Goal: Information Seeking & Learning: Stay updated

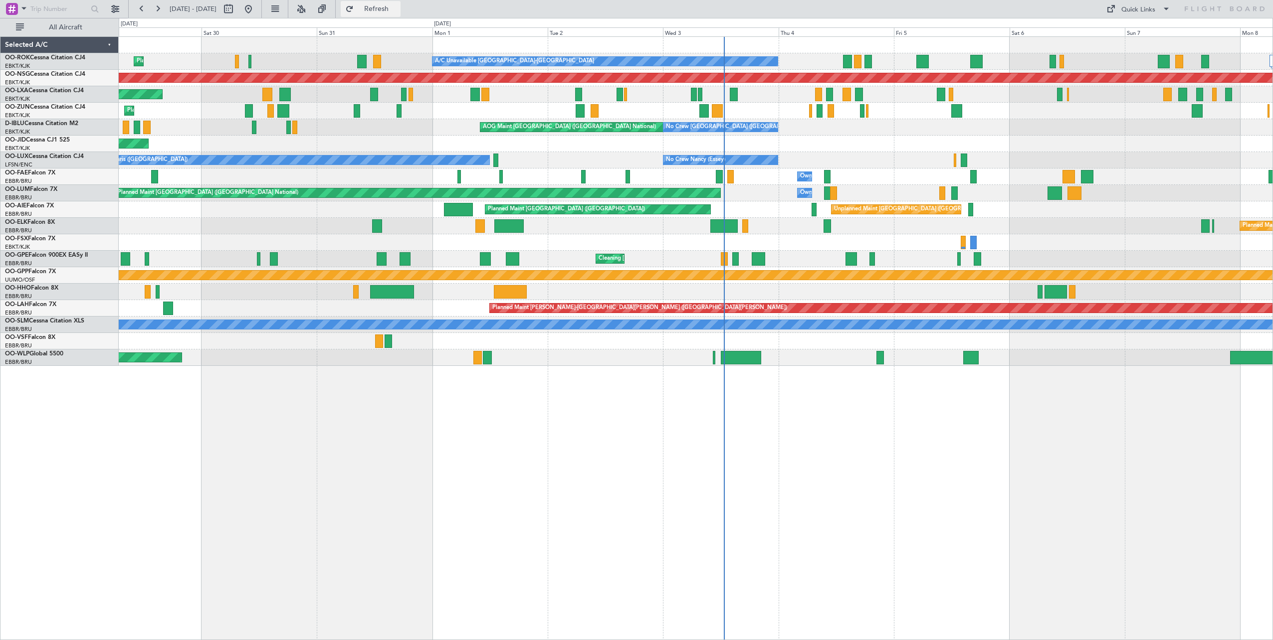
click at [386, 5] on button "Refresh" at bounding box center [371, 9] width 60 height 16
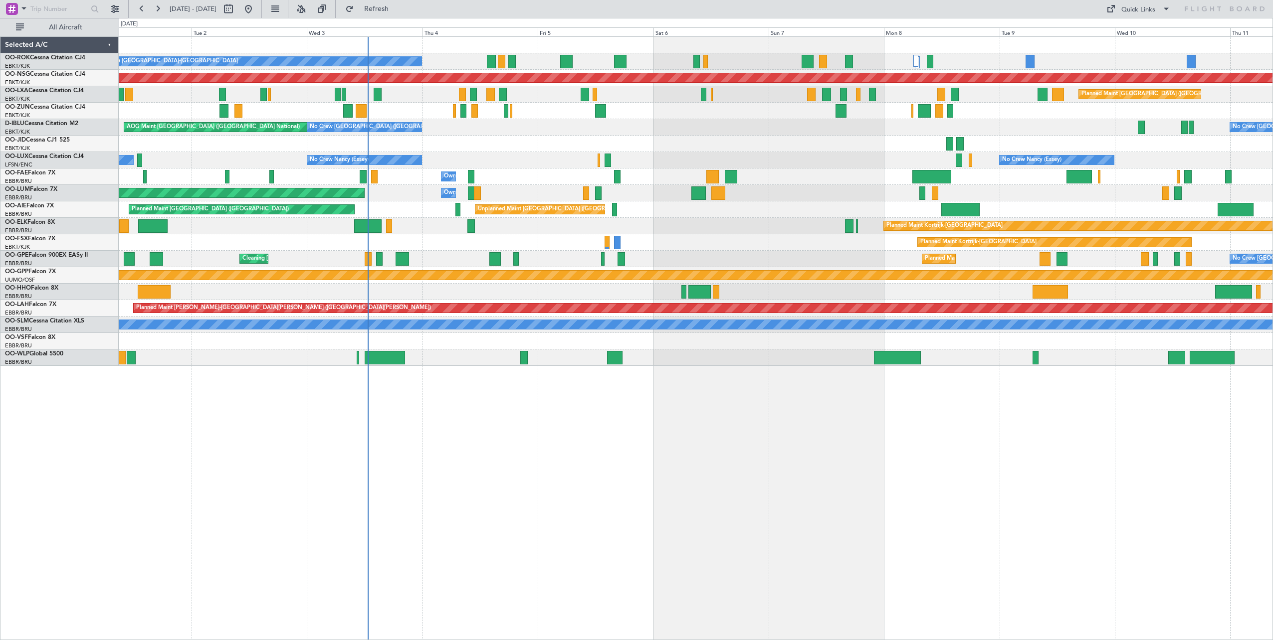
click at [606, 501] on div "A/C Unavailable [GEOGRAPHIC_DATA]-[GEOGRAPHIC_DATA] Planned Maint [GEOGRAPHIC_D…" at bounding box center [696, 338] width 1154 height 604
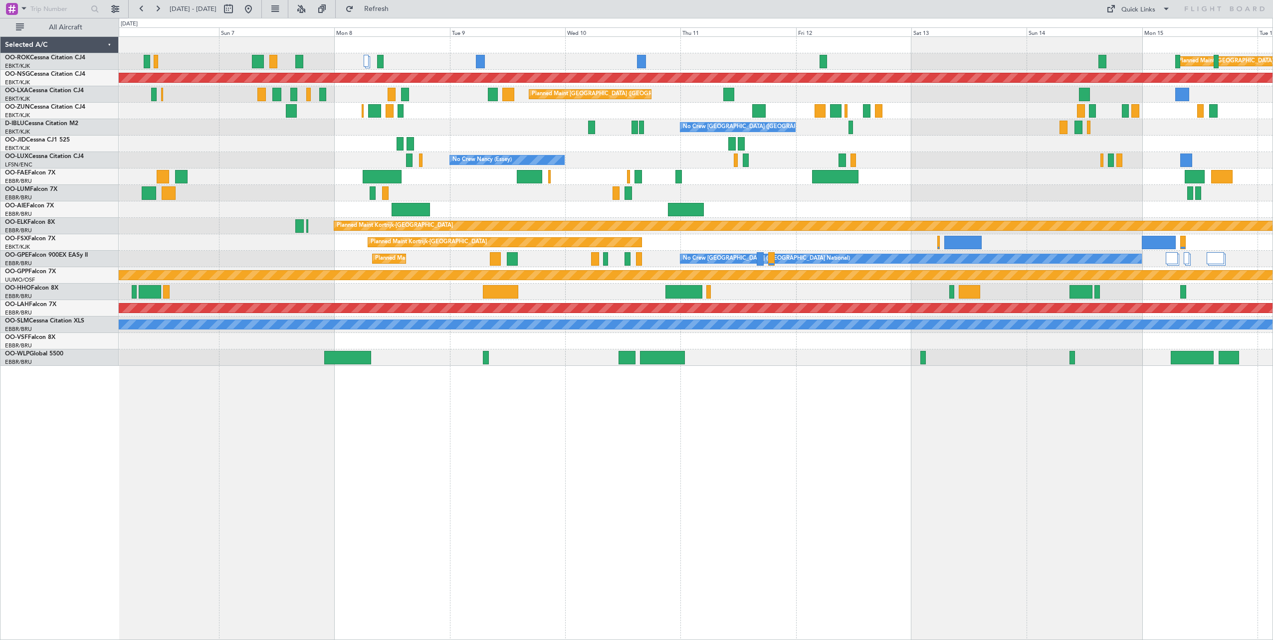
click at [266, 507] on div "Planned Maint [GEOGRAPHIC_DATA] ([GEOGRAPHIC_DATA]) A/C Unavailable [GEOGRAPHIC…" at bounding box center [696, 338] width 1154 height 604
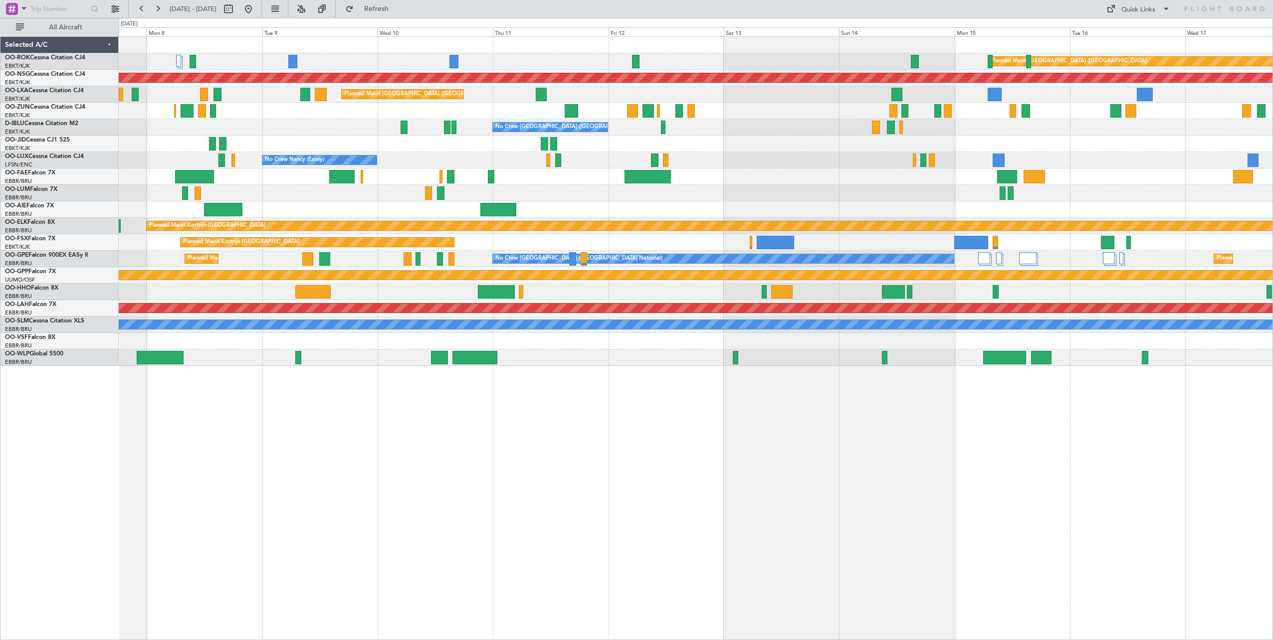
click at [336, 119] on div at bounding box center [695, 111] width 1153 height 16
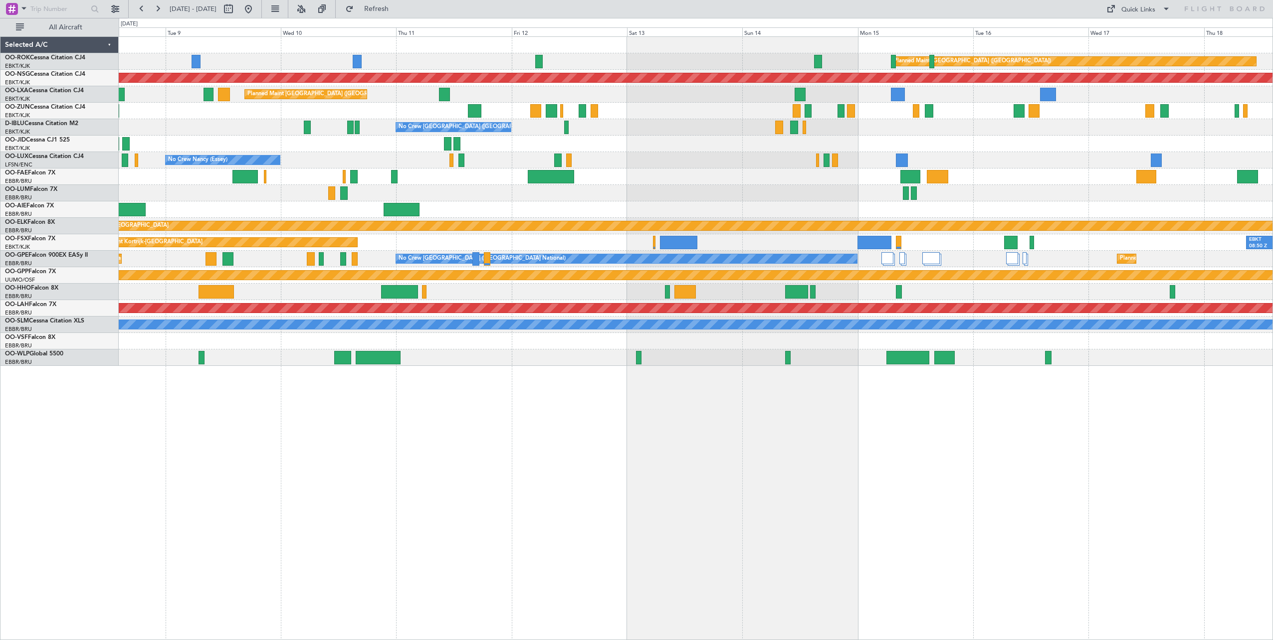
click at [679, 150] on div "Planned Maint [GEOGRAPHIC_DATA] ([GEOGRAPHIC_DATA]) Planned Maint [GEOGRAPHIC_D…" at bounding box center [695, 201] width 1153 height 329
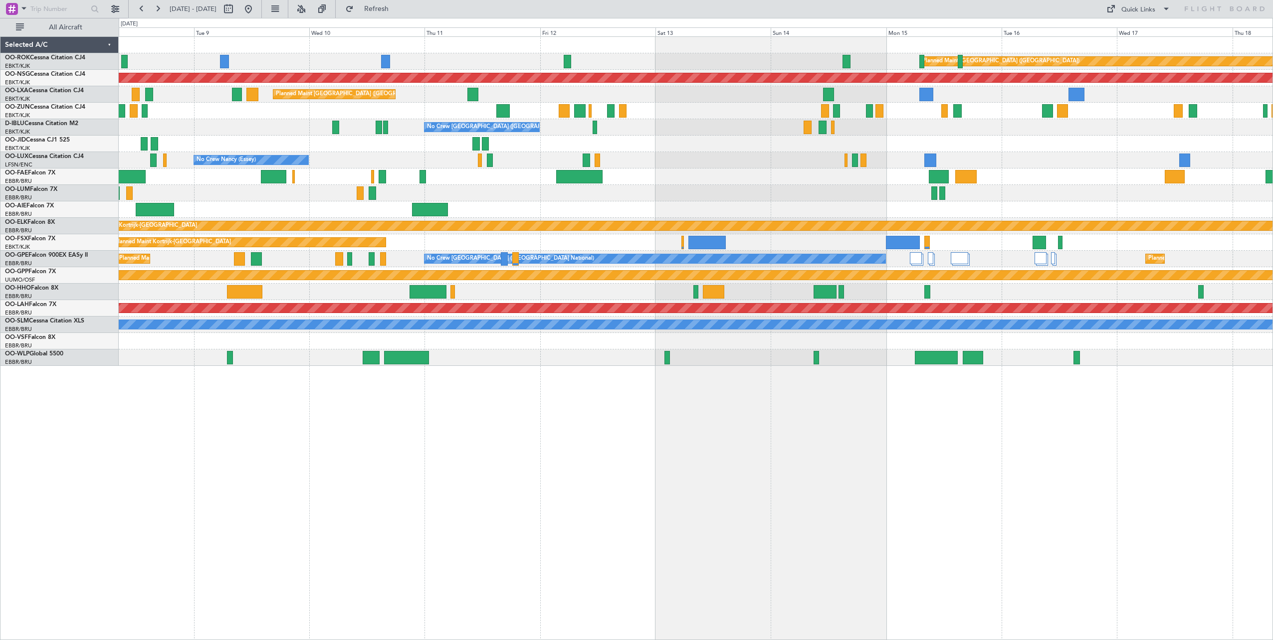
click at [478, 191] on div at bounding box center [695, 193] width 1153 height 16
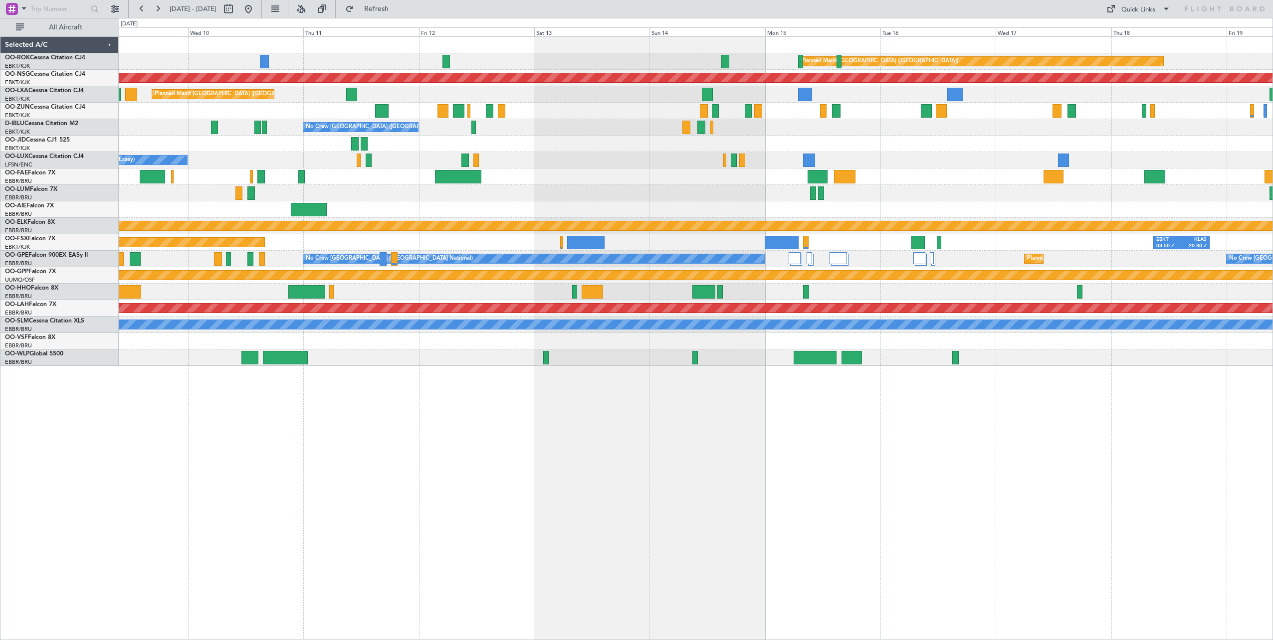
click at [573, 182] on div at bounding box center [695, 177] width 1153 height 16
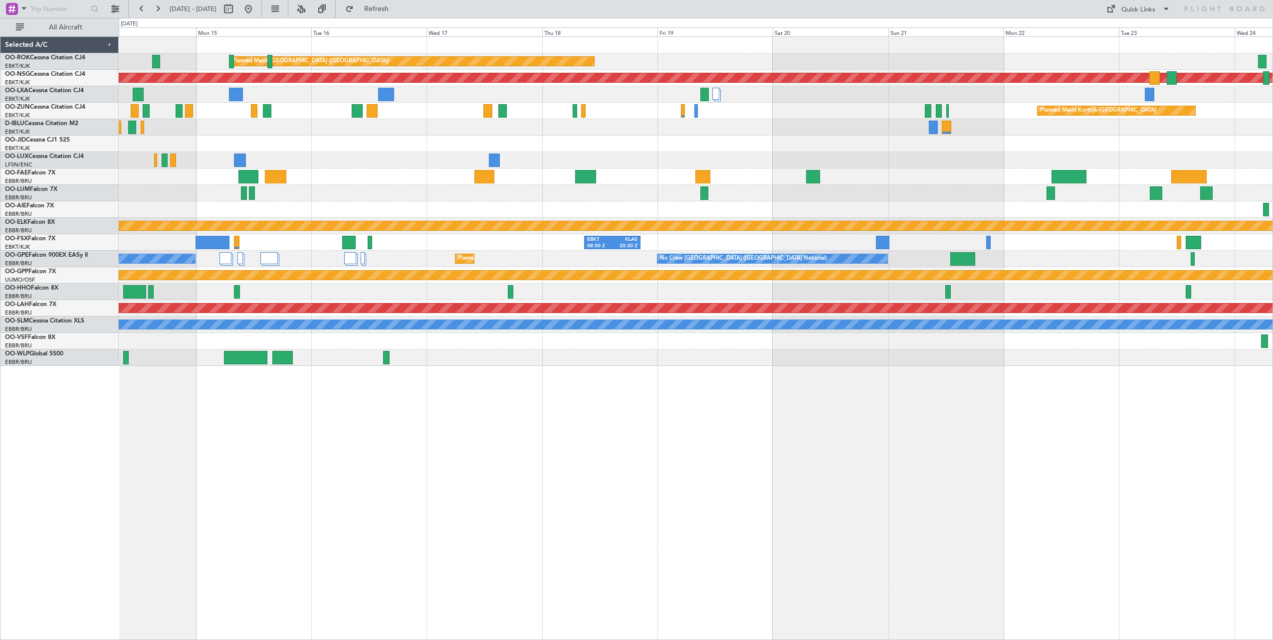
click at [574, 153] on div "Planned Maint [GEOGRAPHIC_DATA] ([GEOGRAPHIC_DATA]) Planned Maint [GEOGRAPHIC_D…" at bounding box center [695, 201] width 1153 height 329
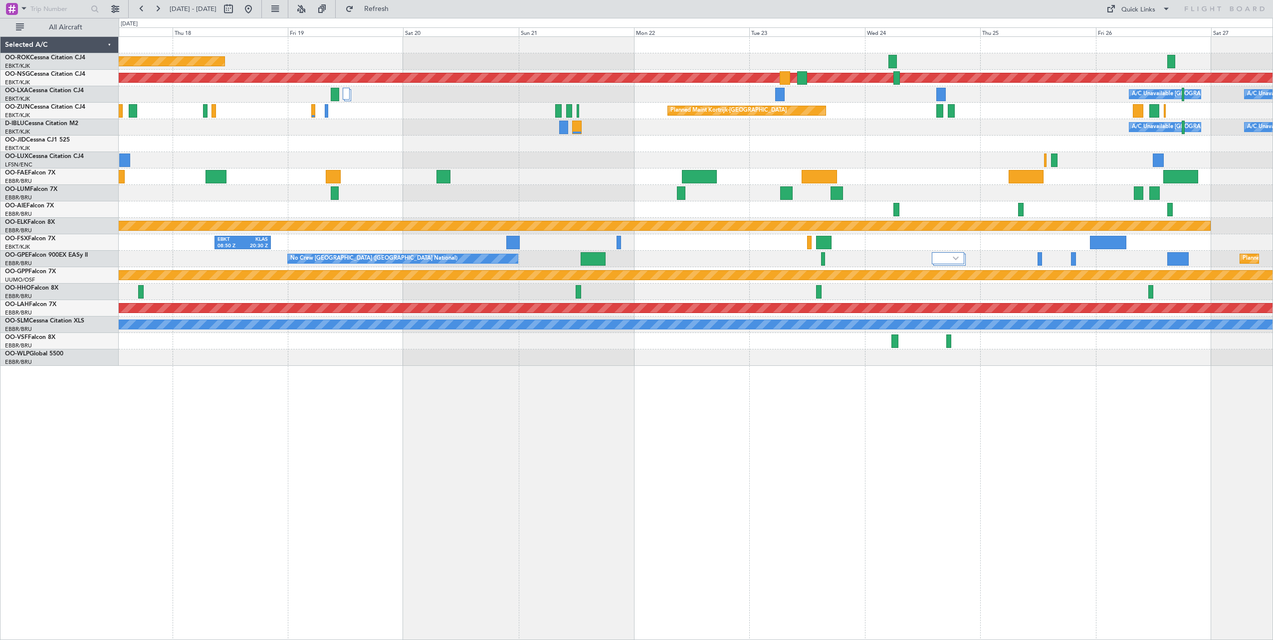
click at [439, 144] on div "Planned Maint [GEOGRAPHIC_DATA] ([GEOGRAPHIC_DATA]) Owner [GEOGRAPHIC_DATA]-[GE…" at bounding box center [695, 201] width 1153 height 329
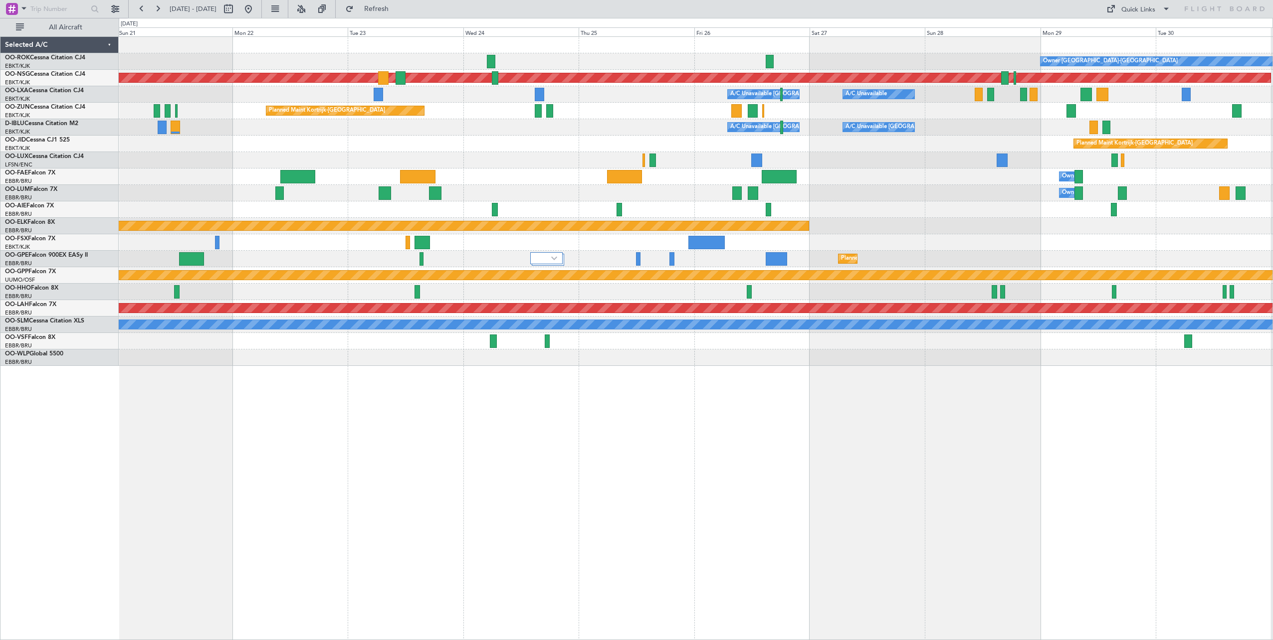
click at [475, 156] on div "Owner [GEOGRAPHIC_DATA]-[GEOGRAPHIC_DATA] Planned Maint [GEOGRAPHIC_DATA] ([GEO…" at bounding box center [695, 201] width 1153 height 329
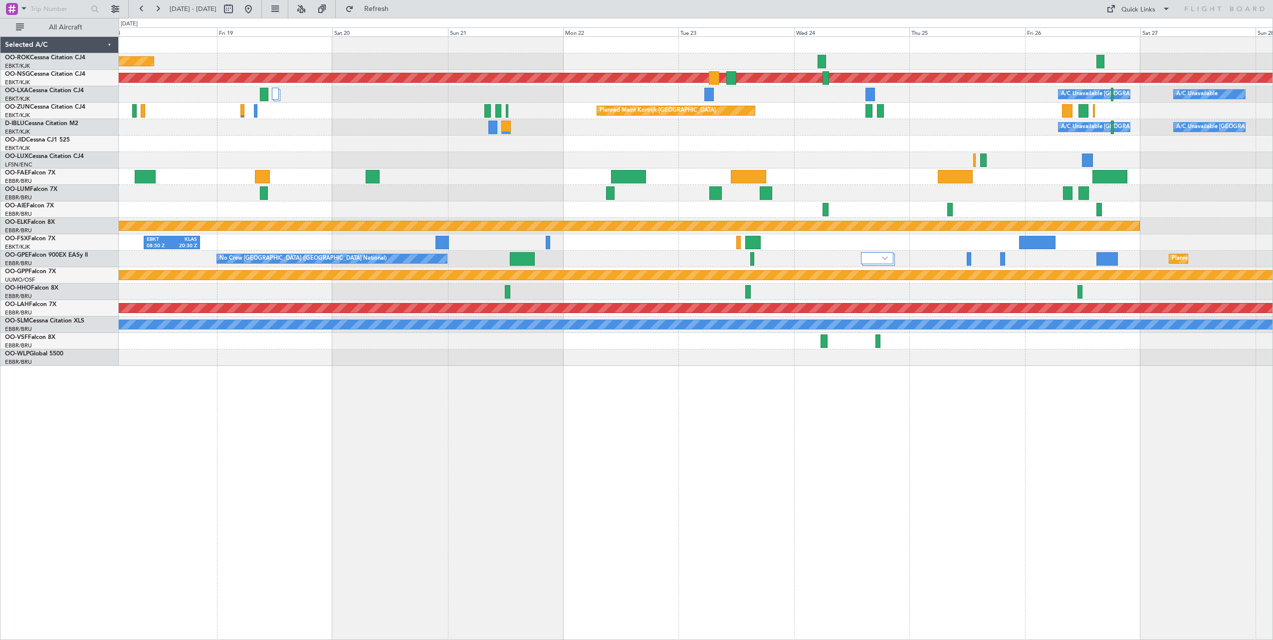
click at [1255, 177] on div "Planned Maint [GEOGRAPHIC_DATA] ([GEOGRAPHIC_DATA]) Owner [GEOGRAPHIC_DATA]-[GE…" at bounding box center [695, 201] width 1153 height 329
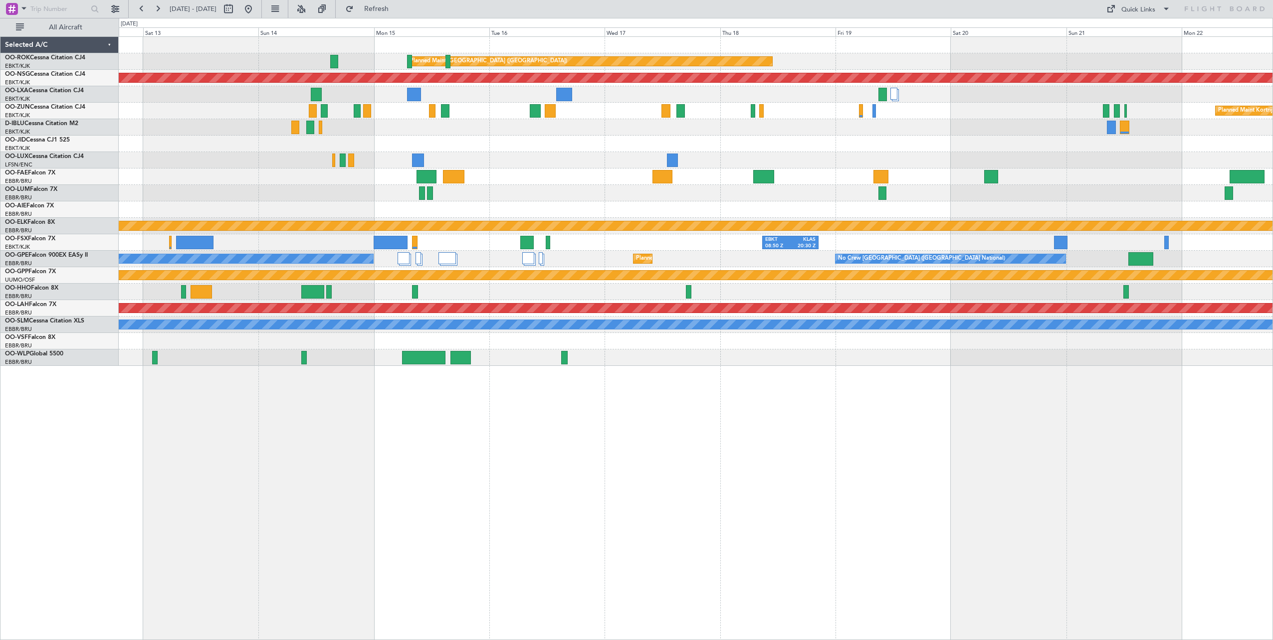
click at [1122, 182] on div "Planned Maint [GEOGRAPHIC_DATA] ([GEOGRAPHIC_DATA]) Planned Maint [GEOGRAPHIC_D…" at bounding box center [695, 201] width 1153 height 329
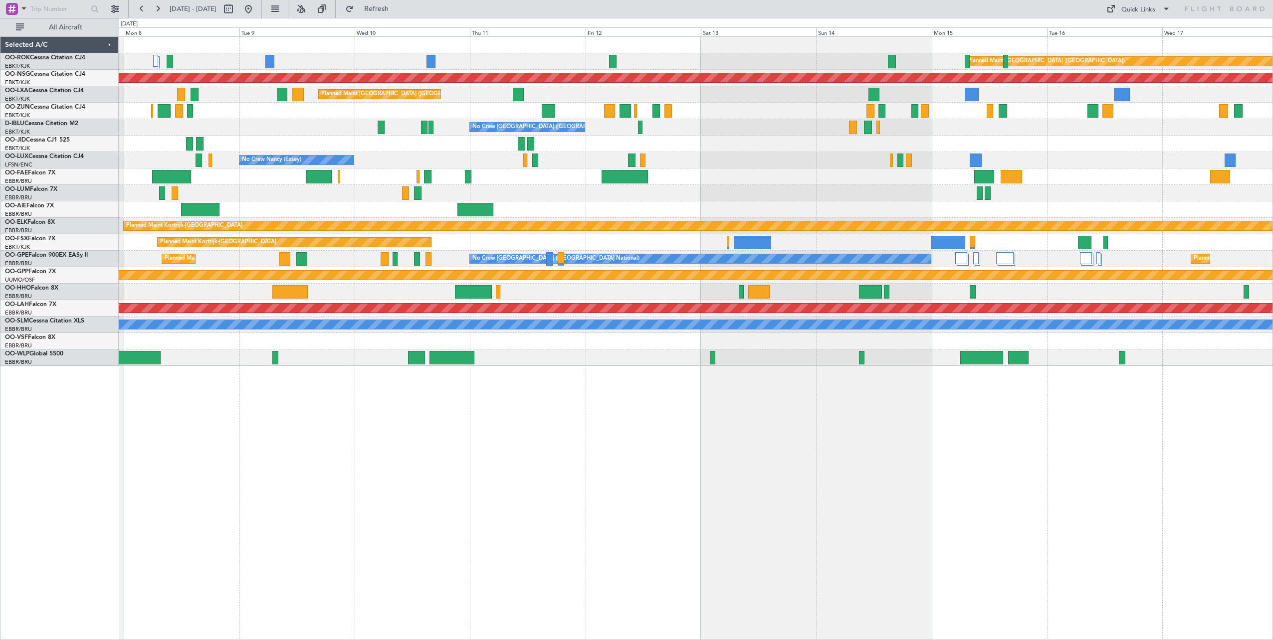
click at [1046, 182] on div at bounding box center [695, 177] width 1153 height 16
click at [397, 11] on span "Refresh" at bounding box center [377, 8] width 42 height 7
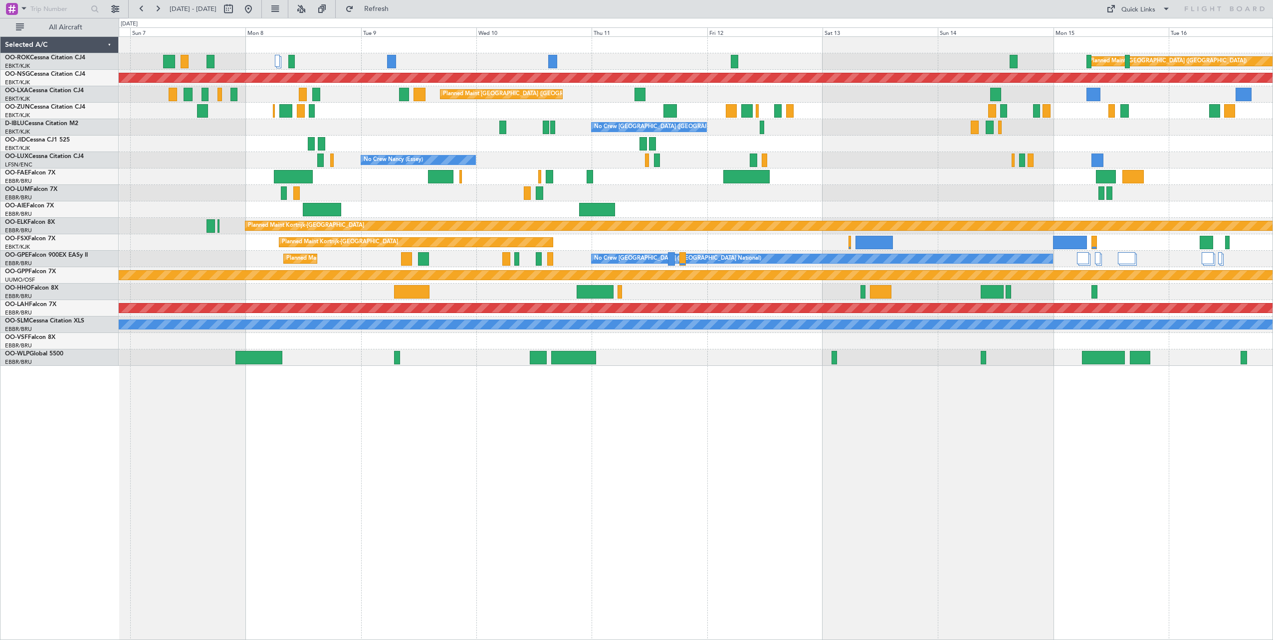
click at [303, 464] on div "Planned Maint [GEOGRAPHIC_DATA] ([GEOGRAPHIC_DATA]) Planned Maint [GEOGRAPHIC_D…" at bounding box center [696, 338] width 1154 height 604
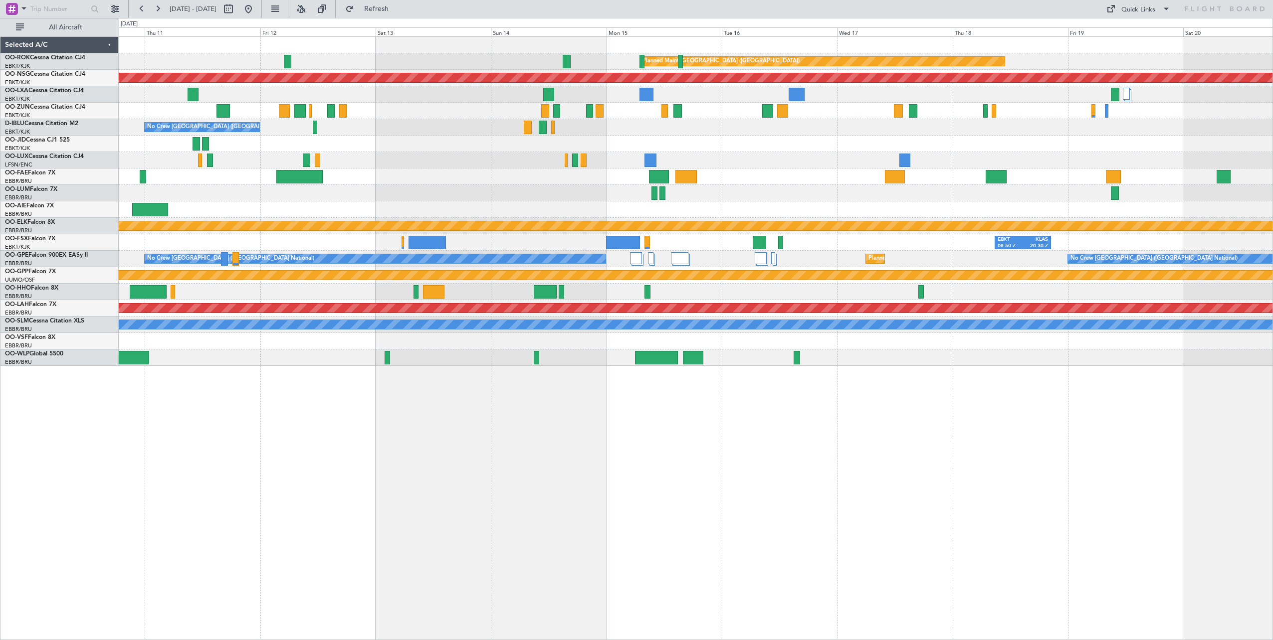
click at [490, 448] on div "Planned Maint [GEOGRAPHIC_DATA] ([GEOGRAPHIC_DATA]) Planned Maint [GEOGRAPHIC_D…" at bounding box center [696, 338] width 1154 height 604
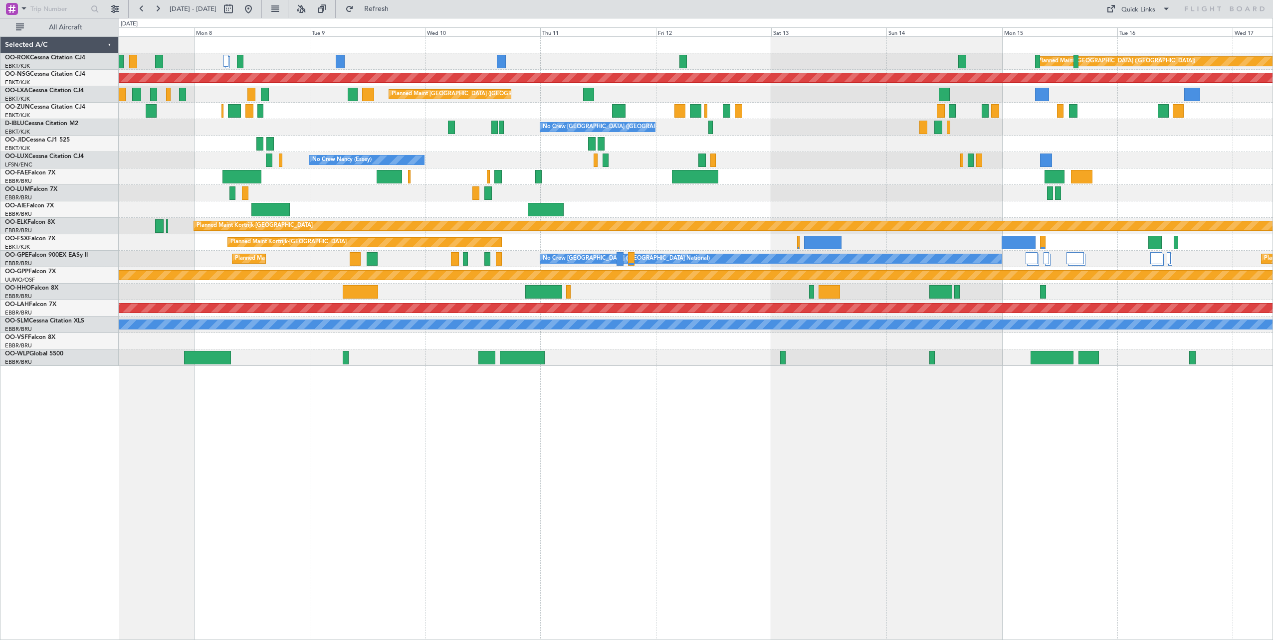
click at [766, 510] on div "Planned Maint [GEOGRAPHIC_DATA] ([GEOGRAPHIC_DATA]) Planned Maint [GEOGRAPHIC_D…" at bounding box center [696, 338] width 1154 height 604
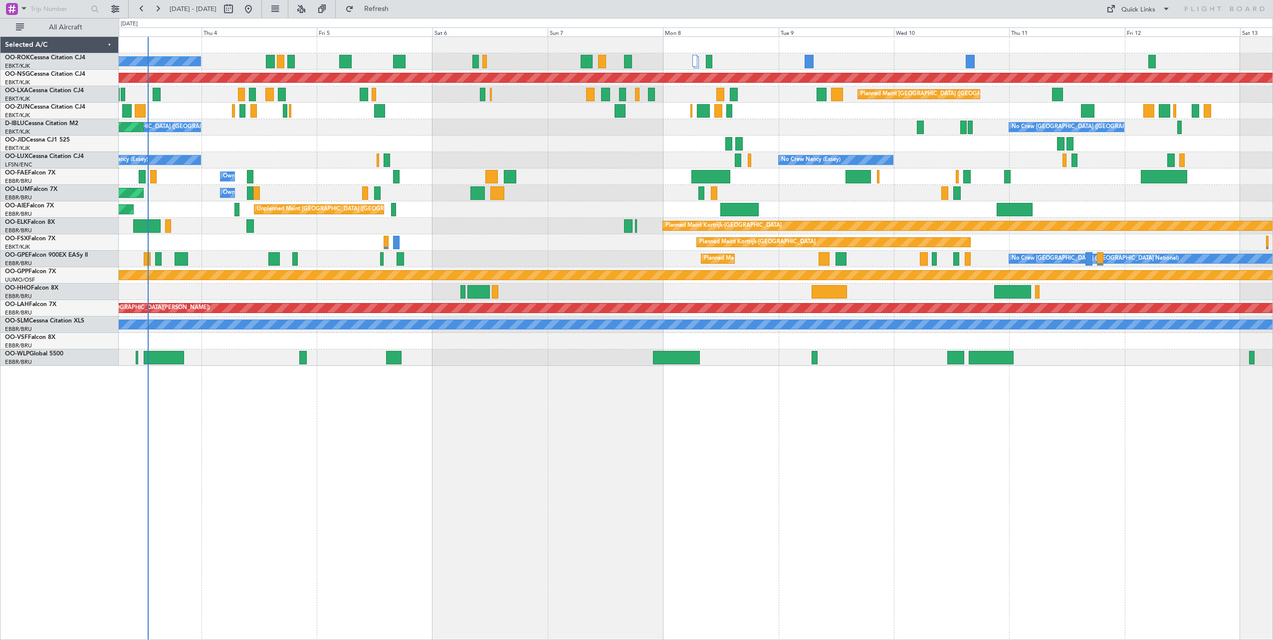
click at [965, 502] on div "A/C Unavailable [GEOGRAPHIC_DATA]-[GEOGRAPHIC_DATA] Planned Maint [GEOGRAPHIC_D…" at bounding box center [696, 338] width 1154 height 604
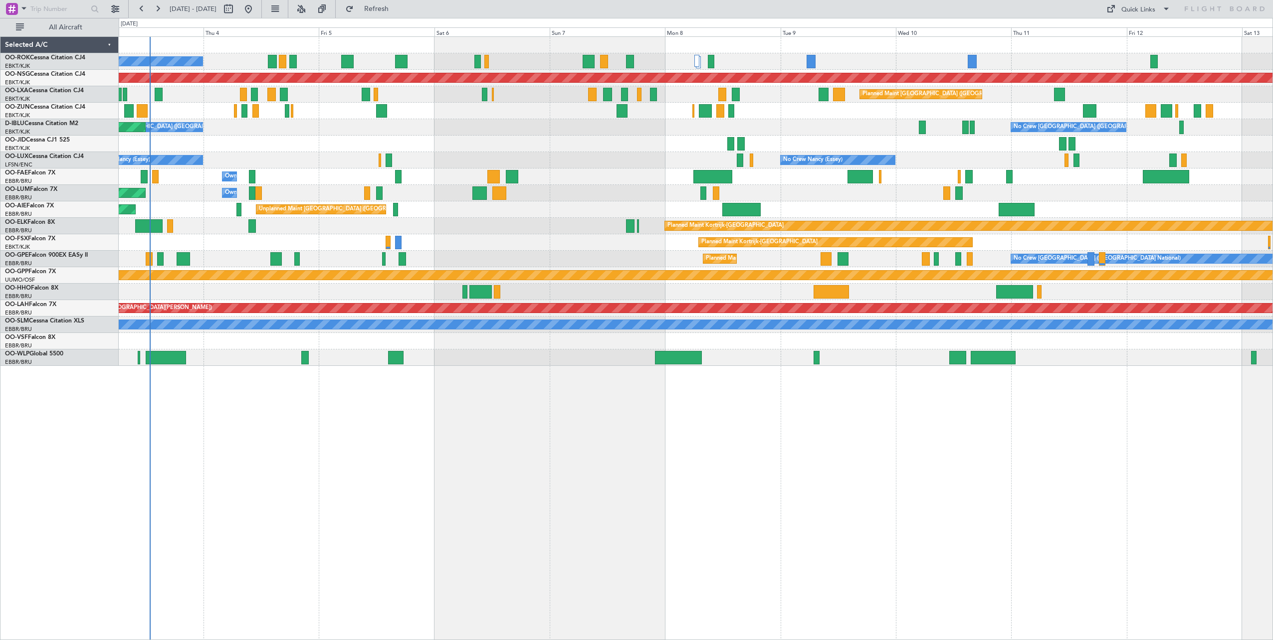
click at [159, 462] on div "A/C Unavailable [GEOGRAPHIC_DATA]-[GEOGRAPHIC_DATA] Planned Maint [GEOGRAPHIC_D…" at bounding box center [696, 338] width 1154 height 604
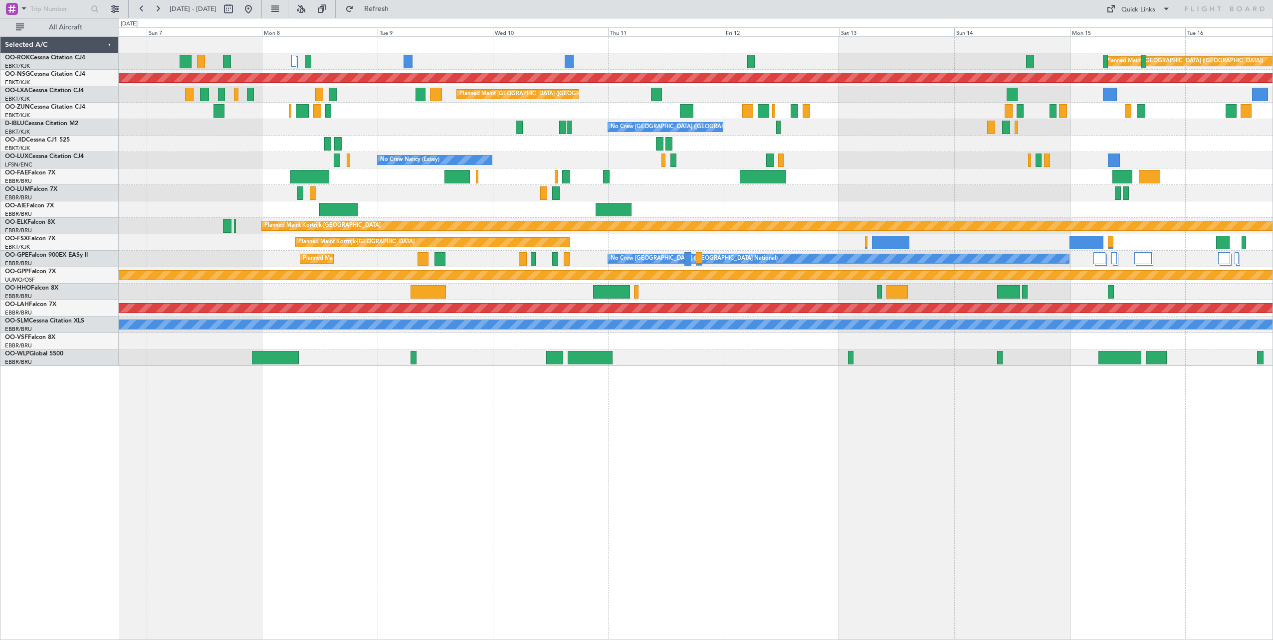
click at [812, 429] on div "Planned Maint [GEOGRAPHIC_DATA] ([GEOGRAPHIC_DATA]) Planned Maint [GEOGRAPHIC_D…" at bounding box center [696, 338] width 1154 height 604
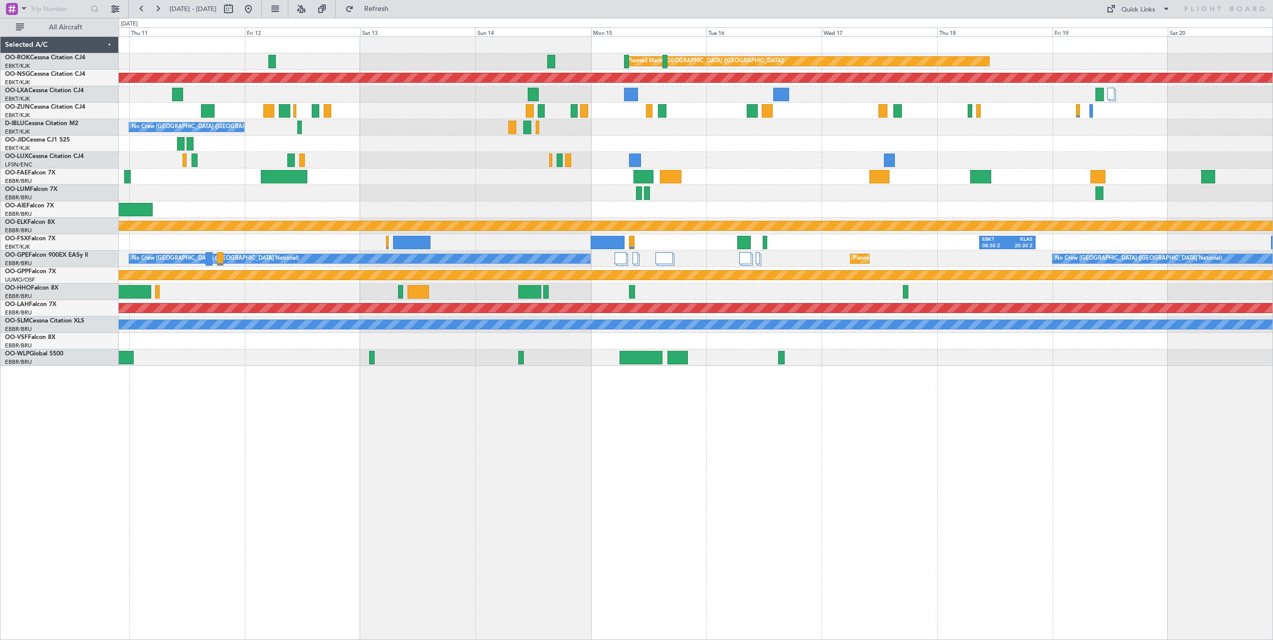
click at [446, 428] on div "Planned Maint [GEOGRAPHIC_DATA] ([GEOGRAPHIC_DATA]) Planned Maint [GEOGRAPHIC_D…" at bounding box center [696, 338] width 1154 height 604
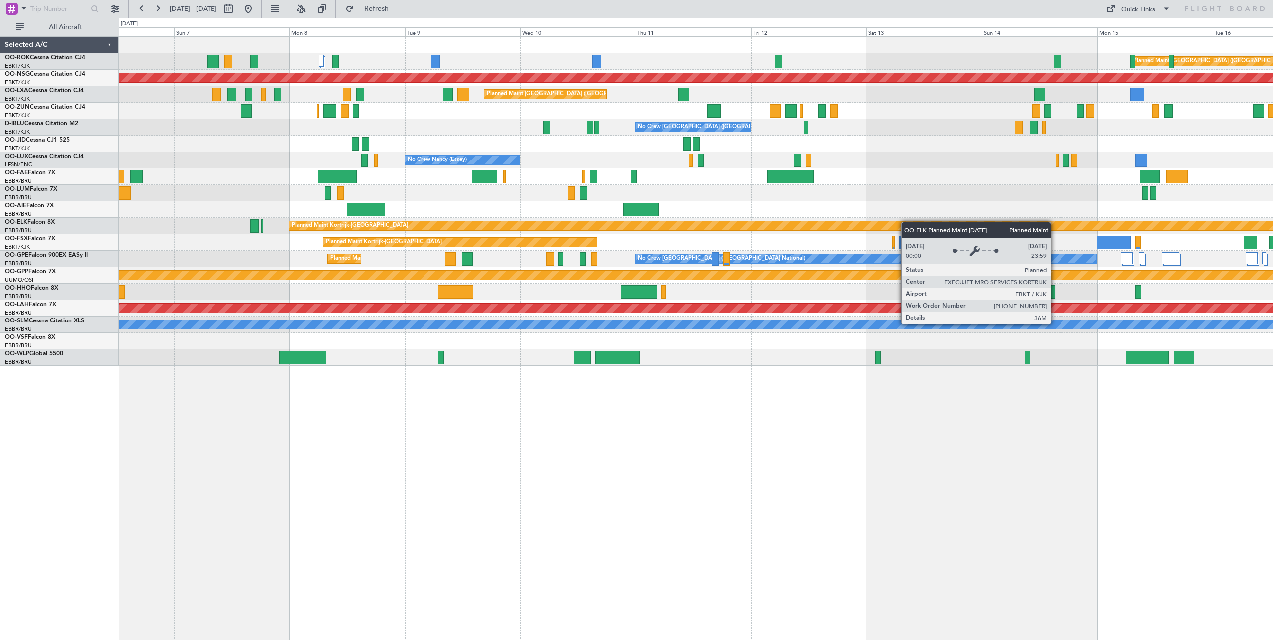
click at [957, 226] on div "Planned Maint [GEOGRAPHIC_DATA] ([GEOGRAPHIC_DATA]) Planned Maint [GEOGRAPHIC_D…" at bounding box center [695, 201] width 1153 height 329
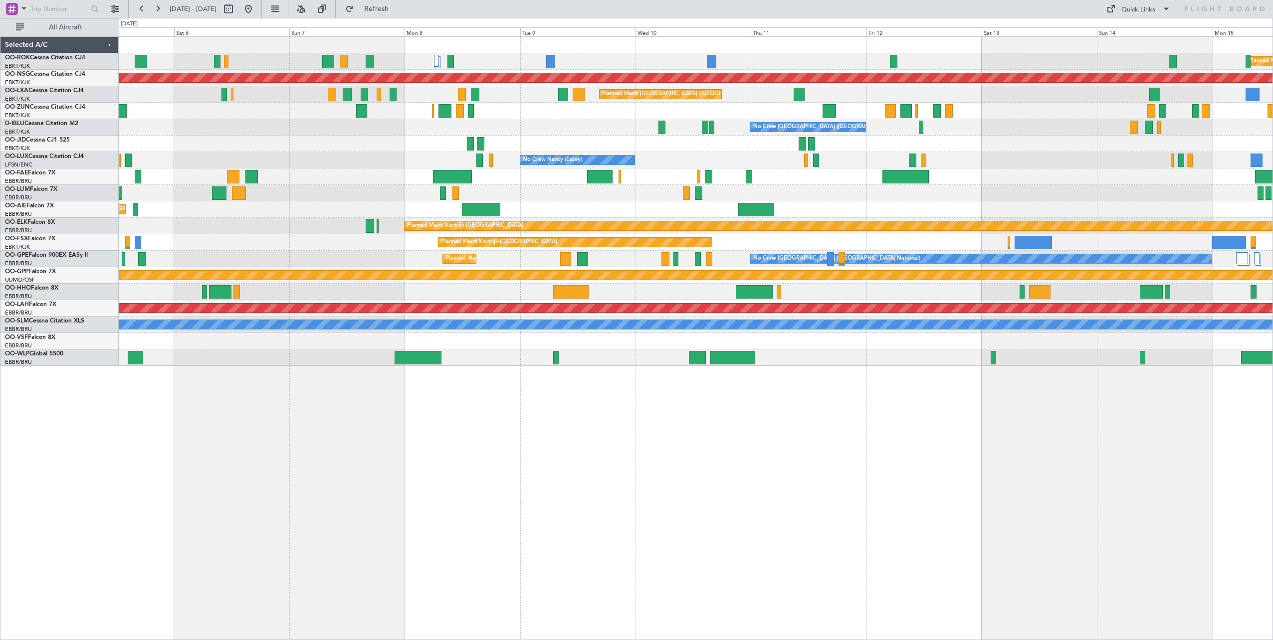
click at [1093, 466] on div "Planned Maint [GEOGRAPHIC_DATA] ([GEOGRAPHIC_DATA]) A/C Unavailable [GEOGRAPHIC…" at bounding box center [696, 338] width 1154 height 604
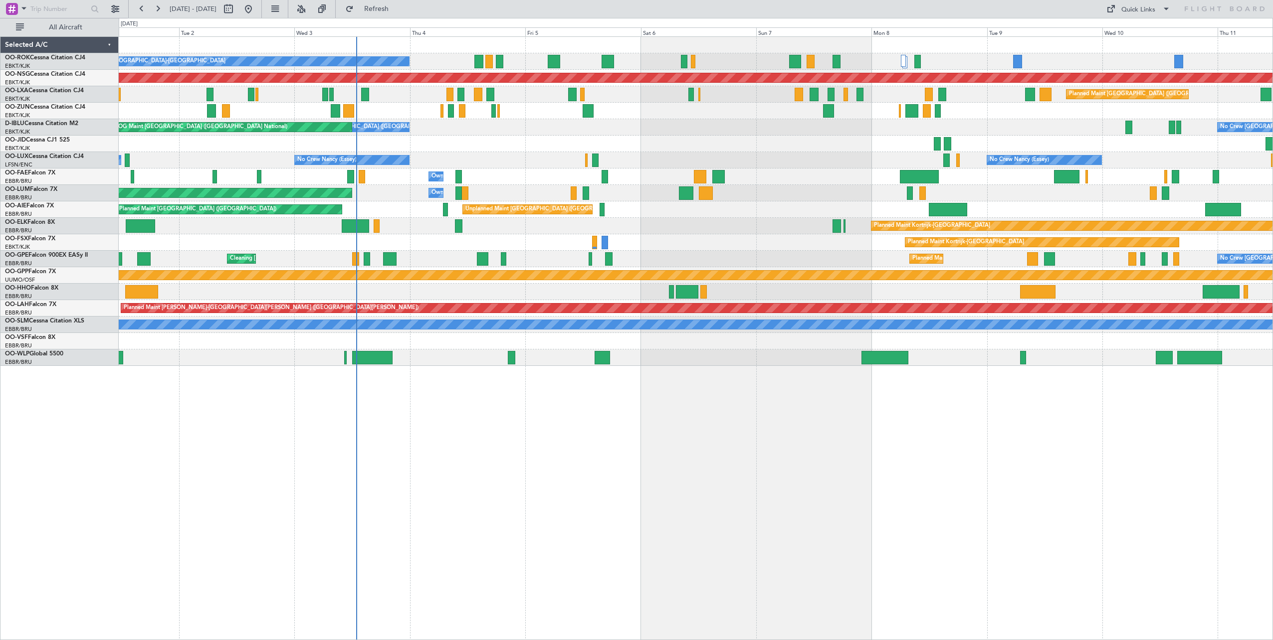
click at [979, 458] on div "A/C Unavailable [GEOGRAPHIC_DATA]-[GEOGRAPHIC_DATA] Planned Maint [GEOGRAPHIC_D…" at bounding box center [696, 338] width 1154 height 604
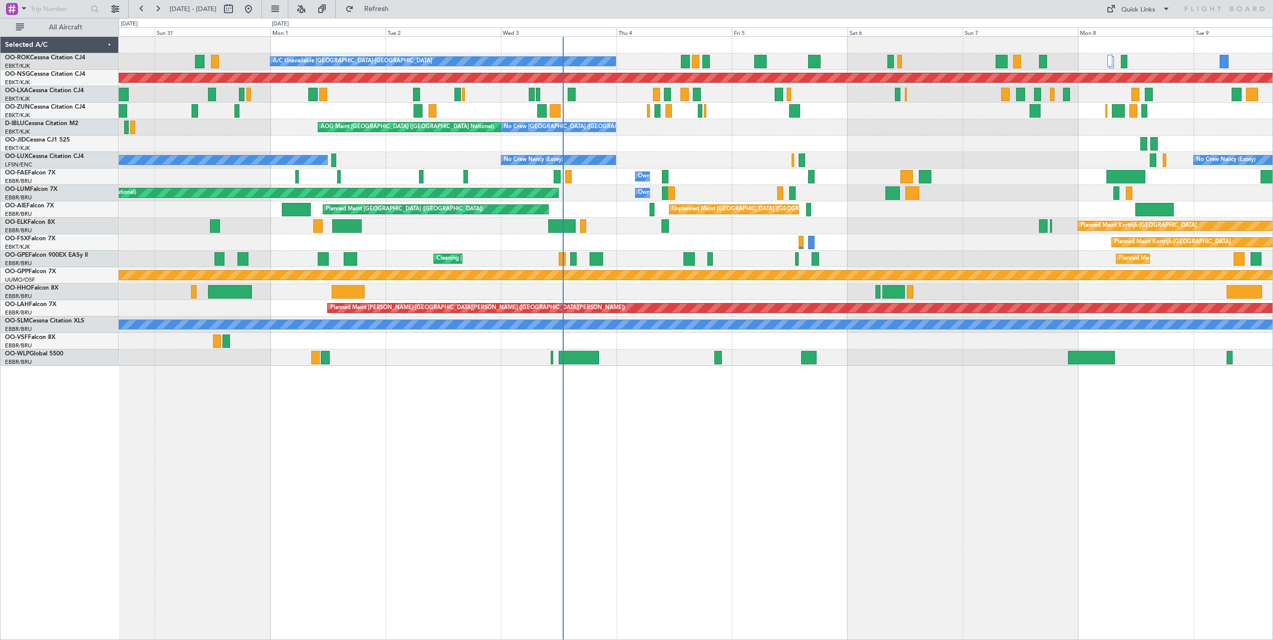
click at [716, 440] on div "A/C Unavailable [GEOGRAPHIC_DATA]-[GEOGRAPHIC_DATA] Planned Maint [GEOGRAPHIC_D…" at bounding box center [696, 338] width 1154 height 604
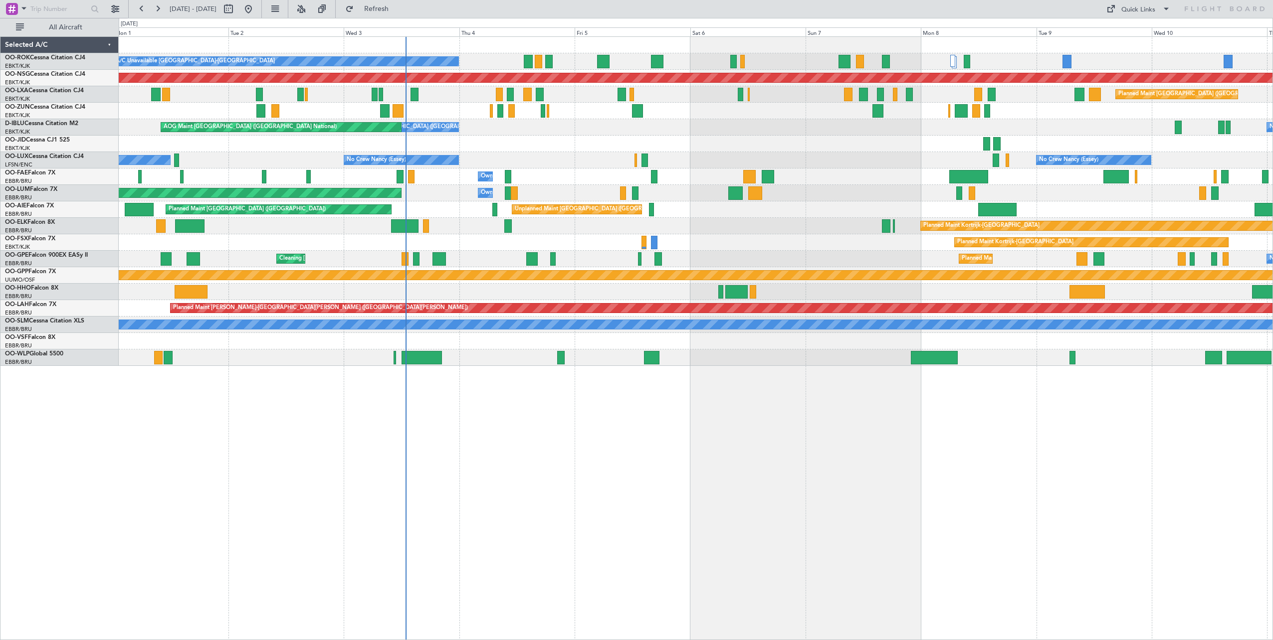
click at [759, 462] on div "A/C Unavailable [GEOGRAPHIC_DATA]-[GEOGRAPHIC_DATA] Planned Maint [GEOGRAPHIC_D…" at bounding box center [696, 338] width 1154 height 604
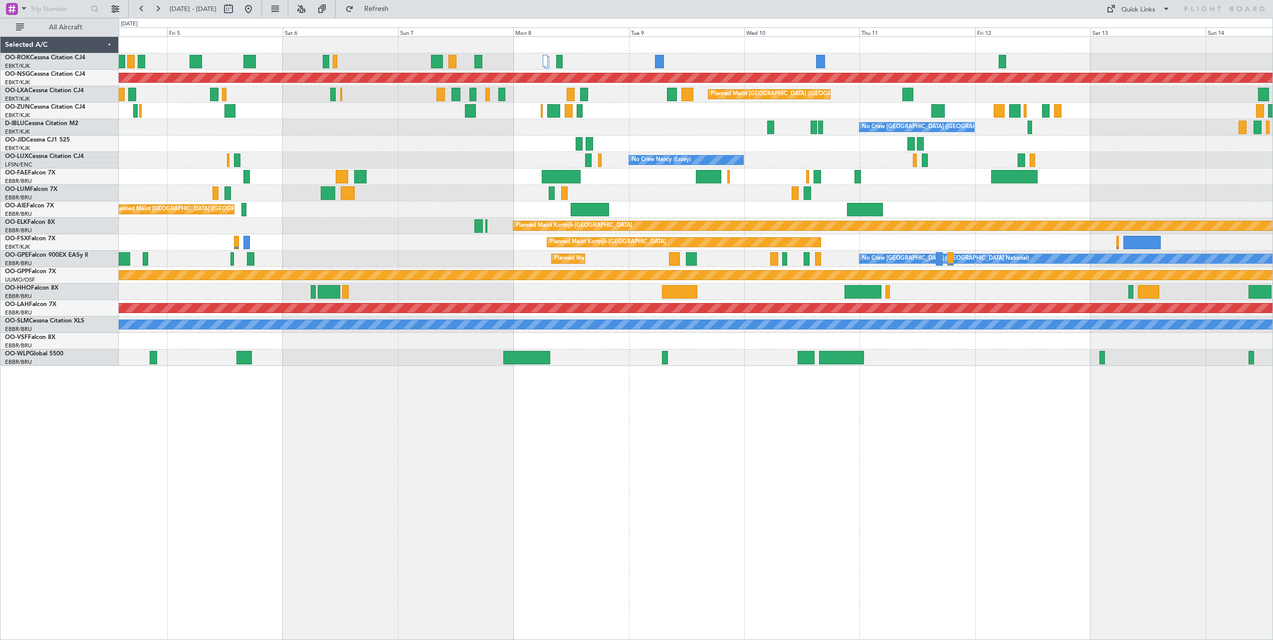
click at [378, 459] on div "Planned Maint [GEOGRAPHIC_DATA] ([GEOGRAPHIC_DATA]) A/C Unavailable [GEOGRAPHIC…" at bounding box center [696, 338] width 1154 height 604
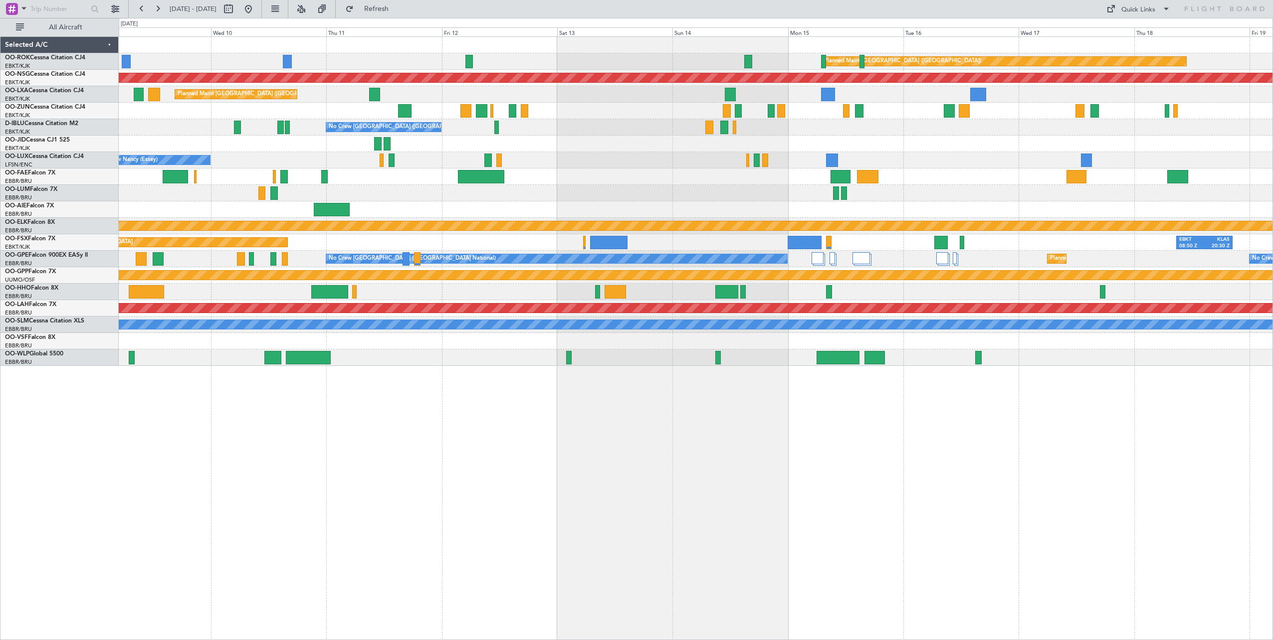
click at [377, 454] on div "Planned Maint [GEOGRAPHIC_DATA] ([GEOGRAPHIC_DATA]) Planned Maint [GEOGRAPHIC_D…" at bounding box center [696, 338] width 1154 height 604
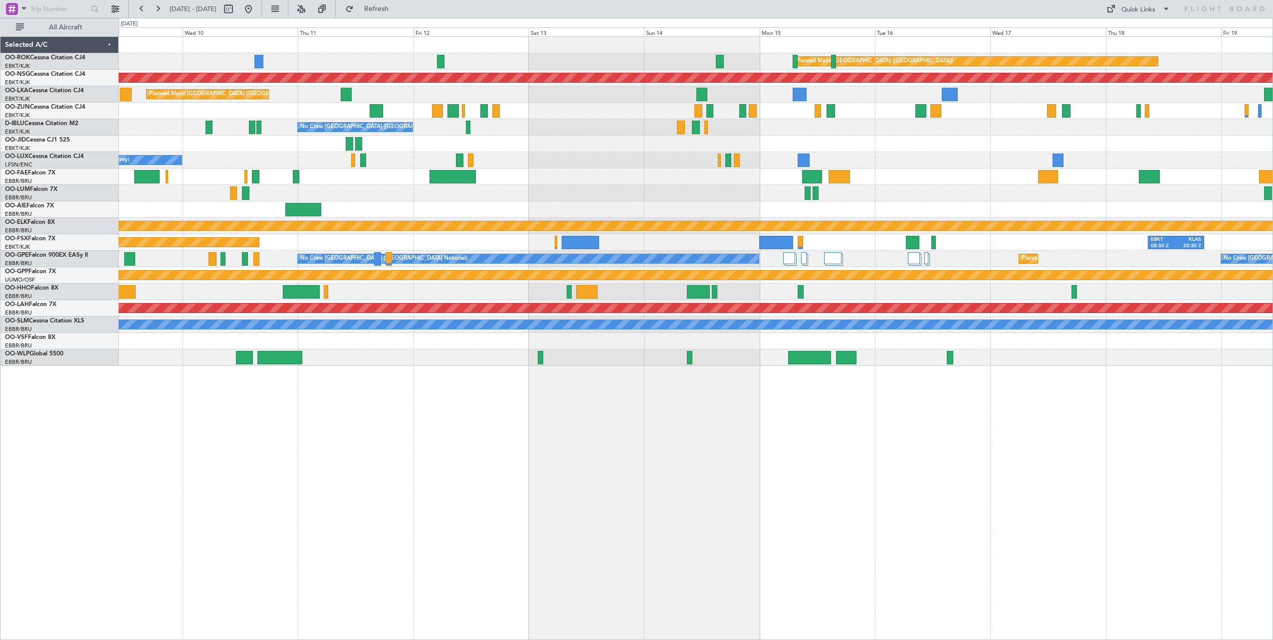
click at [628, 460] on div "Planned Maint [GEOGRAPHIC_DATA] ([GEOGRAPHIC_DATA]) Planned Maint [GEOGRAPHIC_D…" at bounding box center [696, 338] width 1154 height 604
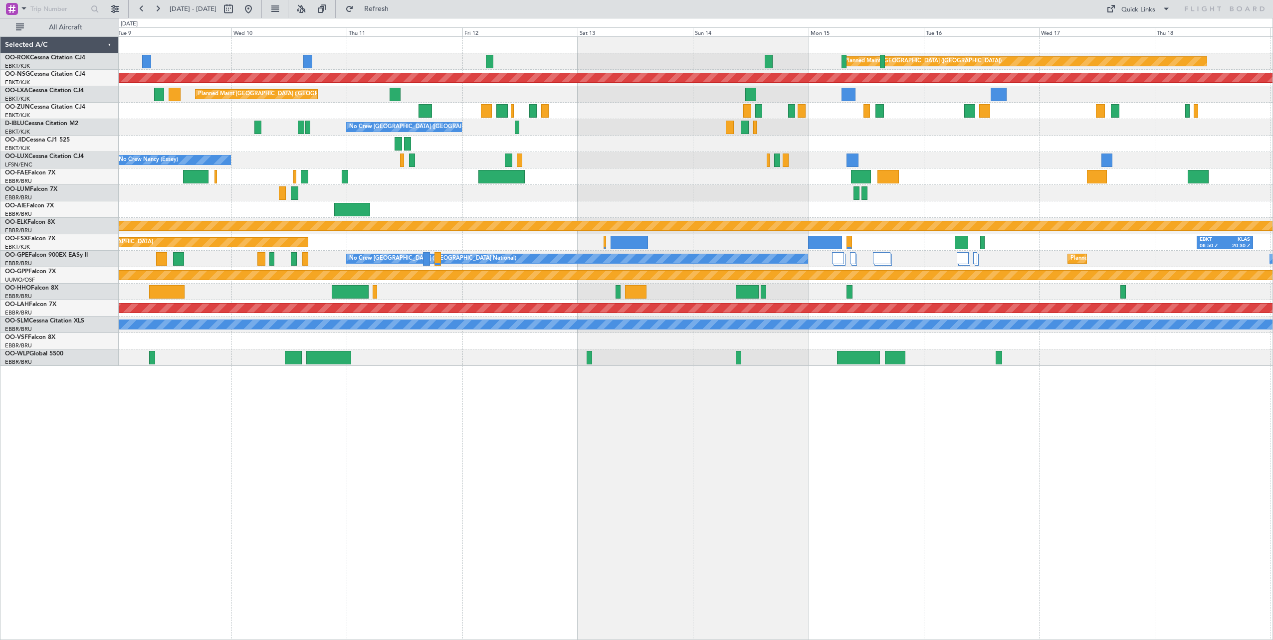
click at [669, 194] on div "Planned Maint [GEOGRAPHIC_DATA] ([GEOGRAPHIC_DATA]) Planned Maint [GEOGRAPHIC_D…" at bounding box center [695, 201] width 1153 height 329
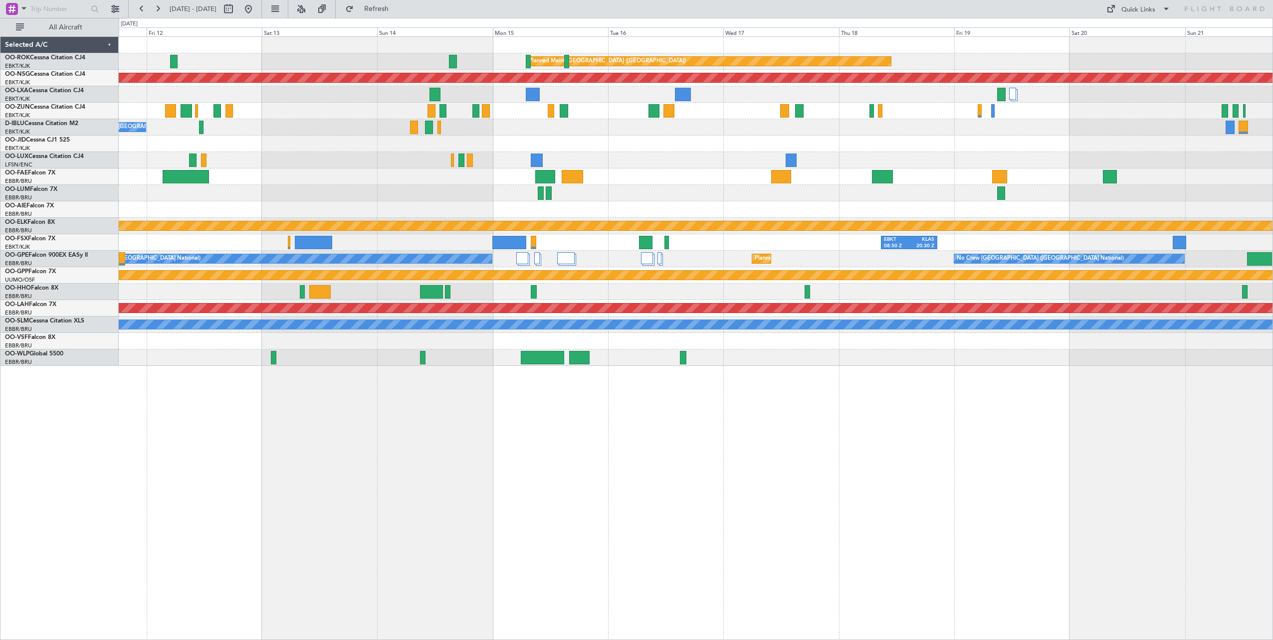
click at [371, 178] on div at bounding box center [695, 177] width 1153 height 16
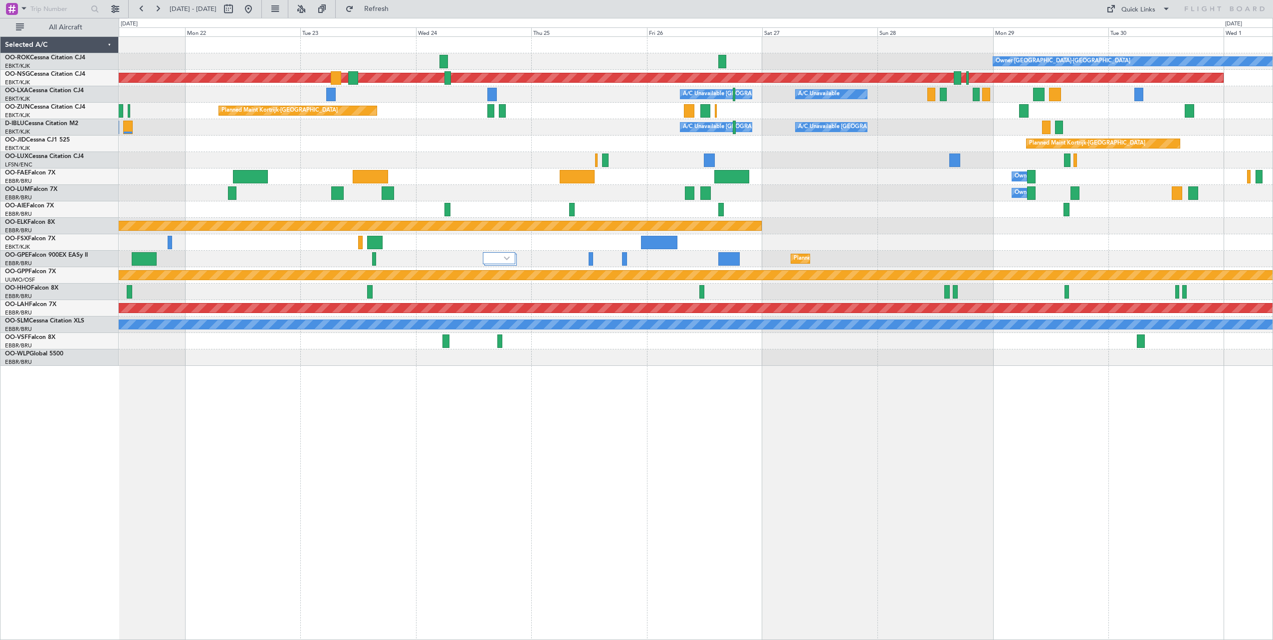
click at [471, 143] on div "Owner [GEOGRAPHIC_DATA]-[GEOGRAPHIC_DATA] Planned Maint [GEOGRAPHIC_DATA] ([GEO…" at bounding box center [695, 201] width 1153 height 329
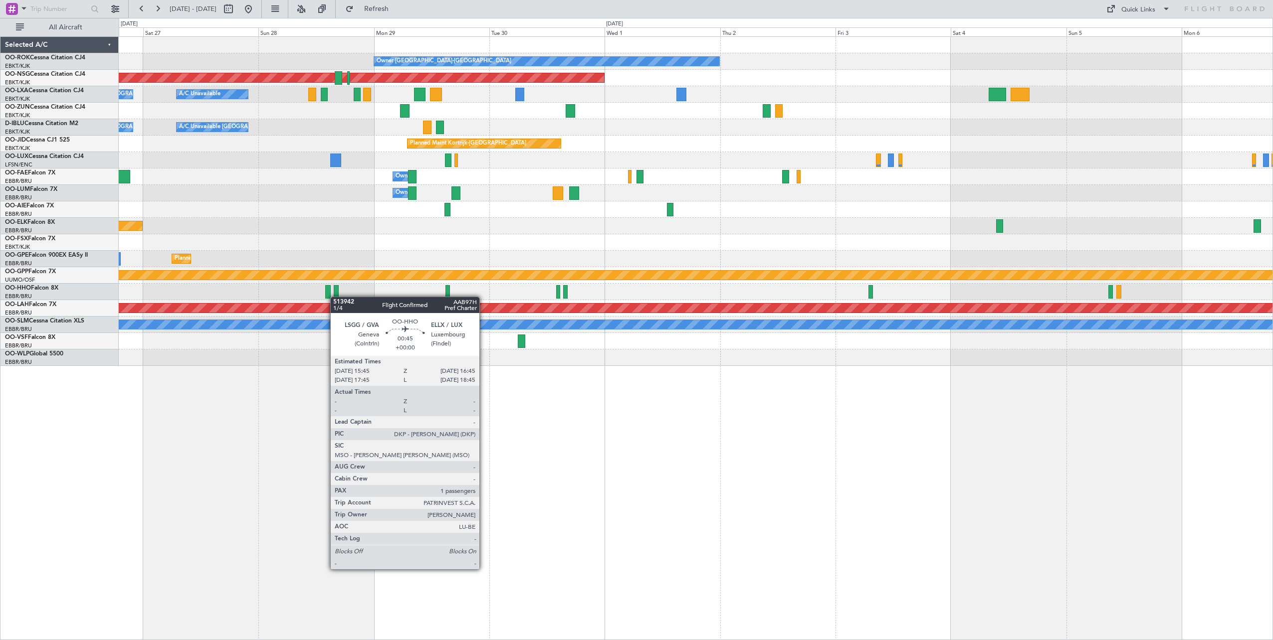
click at [335, 297] on div "Owner [GEOGRAPHIC_DATA]-[GEOGRAPHIC_DATA] Planned Maint [GEOGRAPHIC_DATA] ([GEO…" at bounding box center [695, 201] width 1153 height 329
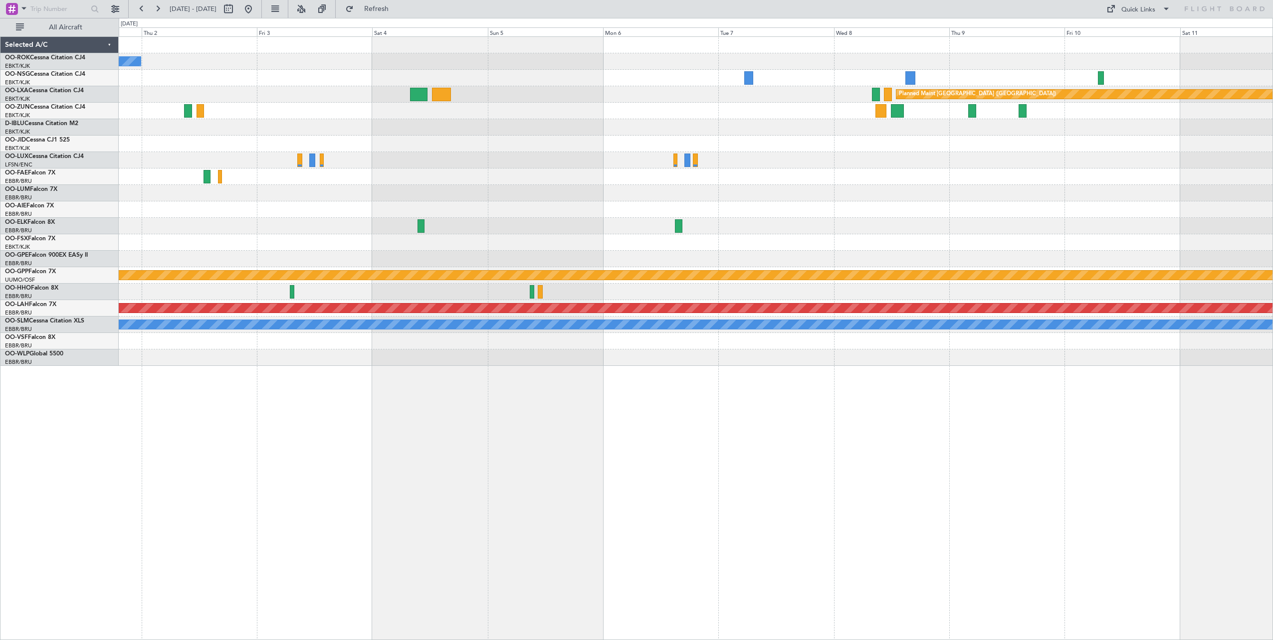
click at [315, 238] on div "Owner [GEOGRAPHIC_DATA]-[GEOGRAPHIC_DATA] Planned Maint [GEOGRAPHIC_DATA] ([GEO…" at bounding box center [695, 201] width 1153 height 329
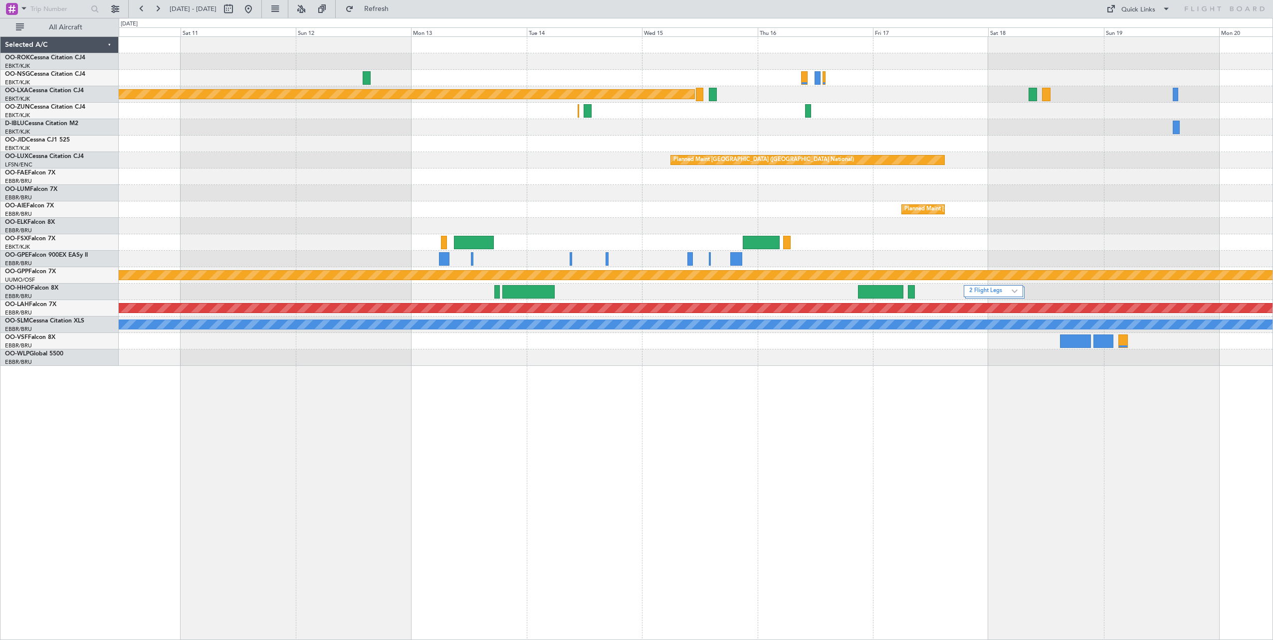
click at [548, 207] on div "Planned Maint [GEOGRAPHIC_DATA] ([GEOGRAPHIC_DATA] National)" at bounding box center [695, 209] width 1153 height 16
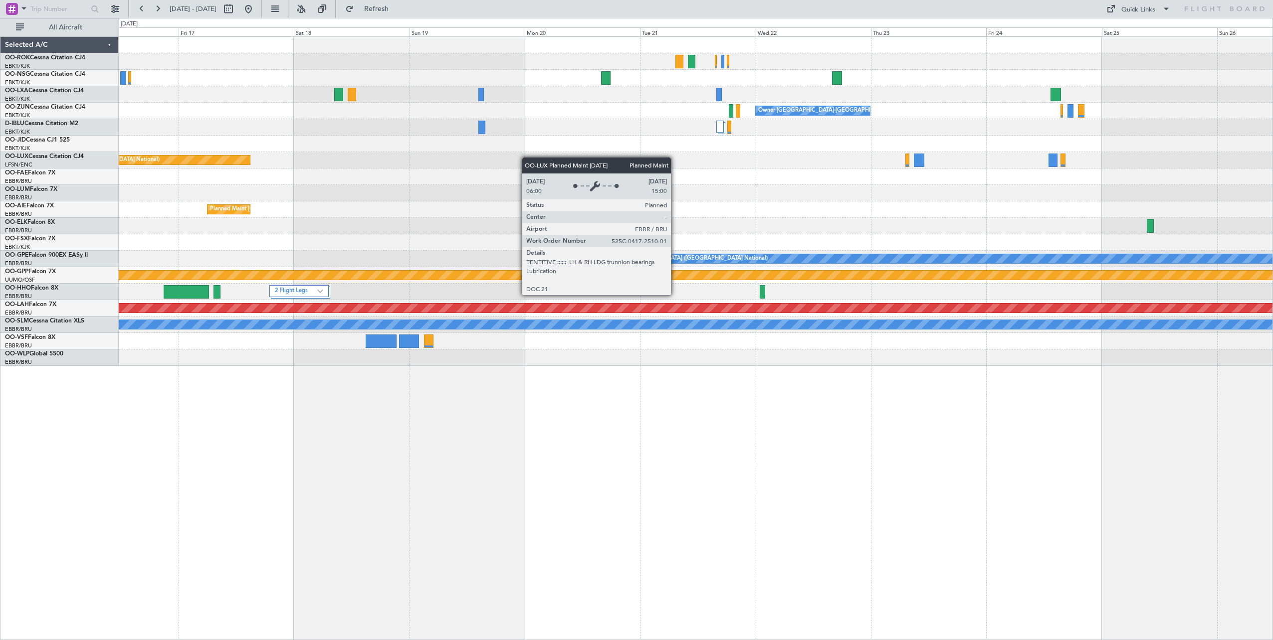
click at [247, 164] on div "Planned Maint [GEOGRAPHIC_DATA] ([GEOGRAPHIC_DATA]) Owner [GEOGRAPHIC_DATA]-[GE…" at bounding box center [695, 201] width 1153 height 329
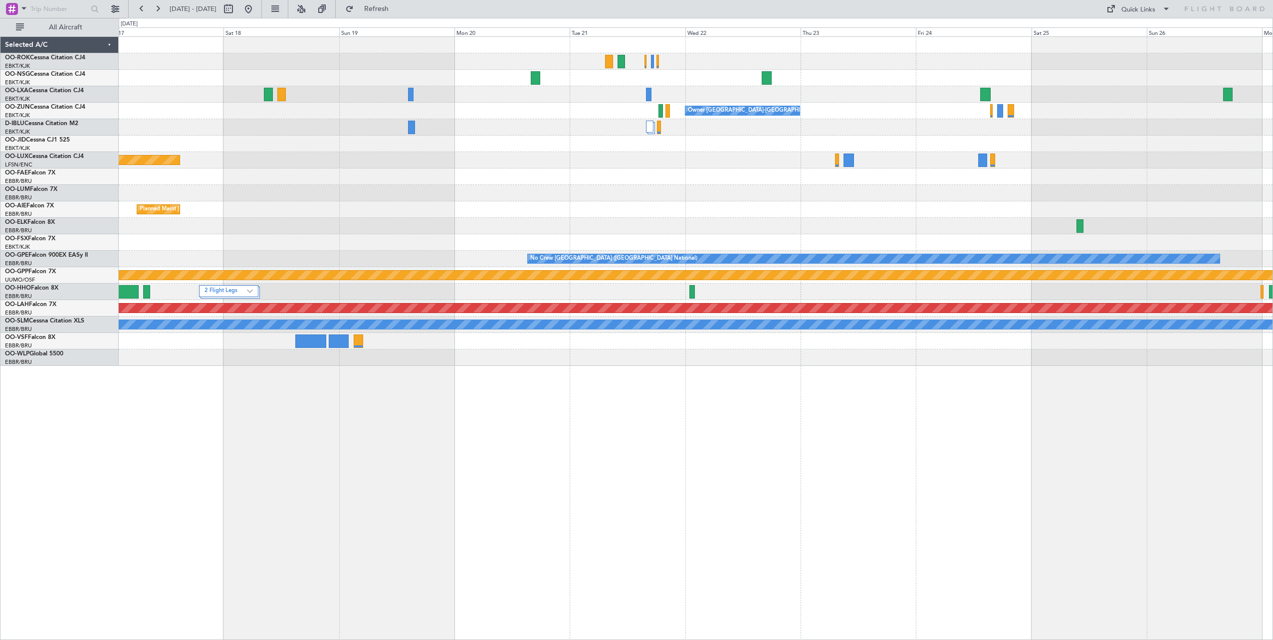
click at [661, 185] on div at bounding box center [695, 177] width 1153 height 16
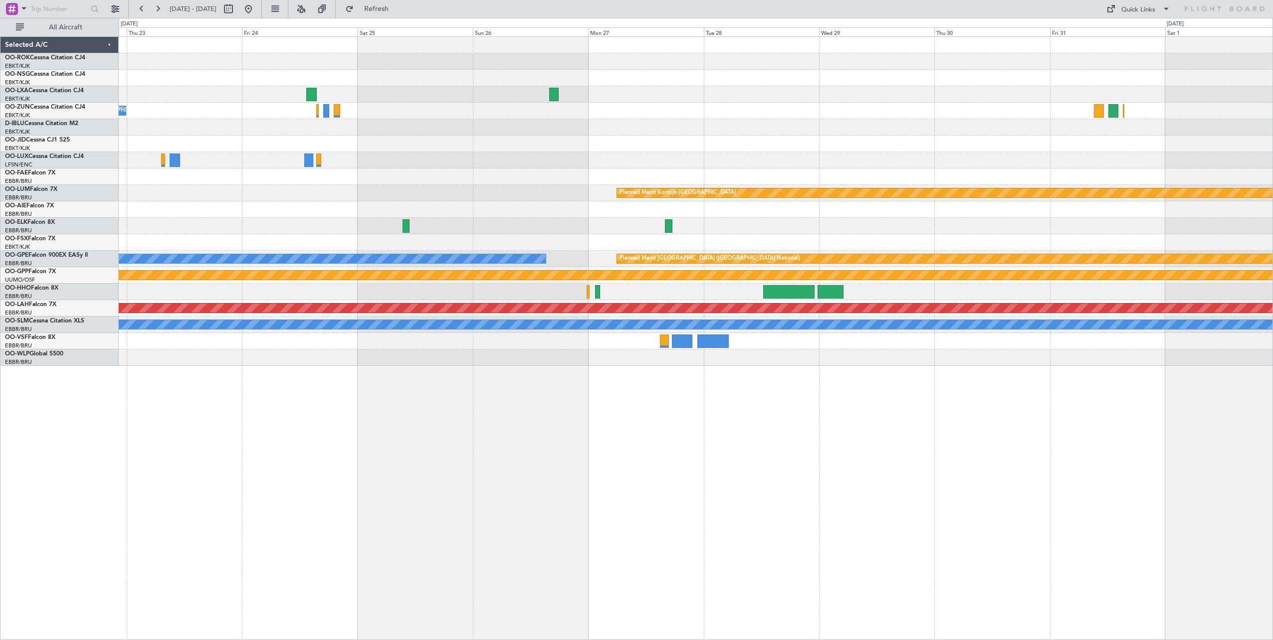
click at [449, 173] on div "Owner [GEOGRAPHIC_DATA]-[GEOGRAPHIC_DATA] Owner [GEOGRAPHIC_DATA]-[GEOGRAPHIC_D…" at bounding box center [695, 201] width 1153 height 329
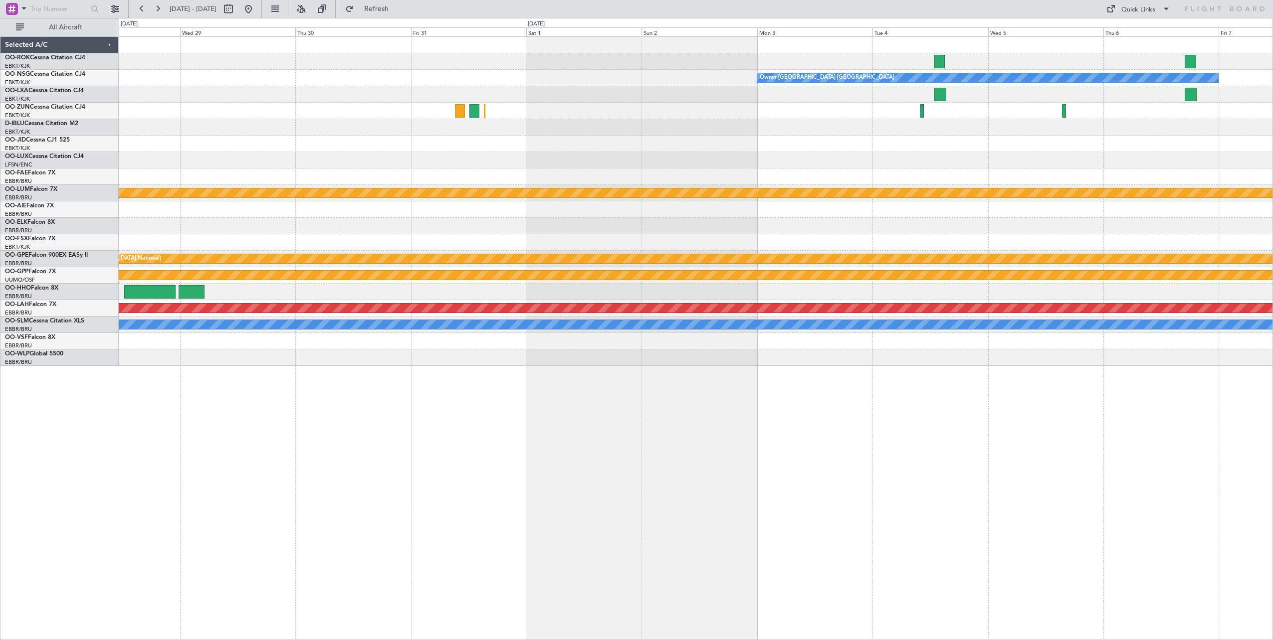
click at [236, 156] on div "Owner [GEOGRAPHIC_DATA]-[GEOGRAPHIC_DATA] Planned Maint [GEOGRAPHIC_DATA]-[GEOG…" at bounding box center [695, 201] width 1153 height 329
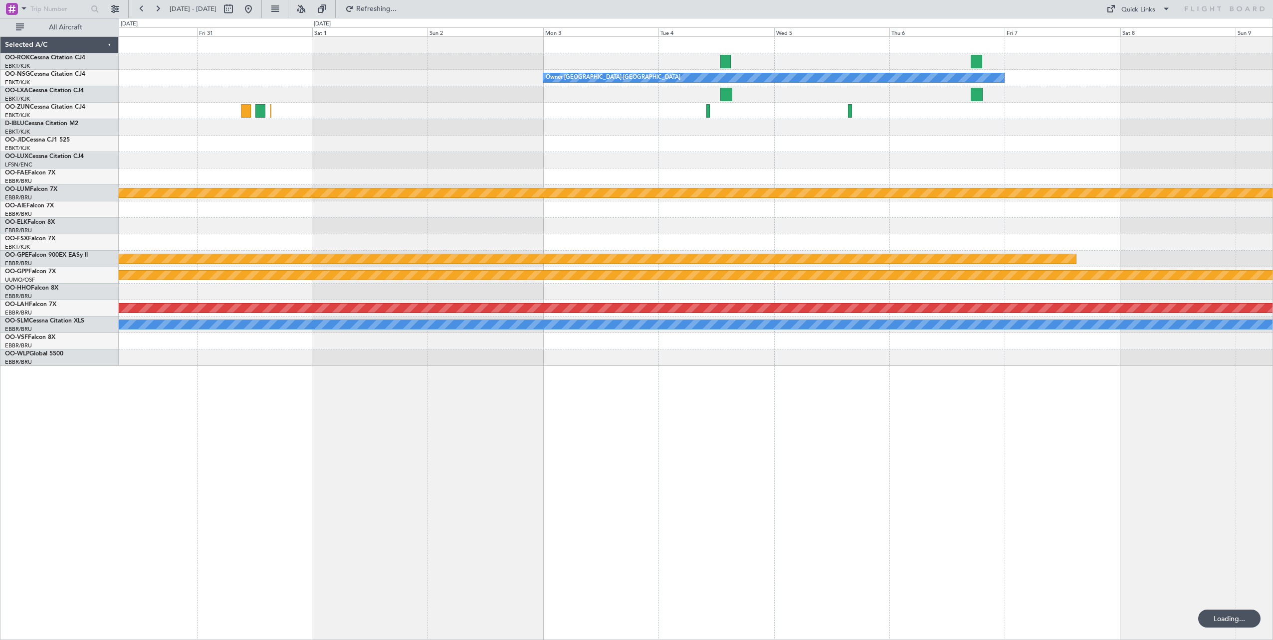
click at [282, 149] on div "Owner [GEOGRAPHIC_DATA]-[GEOGRAPHIC_DATA] Planned Maint [GEOGRAPHIC_DATA]-[GEOG…" at bounding box center [695, 201] width 1153 height 329
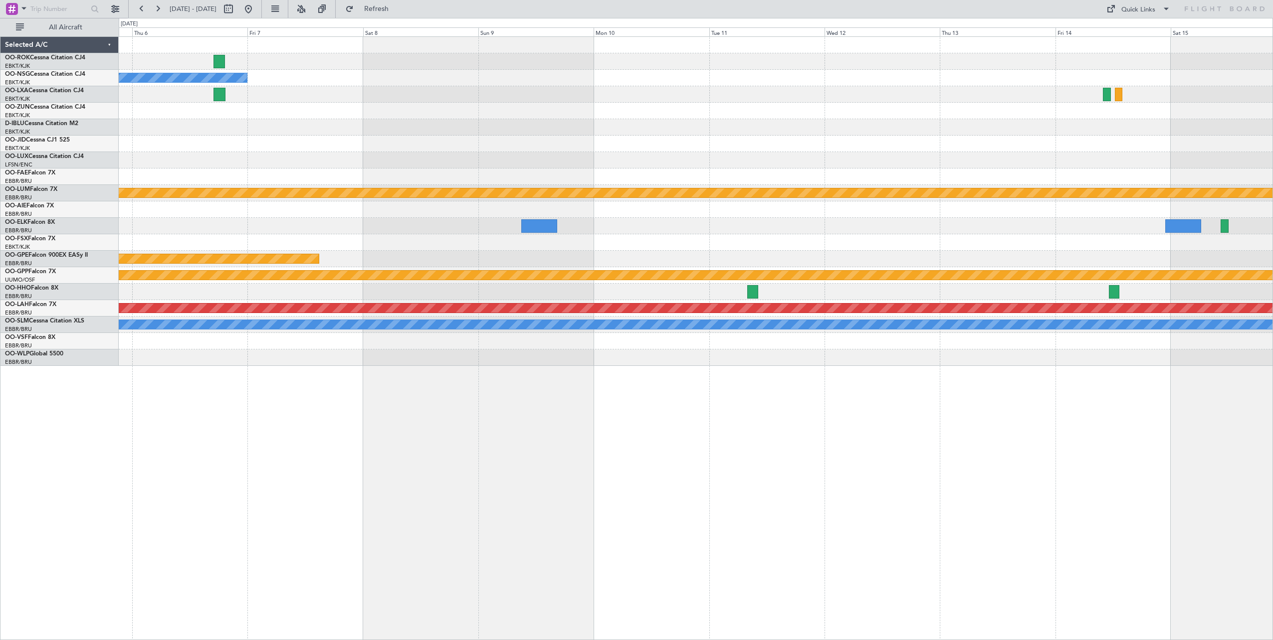
click at [194, 156] on div "Owner [GEOGRAPHIC_DATA]-[GEOGRAPHIC_DATA] Planned Maint [GEOGRAPHIC_DATA]-[GEOG…" at bounding box center [695, 201] width 1153 height 329
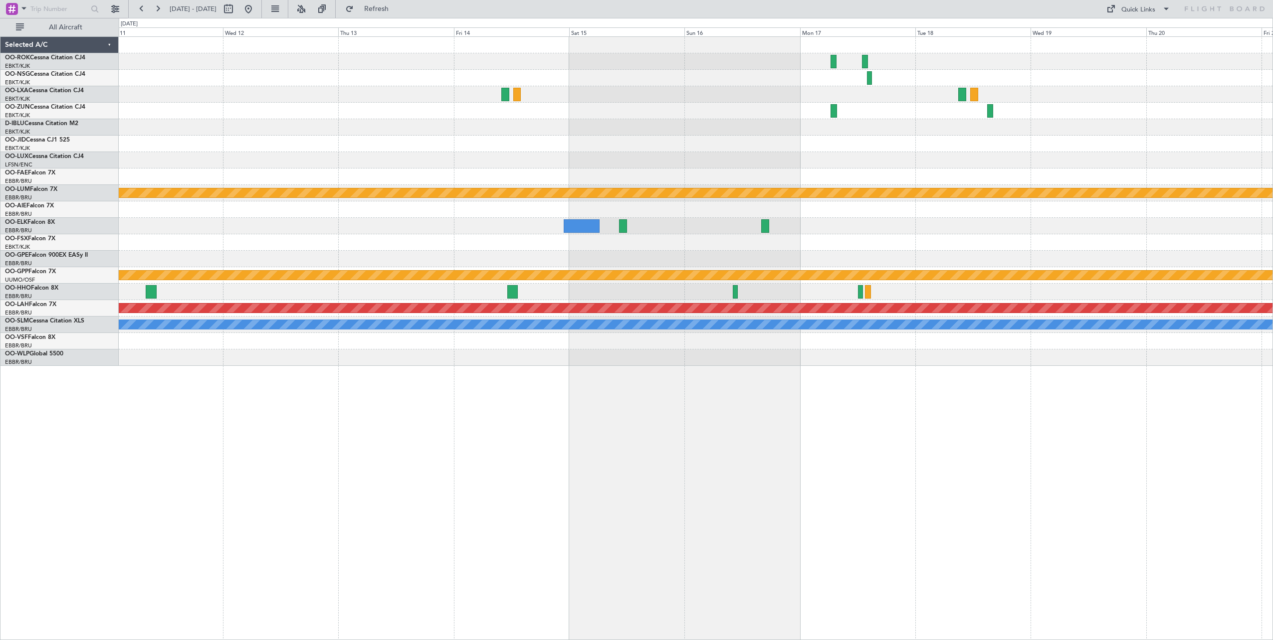
click at [231, 148] on div at bounding box center [695, 144] width 1153 height 16
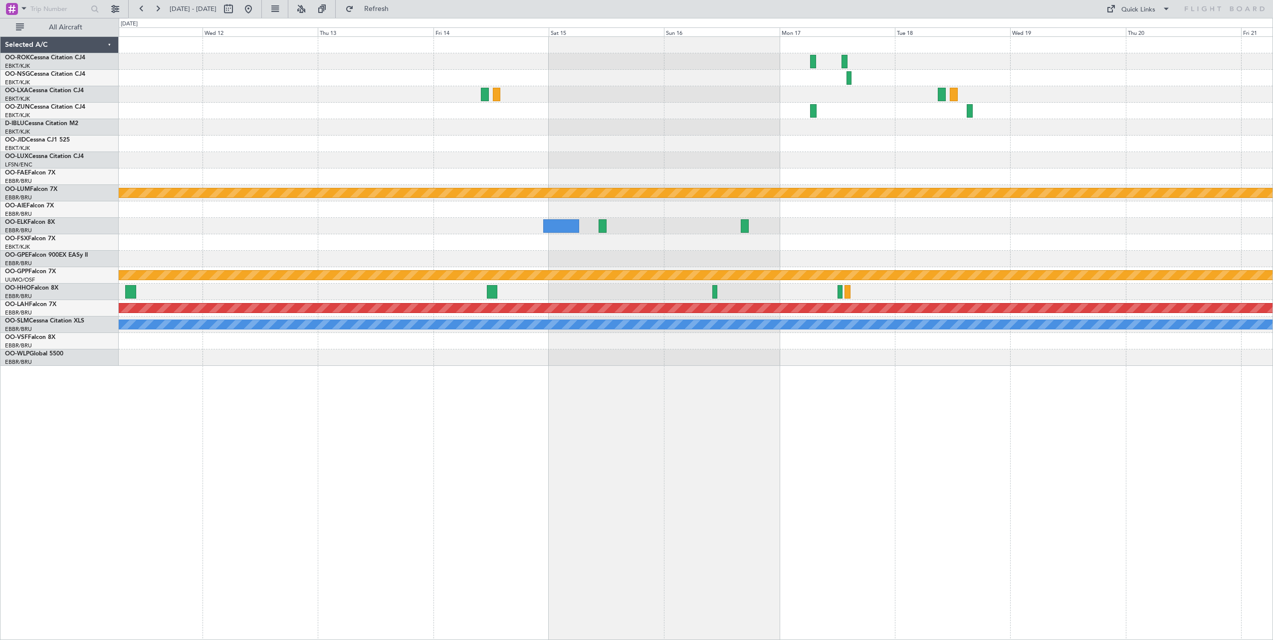
click at [374, 153] on div "Planned Maint Kortrijk-[GEOGRAPHIC_DATA] Grounded [GEOGRAPHIC_DATA] Planned [GE…" at bounding box center [695, 201] width 1153 height 329
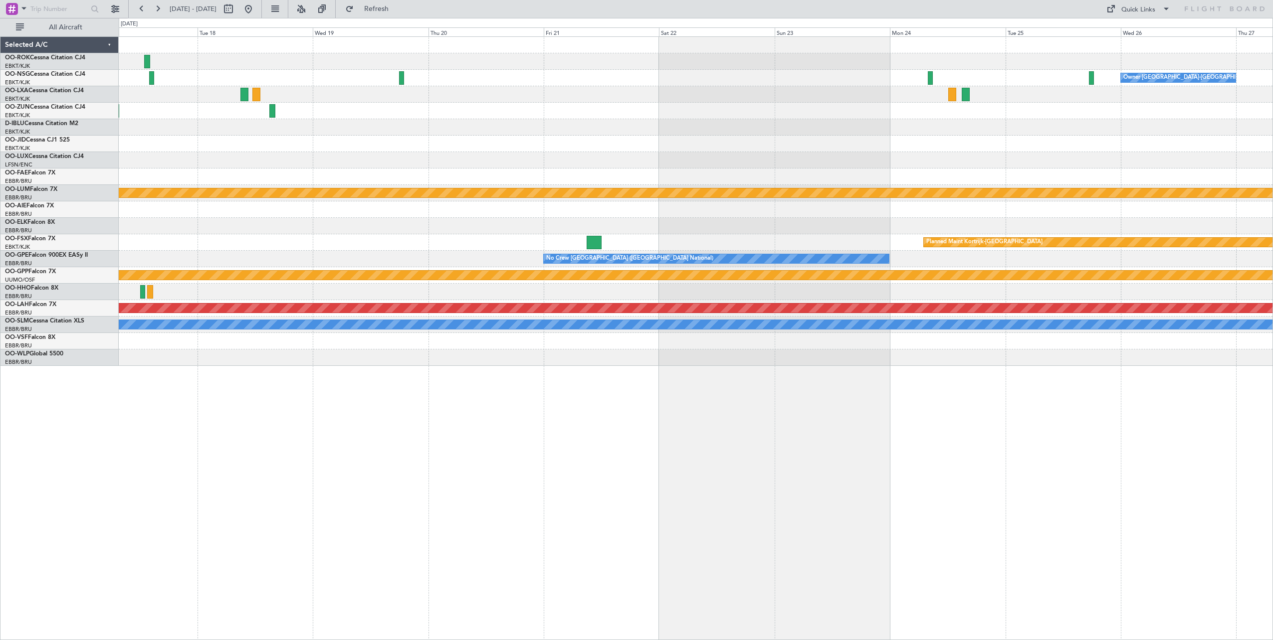
click at [438, 159] on div "Owner [GEOGRAPHIC_DATA]-[GEOGRAPHIC_DATA] Planned Maint [GEOGRAPHIC_DATA]-[GEOG…" at bounding box center [695, 201] width 1153 height 329
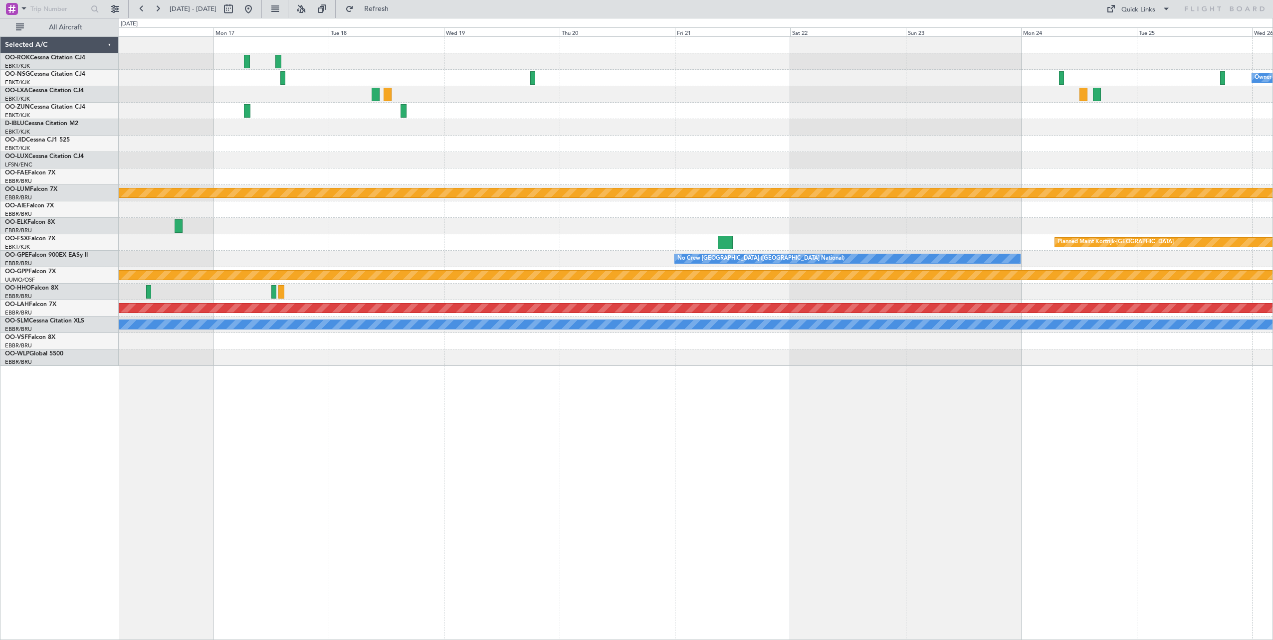
click at [787, 135] on div "Owner [GEOGRAPHIC_DATA]-[GEOGRAPHIC_DATA] Planned Maint [GEOGRAPHIC_DATA]-[GEOG…" at bounding box center [695, 201] width 1153 height 329
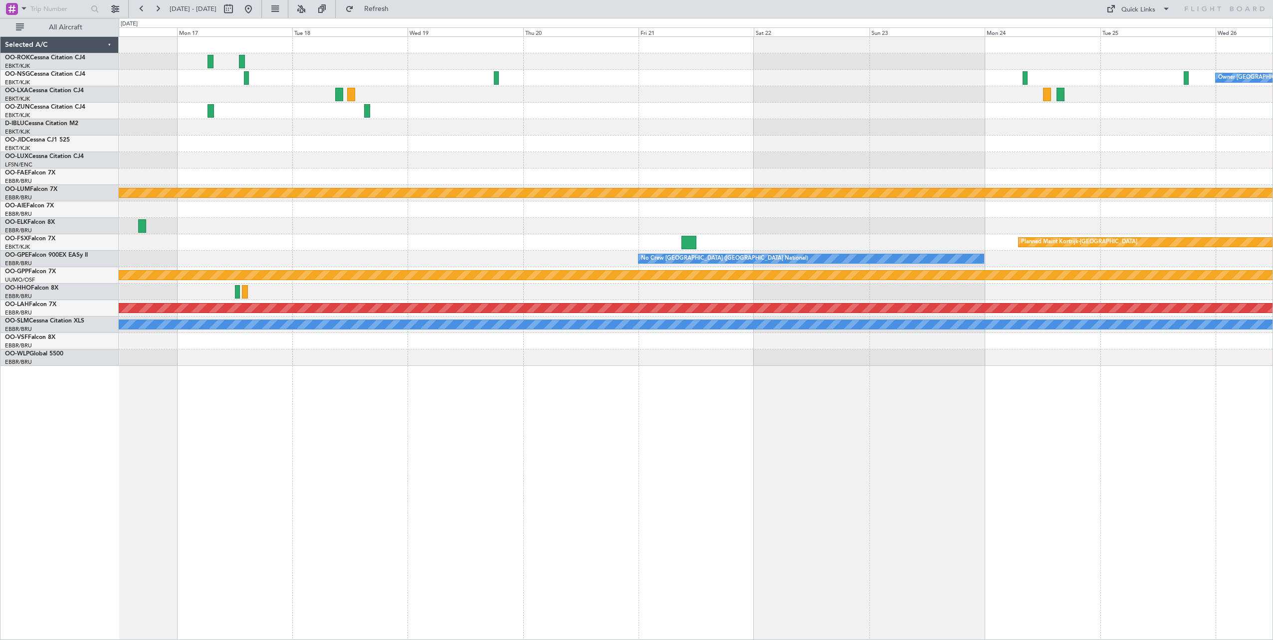
click at [275, 127] on div "Owner [GEOGRAPHIC_DATA]-[GEOGRAPHIC_DATA] Planned Maint [GEOGRAPHIC_DATA]-[GEOG…" at bounding box center [695, 201] width 1153 height 329
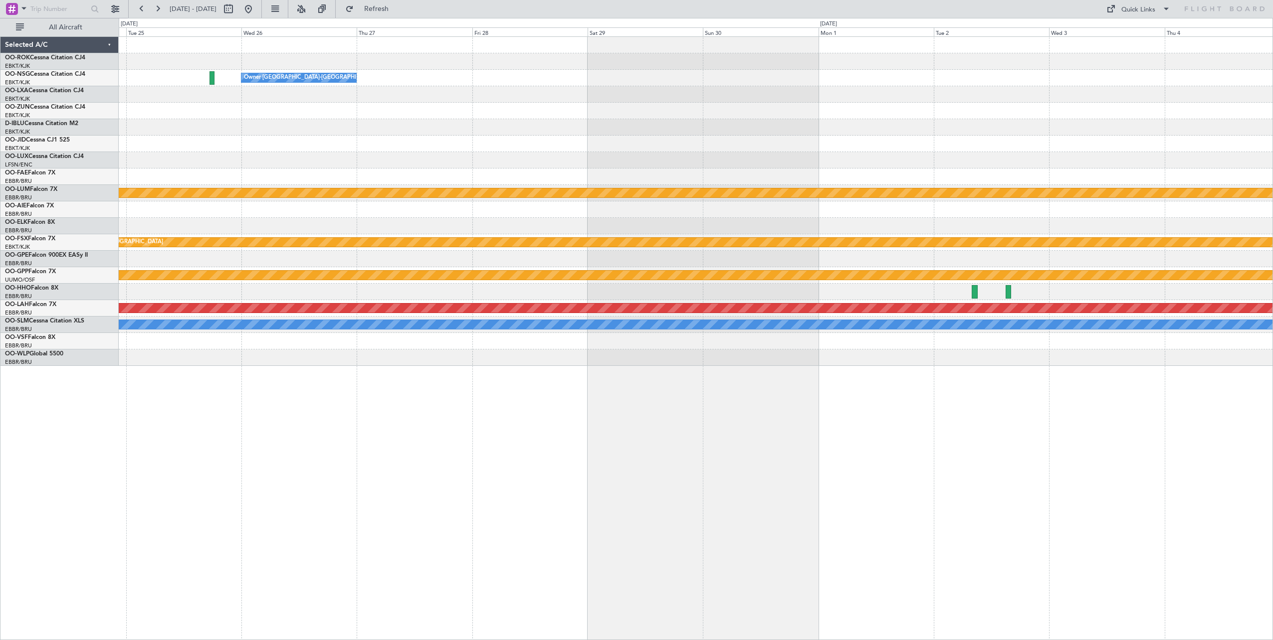
click at [392, 143] on div at bounding box center [695, 144] width 1153 height 16
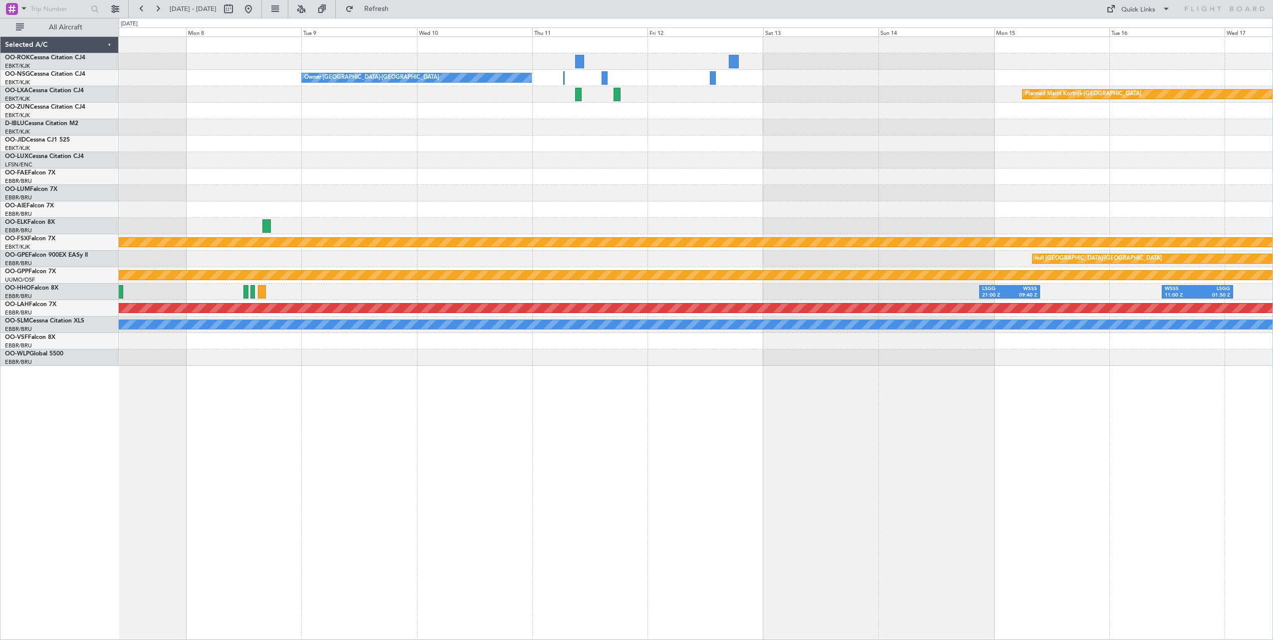
click at [493, 142] on div at bounding box center [695, 144] width 1153 height 16
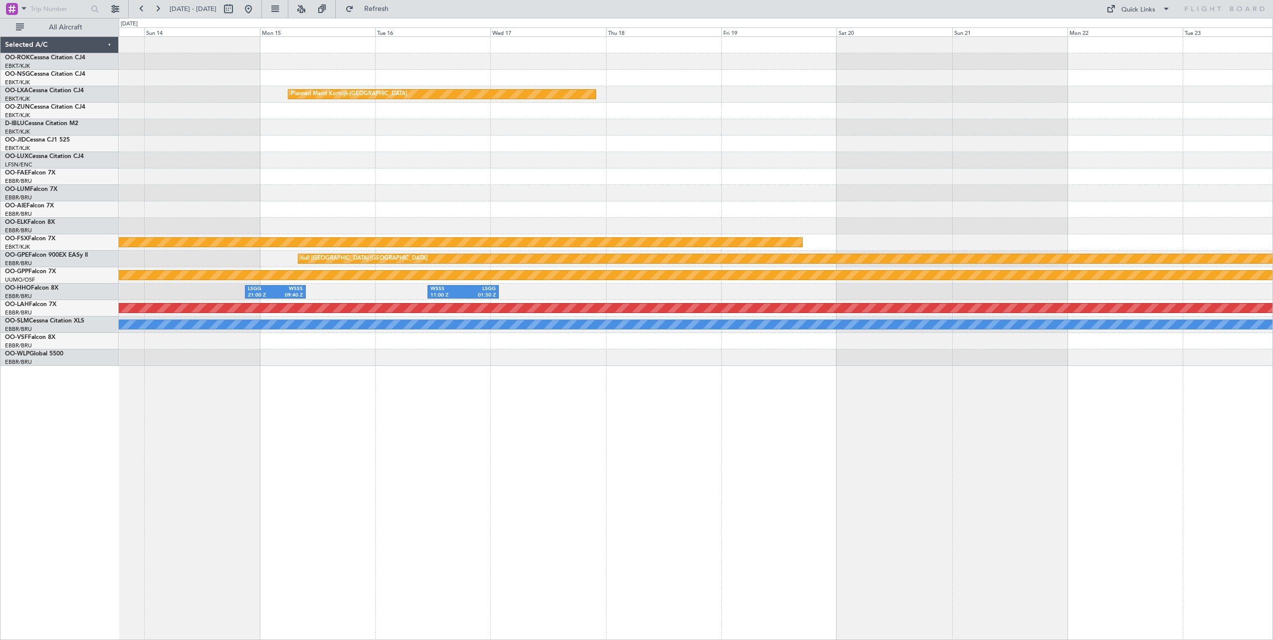
click at [517, 152] on div "Planned Maint Kortrijk-[GEOGRAPHIC_DATA] Planned Maint [GEOGRAPHIC_DATA]-[GEOGR…" at bounding box center [695, 201] width 1153 height 329
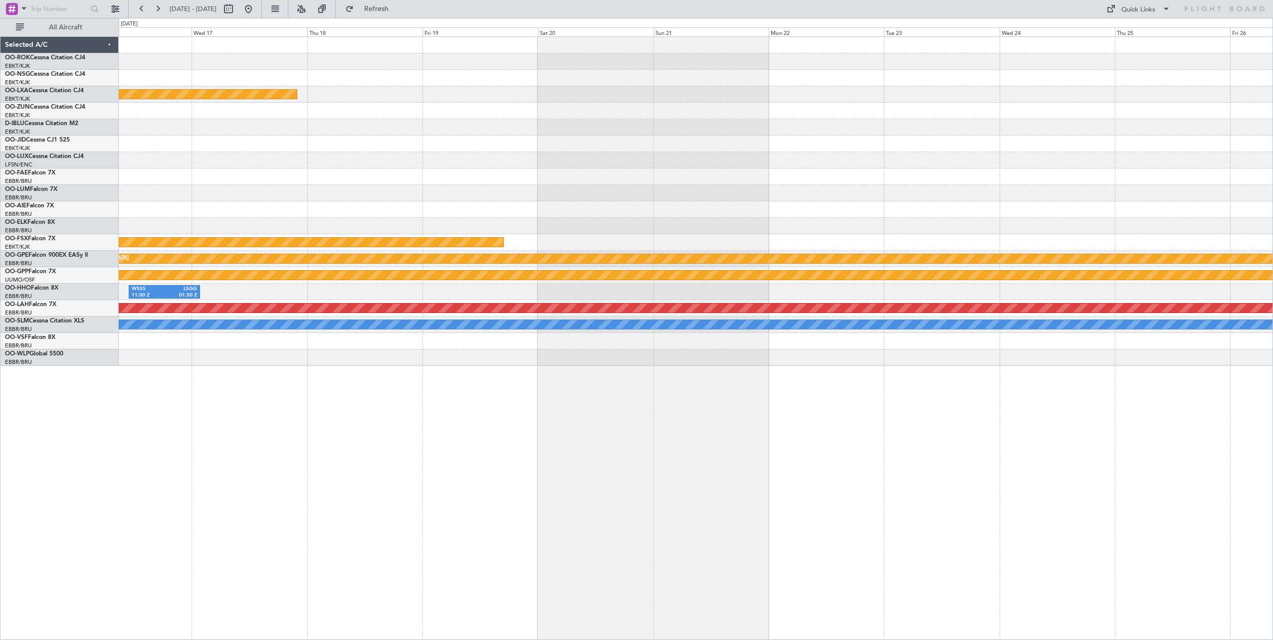
click at [631, 161] on div "Planned Maint Kortrijk-[GEOGRAPHIC_DATA] Planned Maint [GEOGRAPHIC_DATA]-[GEOGR…" at bounding box center [695, 201] width 1153 height 329
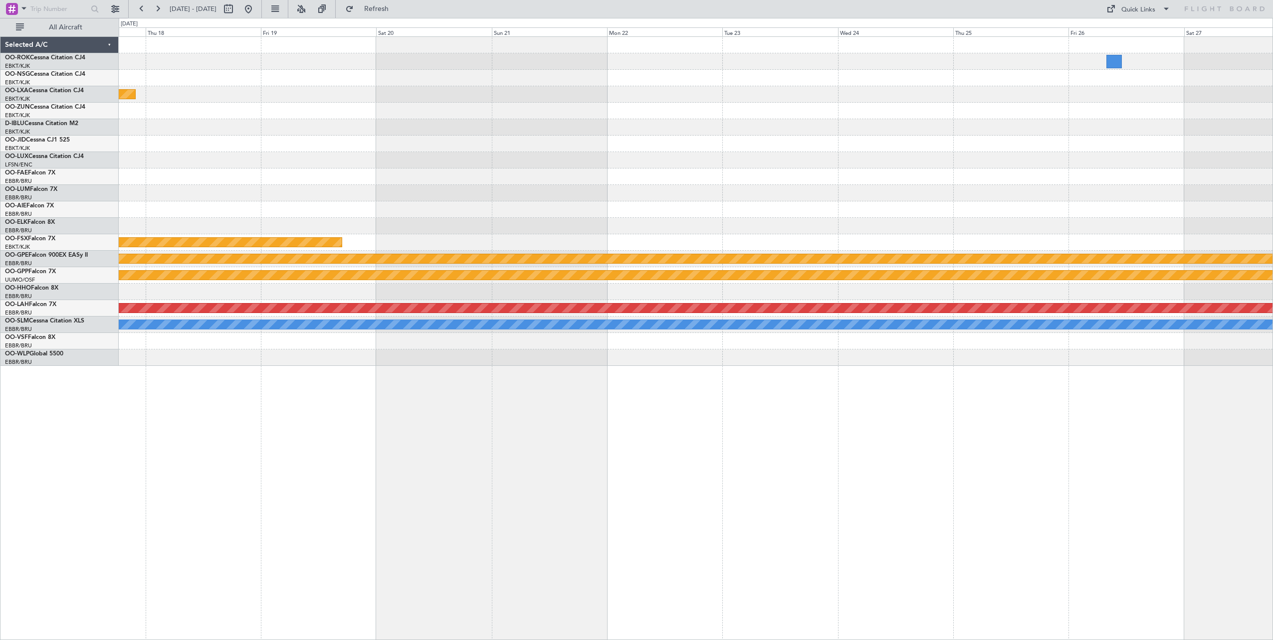
click at [438, 161] on div "Planned Maint Kortrijk-[GEOGRAPHIC_DATA] Planned Maint [GEOGRAPHIC_DATA]-[GEOGR…" at bounding box center [695, 201] width 1153 height 329
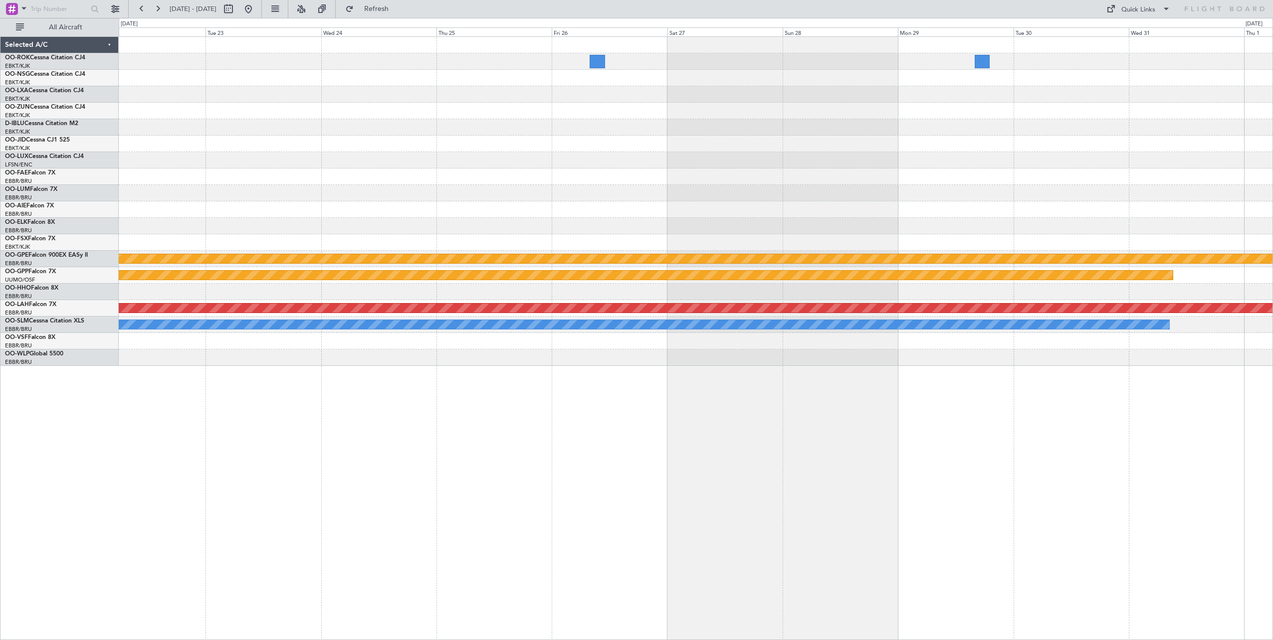
click at [582, 168] on div "null [GEOGRAPHIC_DATA]-[GEOGRAPHIC_DATA] Grounded [GEOGRAPHIC_DATA] Planned [GE…" at bounding box center [695, 201] width 1153 height 329
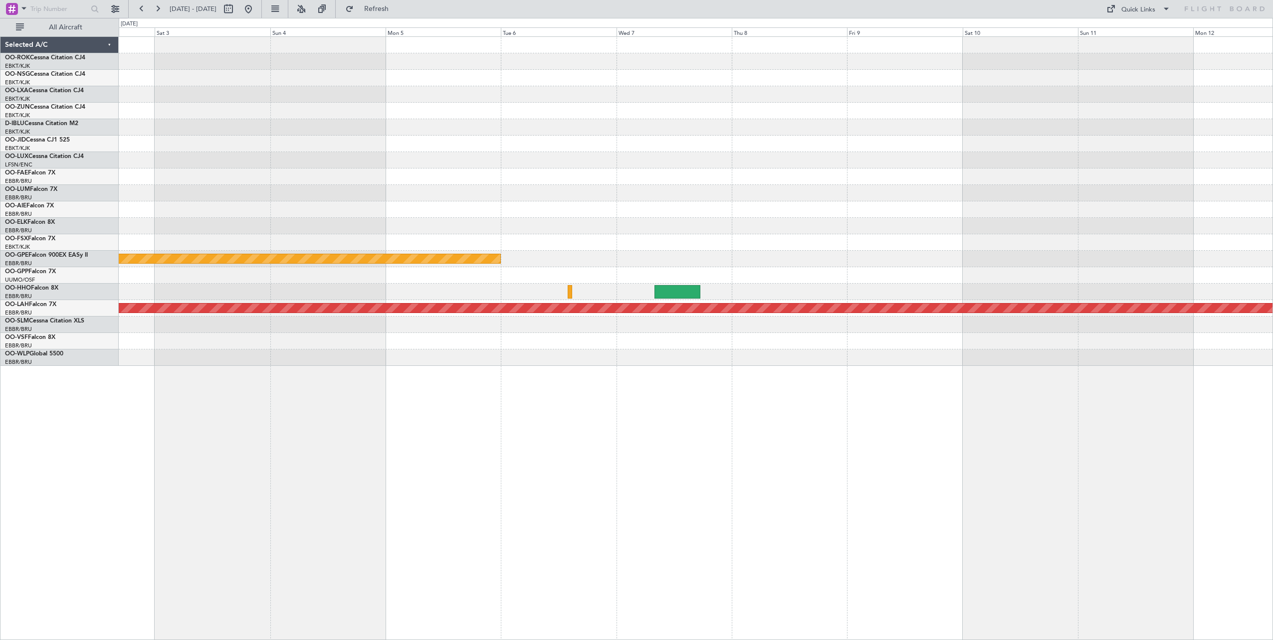
click at [529, 165] on div at bounding box center [695, 160] width 1153 height 16
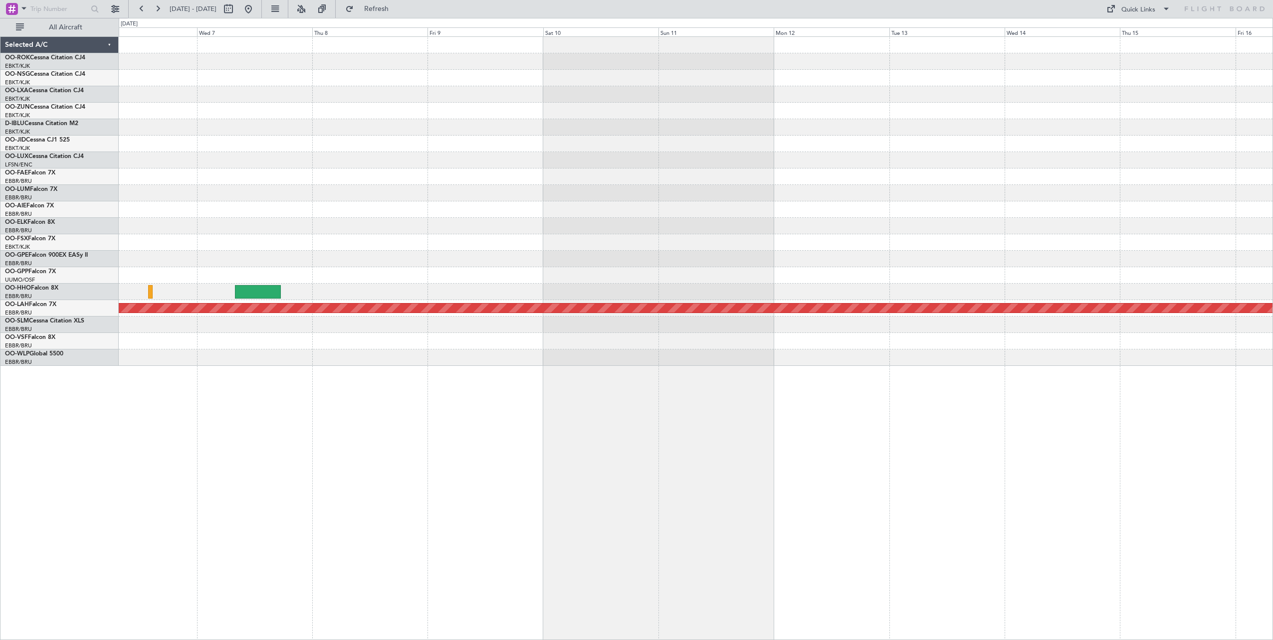
click at [350, 239] on div "null [GEOGRAPHIC_DATA]-[GEOGRAPHIC_DATA] Planned [GEOGRAPHIC_DATA][PERSON_NAME]…" at bounding box center [695, 201] width 1153 height 329
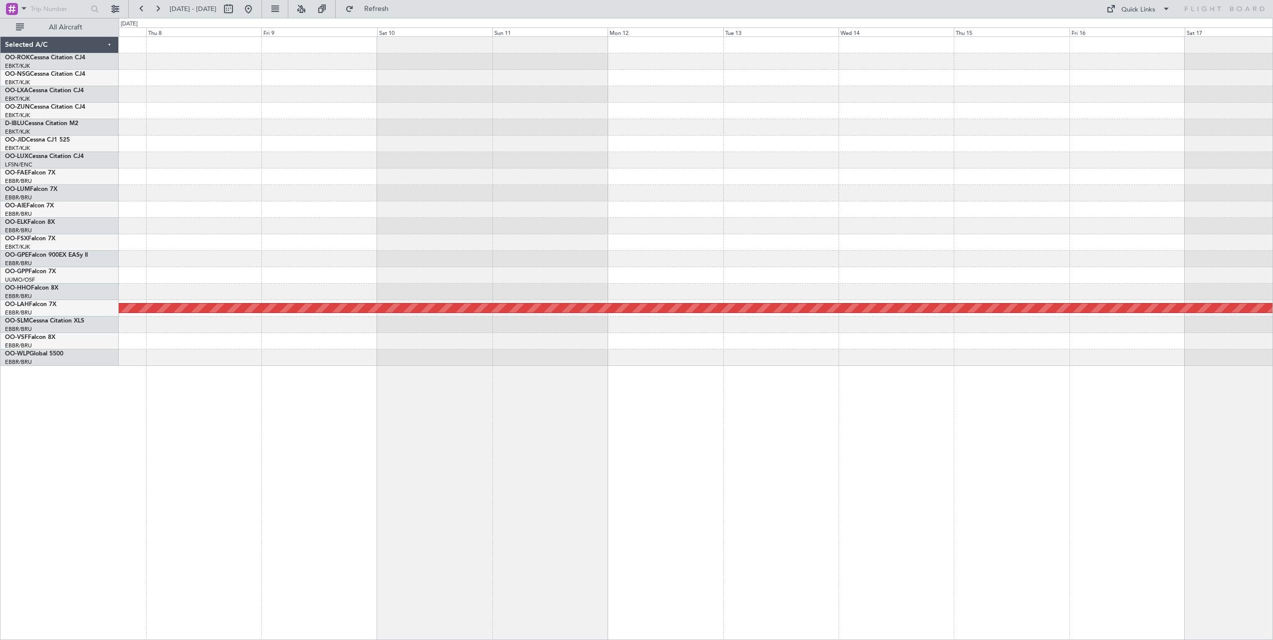
click at [442, 214] on div at bounding box center [695, 209] width 1153 height 16
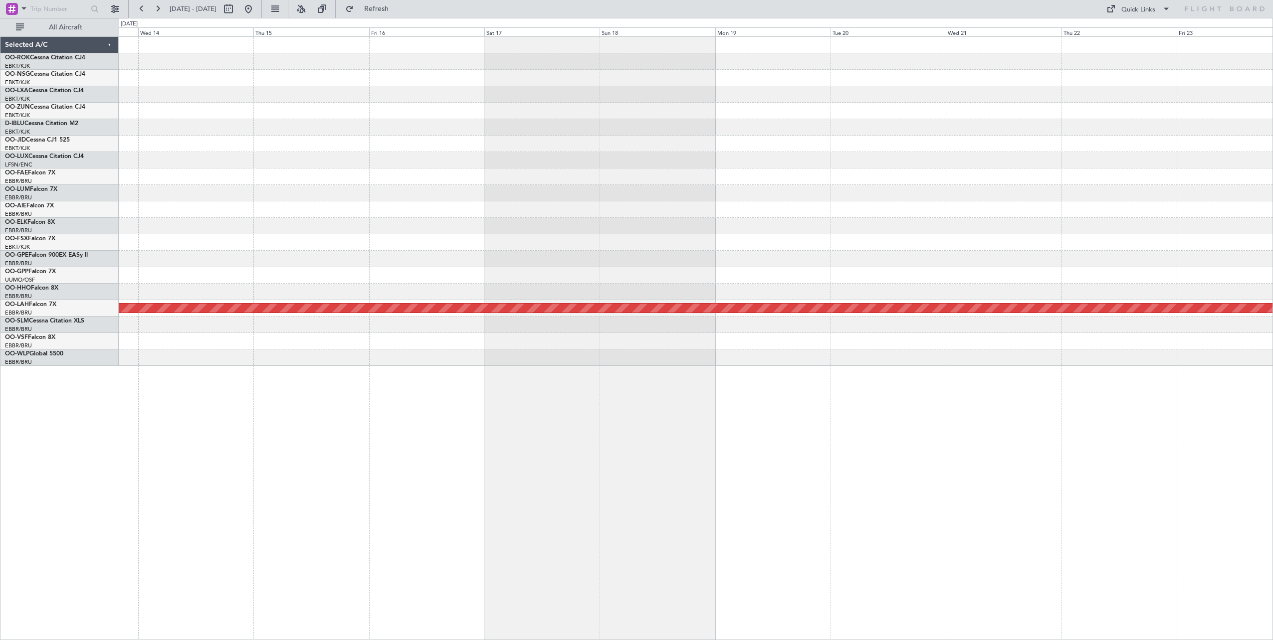
click at [461, 192] on div at bounding box center [695, 193] width 1153 height 16
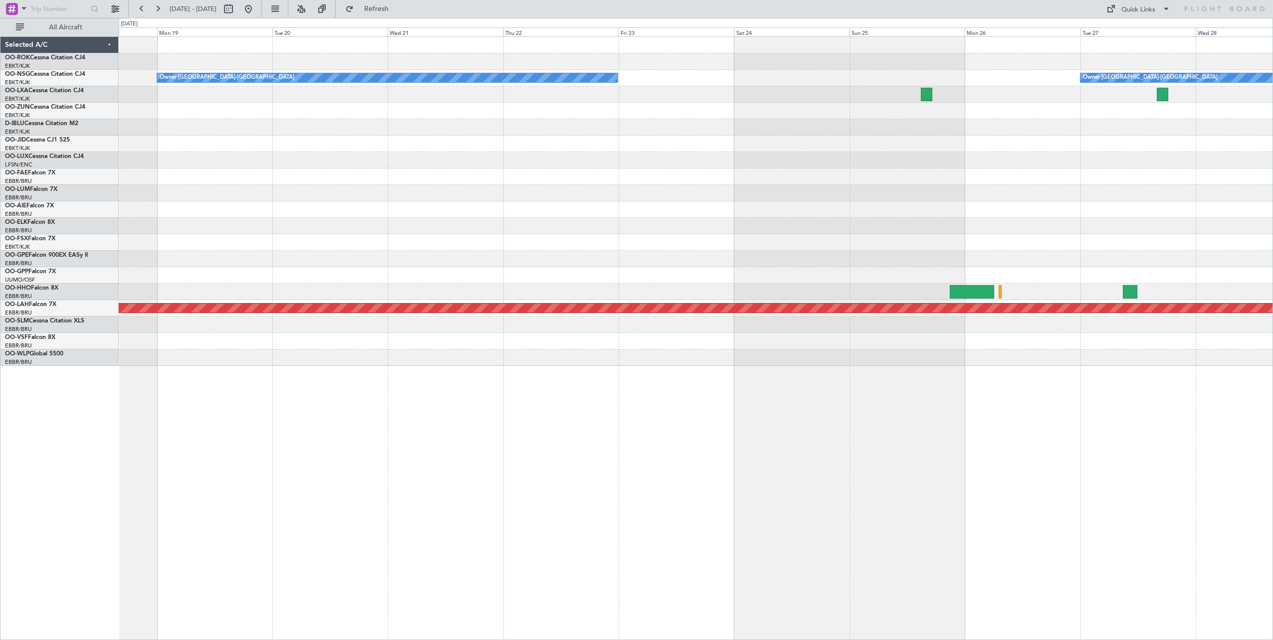
click at [433, 173] on div "Owner [GEOGRAPHIC_DATA]-[GEOGRAPHIC_DATA] Owner [GEOGRAPHIC_DATA]-[GEOGRAPHIC_D…" at bounding box center [695, 201] width 1153 height 329
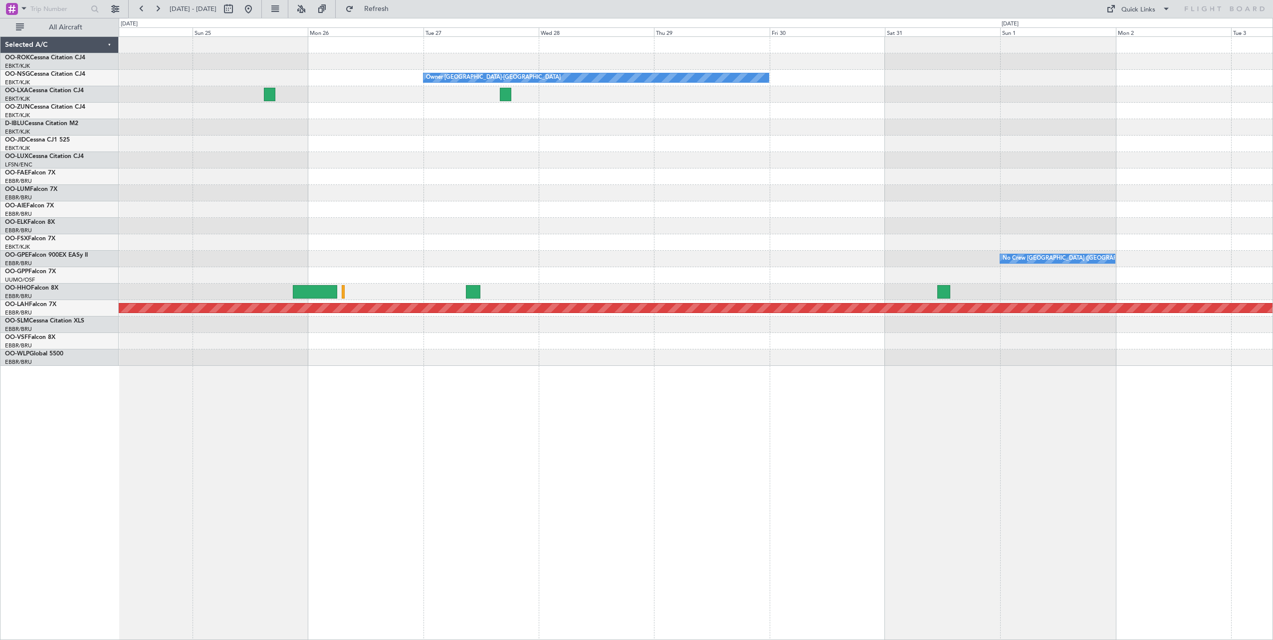
click at [431, 182] on div "Owner [GEOGRAPHIC_DATA]-[GEOGRAPHIC_DATA] Owner [GEOGRAPHIC_DATA]-[GEOGRAPHIC_D…" at bounding box center [695, 201] width 1153 height 329
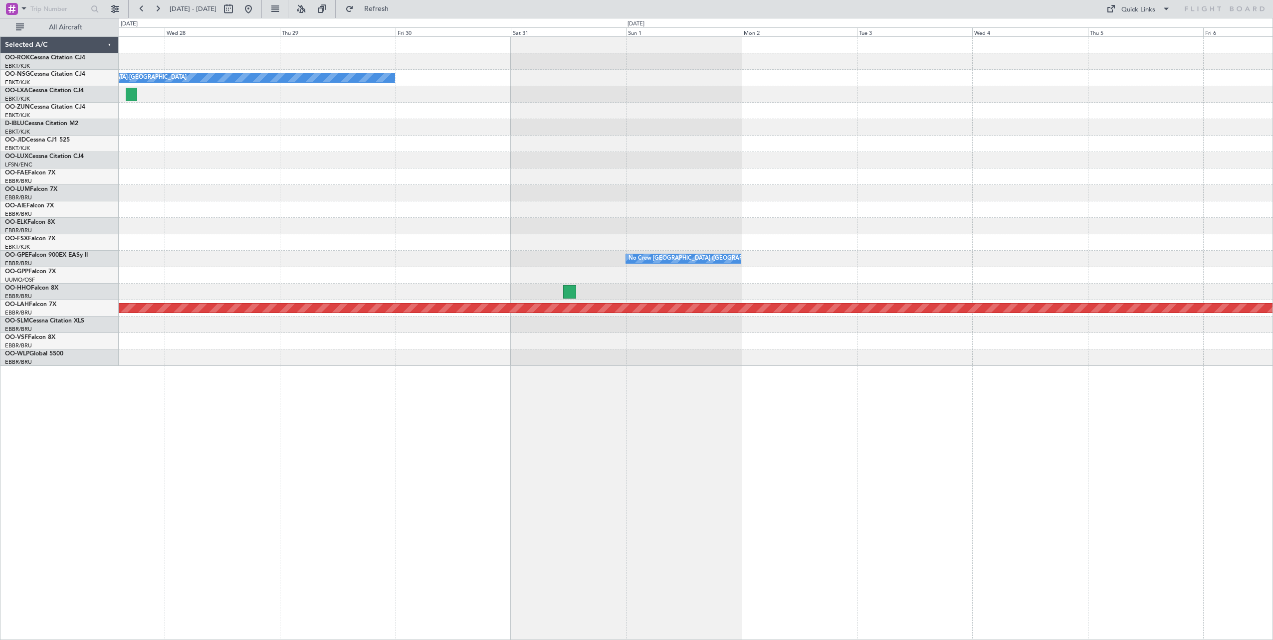
click at [381, 205] on div at bounding box center [695, 209] width 1153 height 16
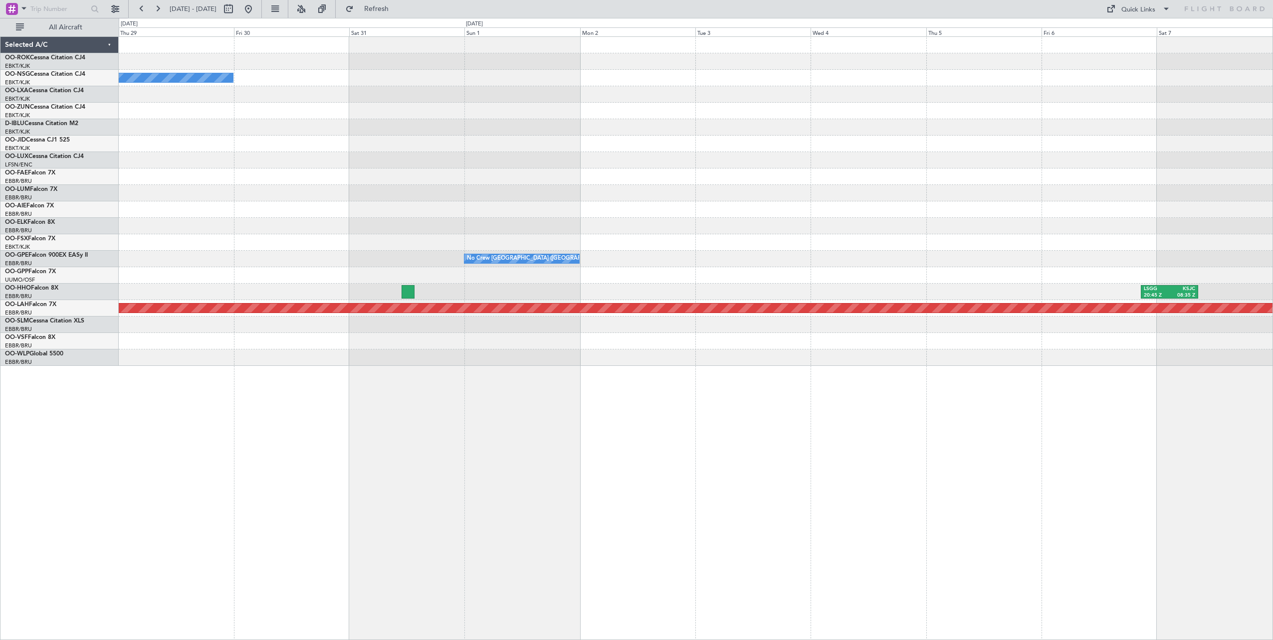
click at [681, 196] on div at bounding box center [695, 193] width 1153 height 16
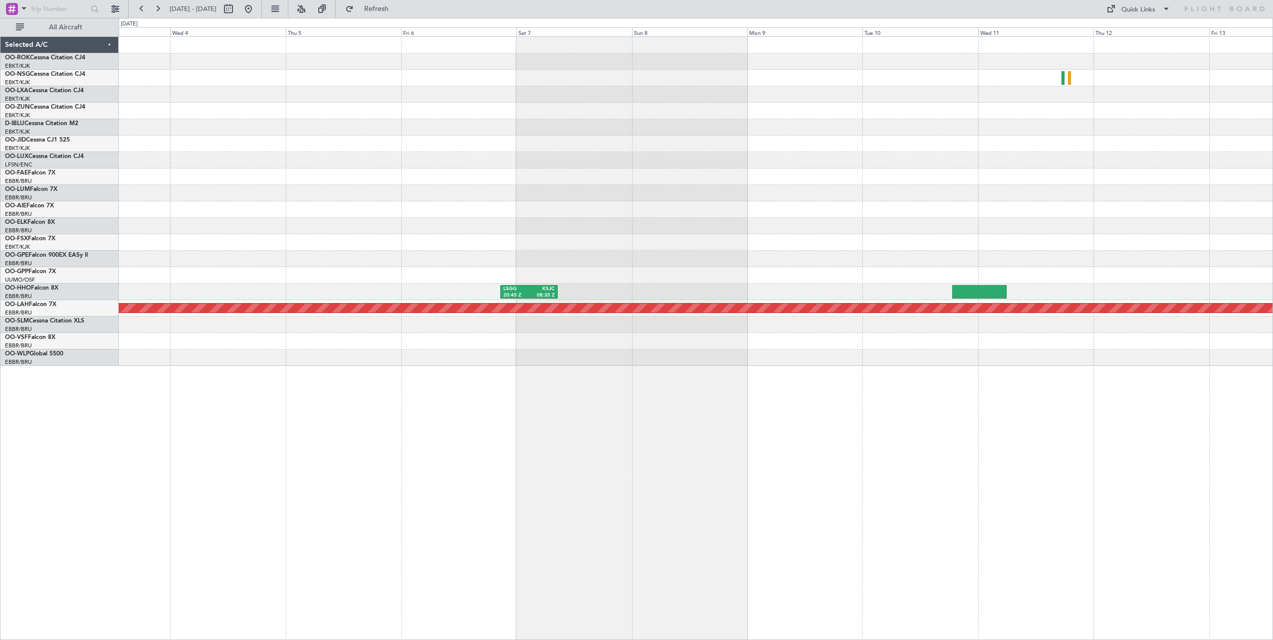
click at [728, 190] on div at bounding box center [695, 193] width 1153 height 16
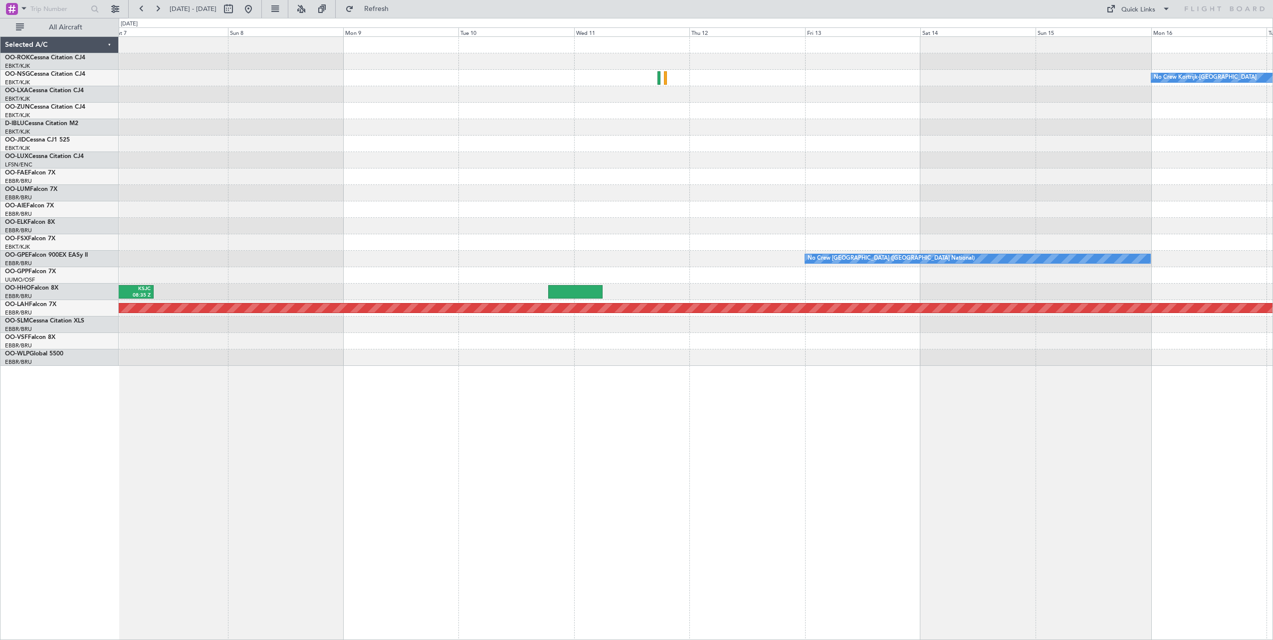
click at [390, 241] on div "No Crew Kortrijk-[GEOGRAPHIC_DATA] No Crew [GEOGRAPHIC_DATA] (Brussels National…" at bounding box center [695, 201] width 1153 height 329
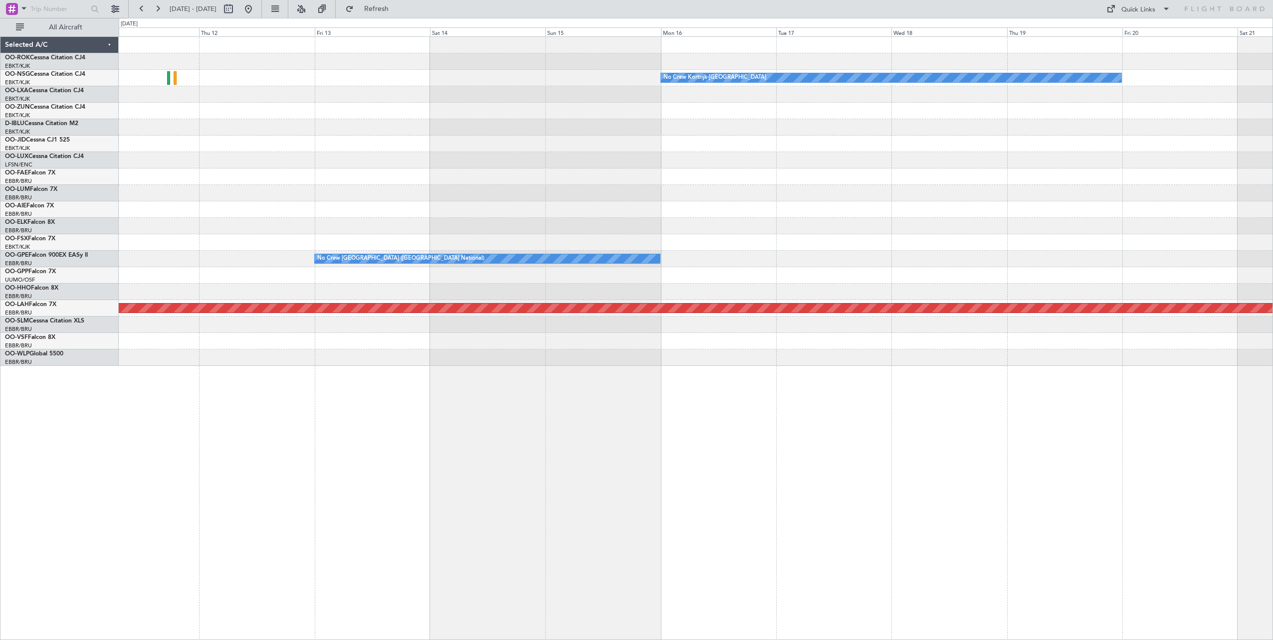
click at [394, 201] on div "No Crew Kortrijk-[GEOGRAPHIC_DATA] No Crew [GEOGRAPHIC_DATA] (Brussels National…" at bounding box center [695, 201] width 1153 height 329
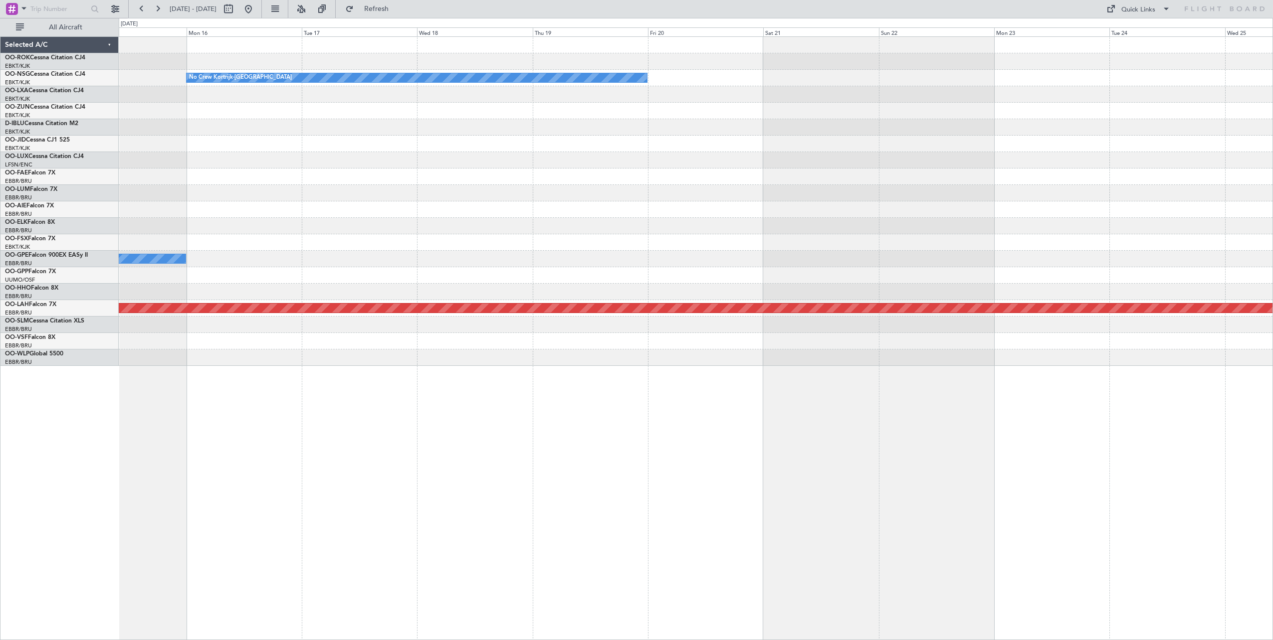
click at [424, 187] on div "No Crew Kortrijk-[GEOGRAPHIC_DATA] No Crew [GEOGRAPHIC_DATA] (Brussels National…" at bounding box center [695, 201] width 1153 height 329
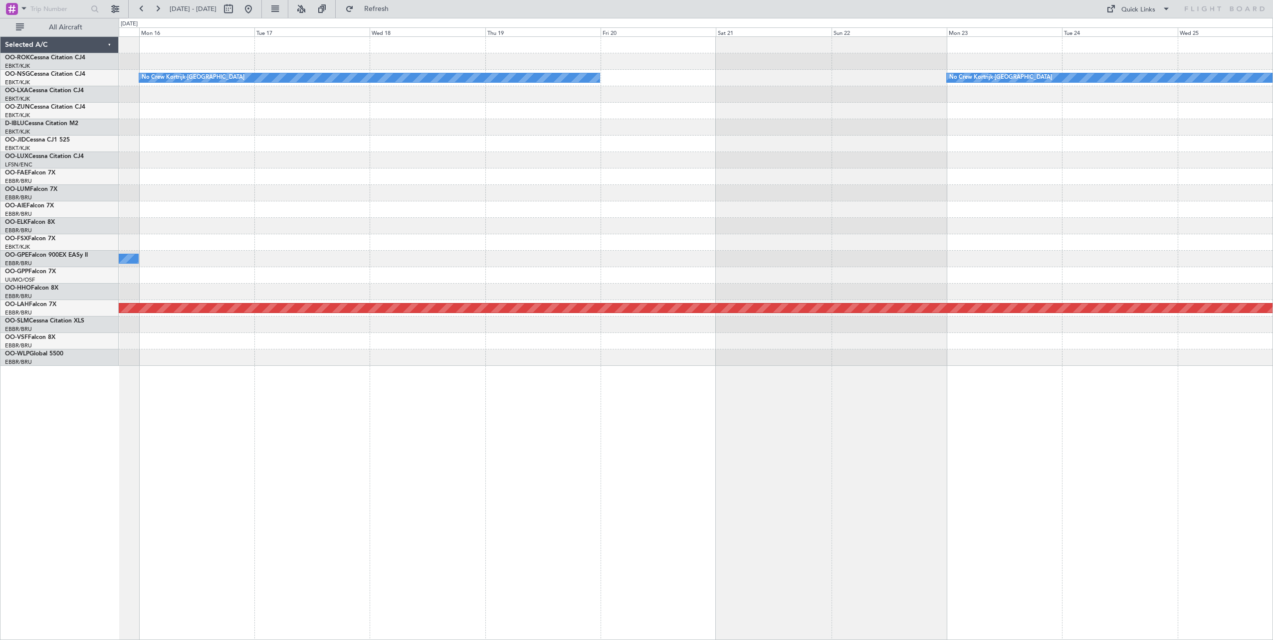
click at [587, 138] on div "No Crew Kortrijk-[GEOGRAPHIC_DATA] No Crew Kortrijk-[GEOGRAPHIC_DATA] No Crew […" at bounding box center [695, 201] width 1153 height 329
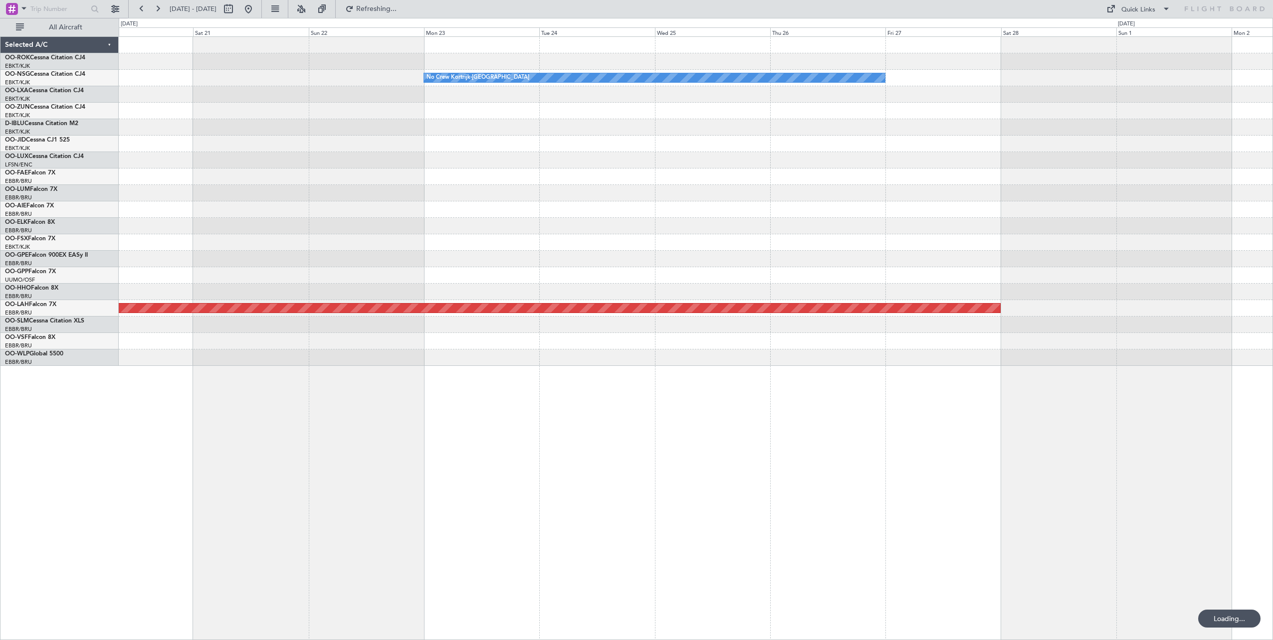
click at [313, 177] on div "No Crew Kortrijk-[GEOGRAPHIC_DATA] No Crew Kortrijk-[GEOGRAPHIC_DATA] Planned […" at bounding box center [695, 201] width 1153 height 329
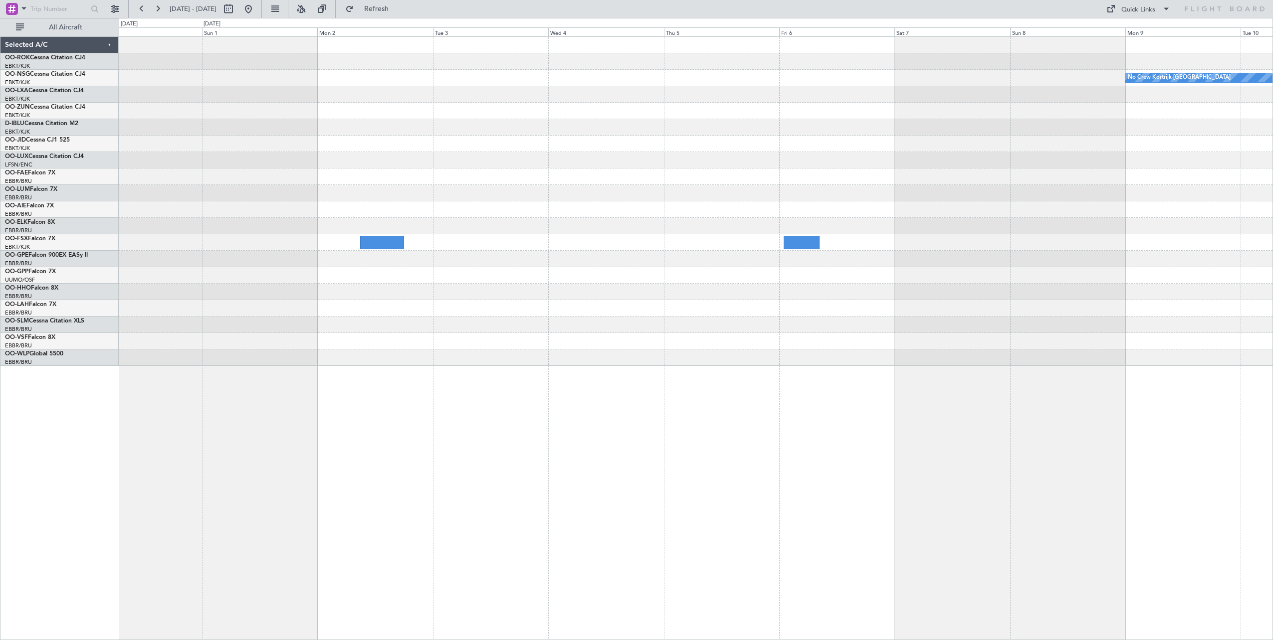
click at [311, 186] on div "No Crew Kortrijk-[GEOGRAPHIC_DATA] No Crew Kortrijk-[GEOGRAPHIC_DATA] Planned […" at bounding box center [695, 201] width 1153 height 329
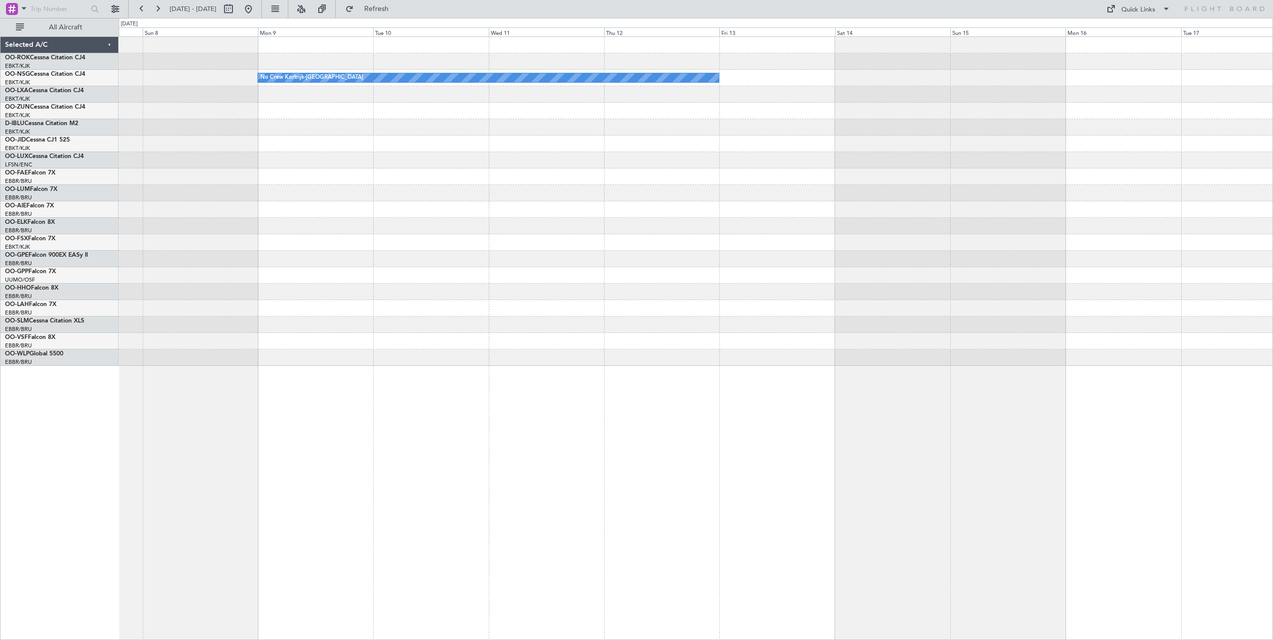
click at [419, 139] on div at bounding box center [695, 144] width 1153 height 16
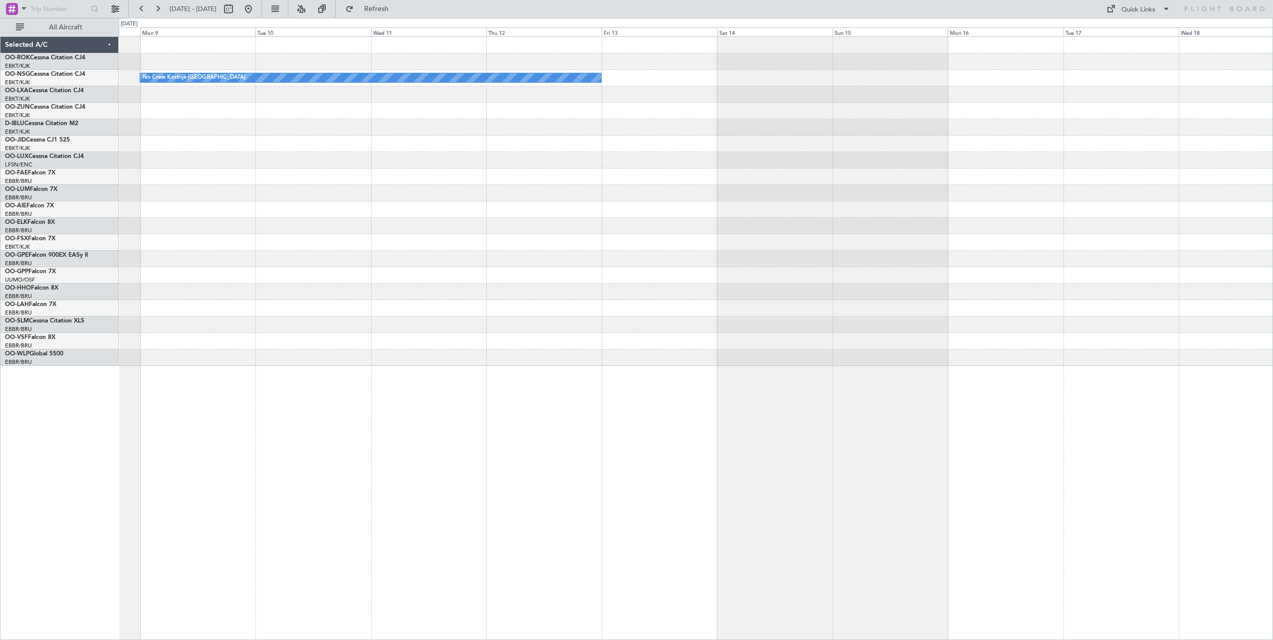
click at [417, 153] on div at bounding box center [695, 160] width 1153 height 16
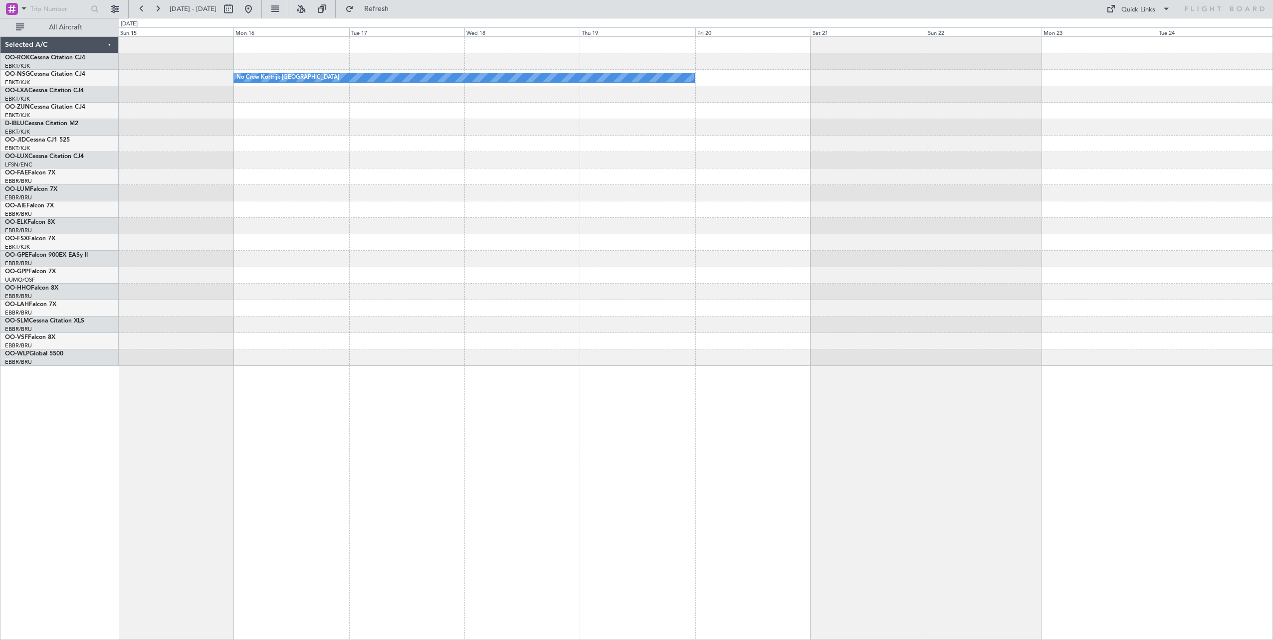
click at [502, 180] on div at bounding box center [695, 177] width 1153 height 16
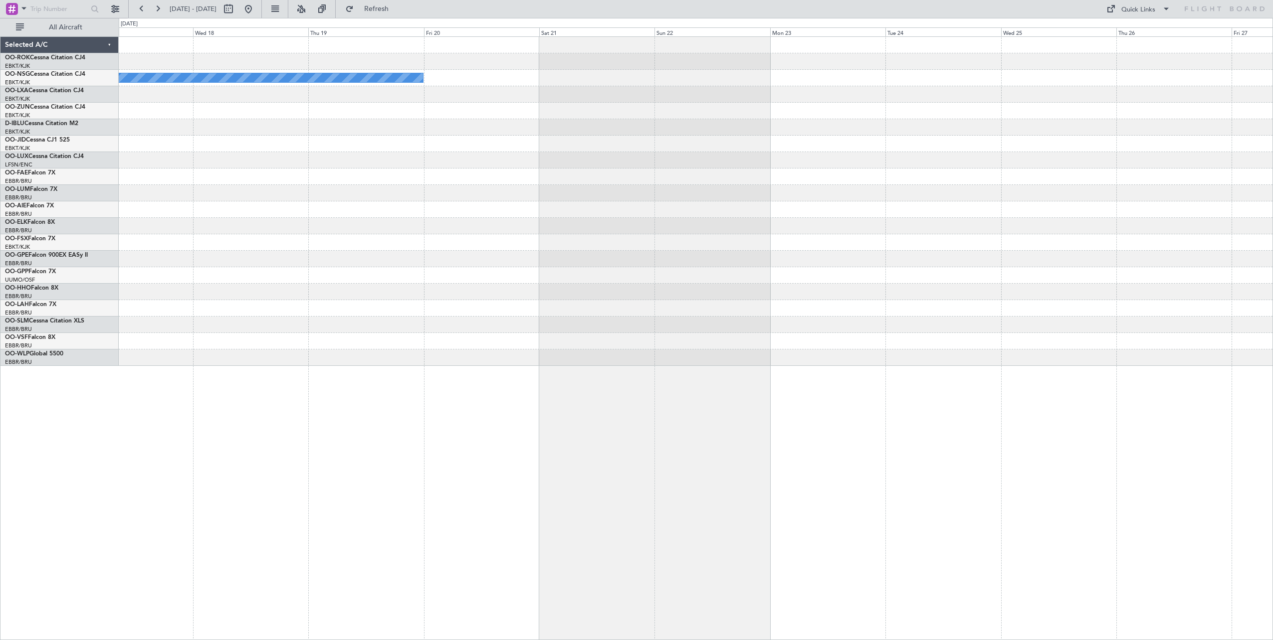
click at [671, 188] on div "No Crew Kortrijk-[GEOGRAPHIC_DATA]" at bounding box center [695, 201] width 1153 height 329
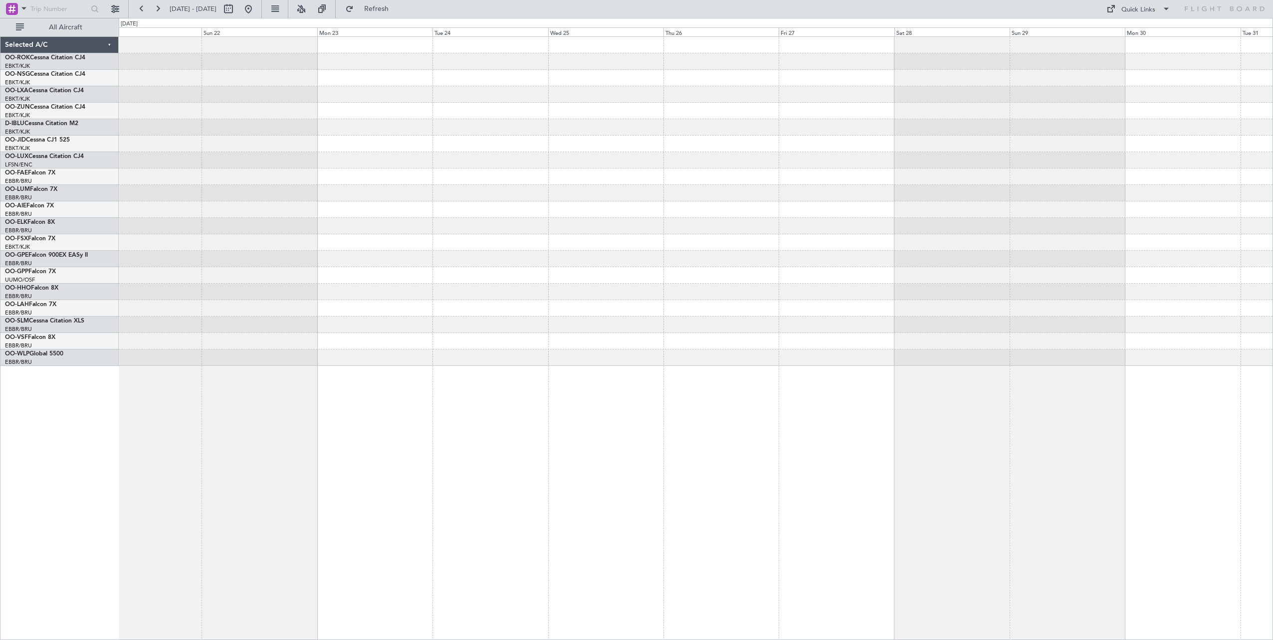
click at [503, 184] on div at bounding box center [695, 177] width 1153 height 16
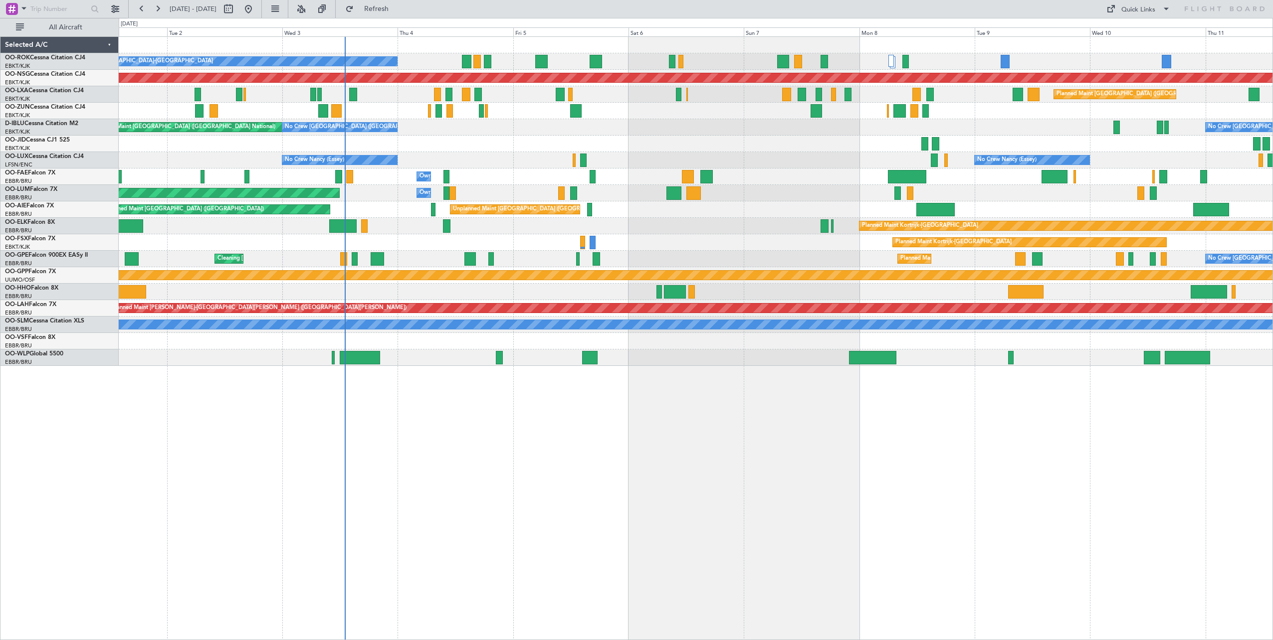
click at [557, 482] on div "A/C Unavailable [GEOGRAPHIC_DATA]-[GEOGRAPHIC_DATA] Planned Maint [GEOGRAPHIC_D…" at bounding box center [696, 338] width 1154 height 604
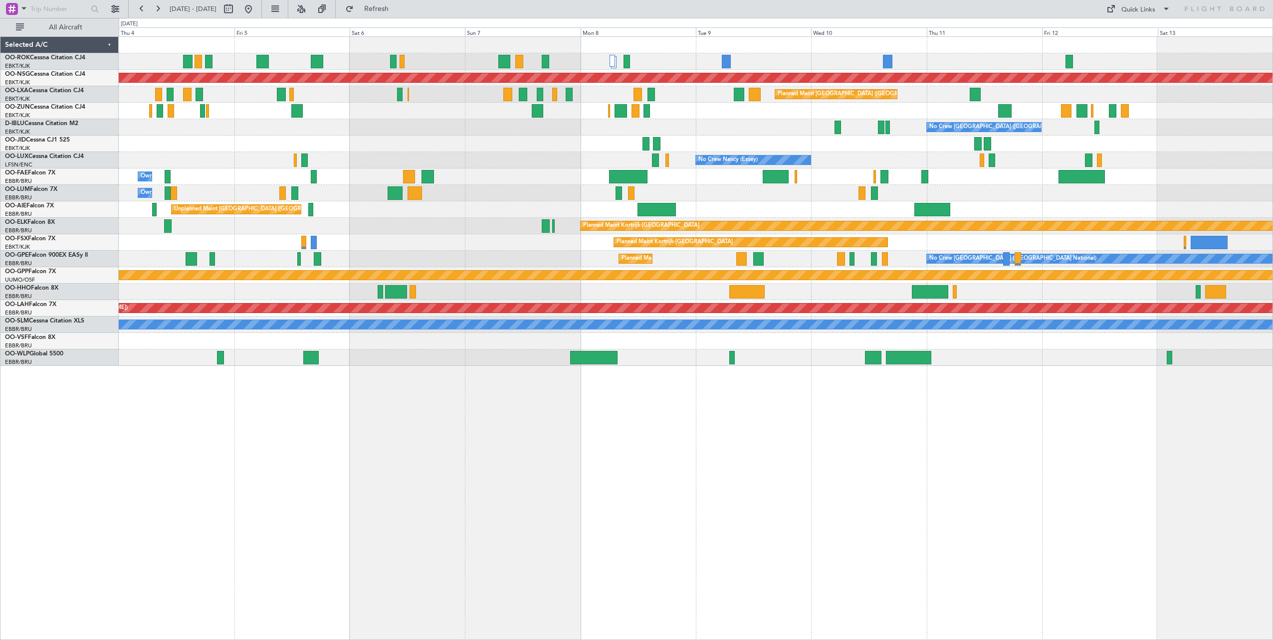
click at [454, 484] on div "Planned Maint [GEOGRAPHIC_DATA] ([GEOGRAPHIC_DATA]) A/C Unavailable [GEOGRAPHIC…" at bounding box center [696, 338] width 1154 height 604
click at [1088, 507] on div "Planned Maint [GEOGRAPHIC_DATA] ([GEOGRAPHIC_DATA]) A/C Unavailable [GEOGRAPHIC…" at bounding box center [696, 338] width 1154 height 604
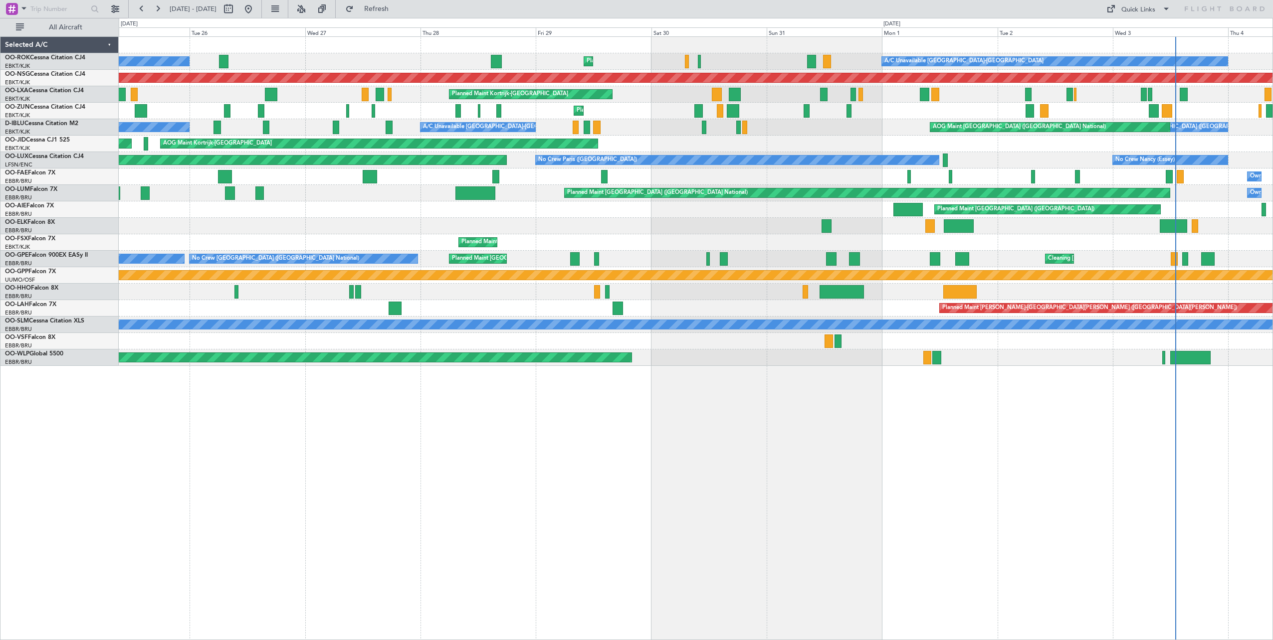
click at [960, 477] on div "A/C Unavailable [GEOGRAPHIC_DATA]-[GEOGRAPHIC_DATA] Planned Maint [GEOGRAPHIC_D…" at bounding box center [696, 338] width 1154 height 604
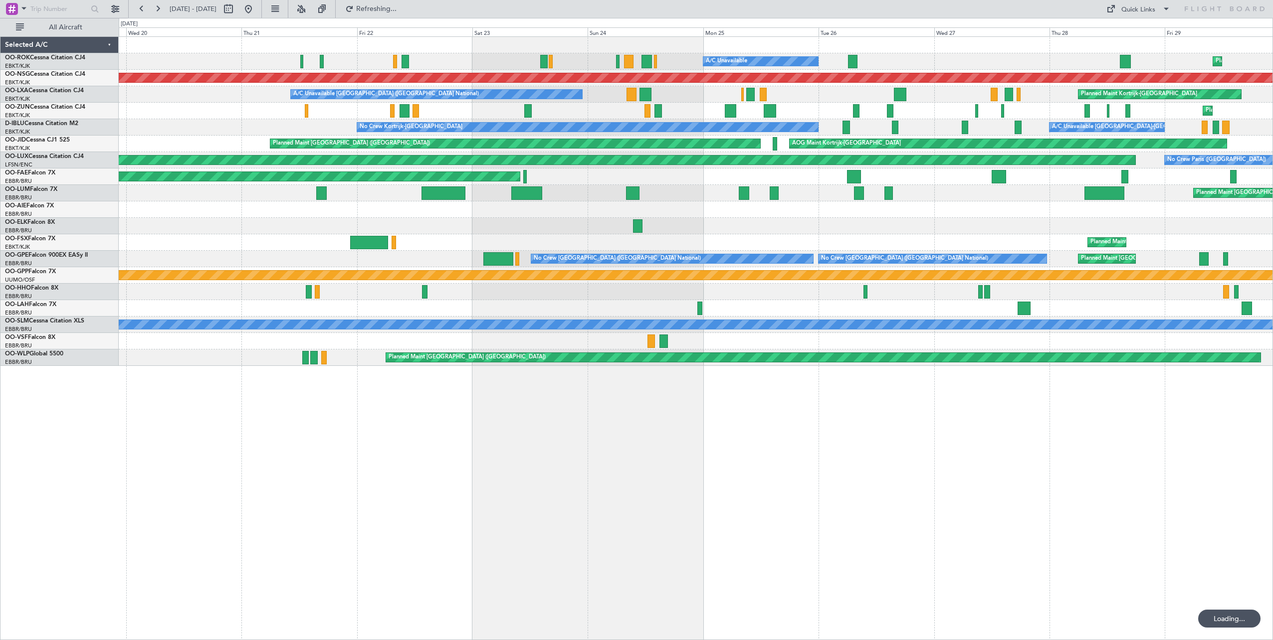
click at [854, 443] on div "Planned Maint Kortrijk-[GEOGRAPHIC_DATA] A/C Unavailable A/C Unavailable [GEOGR…" at bounding box center [696, 338] width 1154 height 604
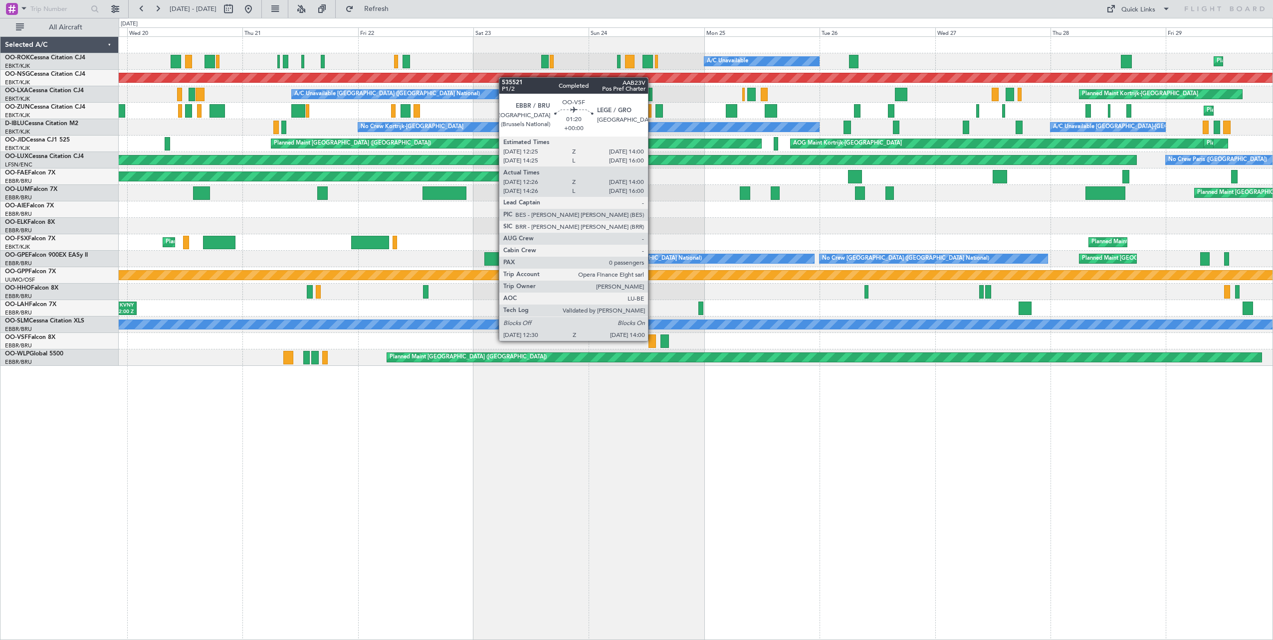
click at [652, 341] on div at bounding box center [651, 341] width 7 height 13
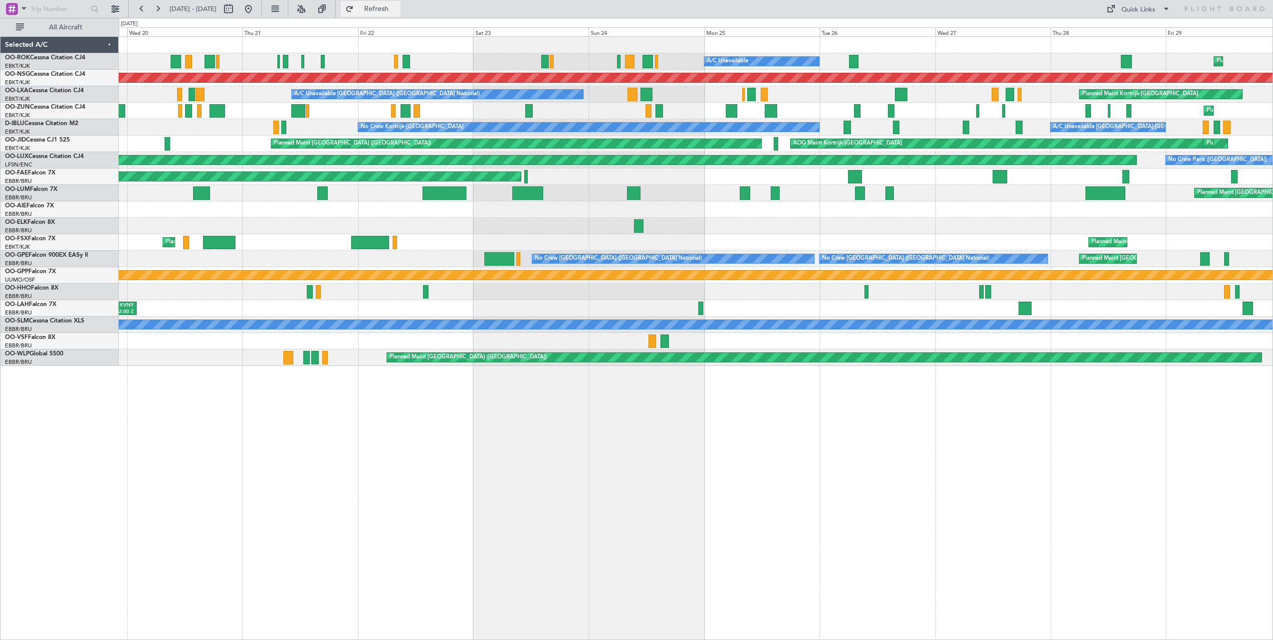
click at [397, 10] on span "Refresh" at bounding box center [377, 8] width 42 height 7
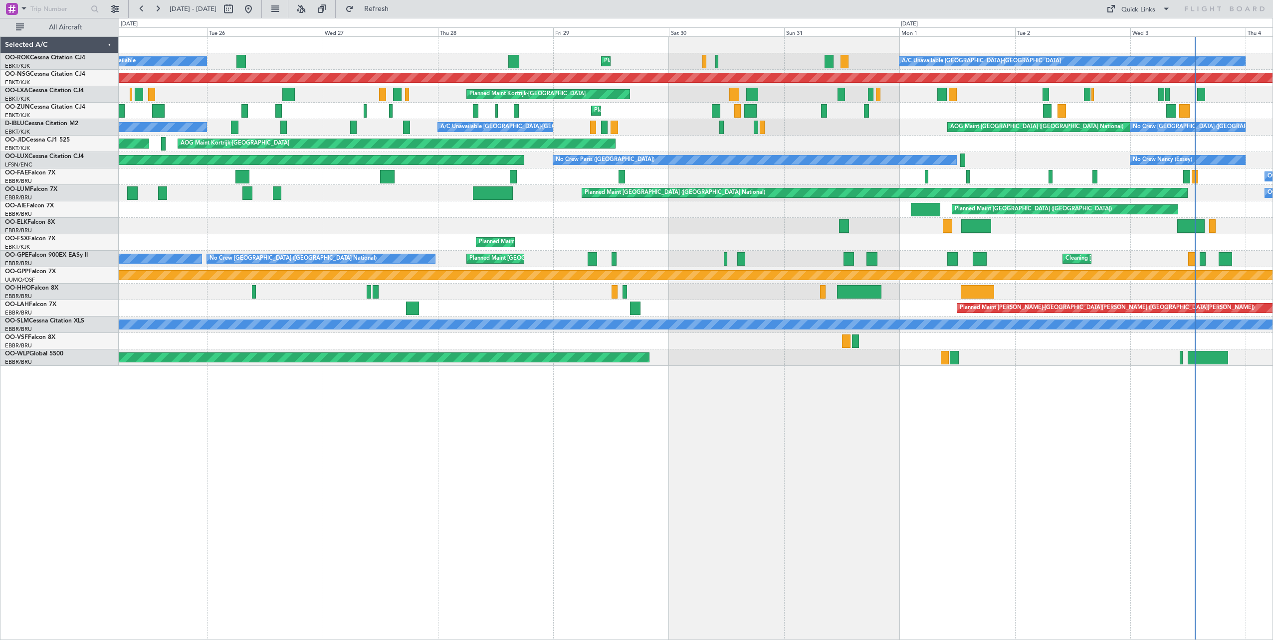
click at [172, 422] on div "Planned Maint Kortrijk-Wevelgem A/C Unavailable A/C Unavailable Kortrijk-Wevelg…" at bounding box center [696, 338] width 1154 height 604
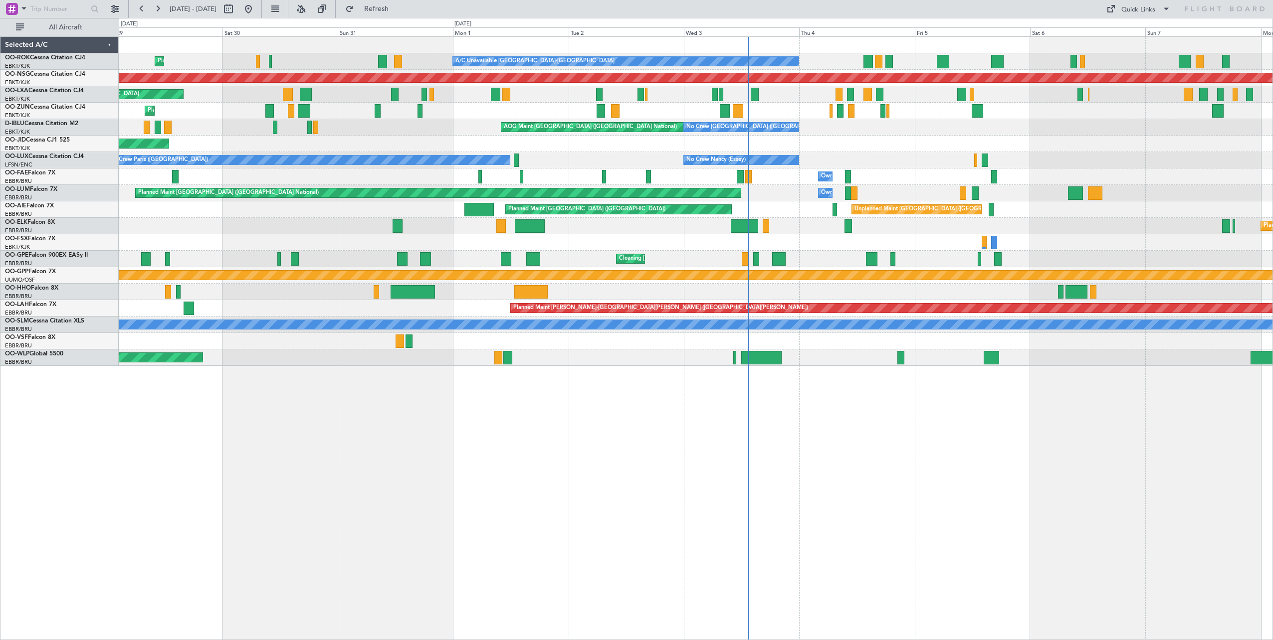
click at [367, 467] on div "Planned Maint Kortrijk-Wevelgem A/C Unavailable Kortrijk-Wevelgem Planned Maint…" at bounding box center [696, 338] width 1154 height 604
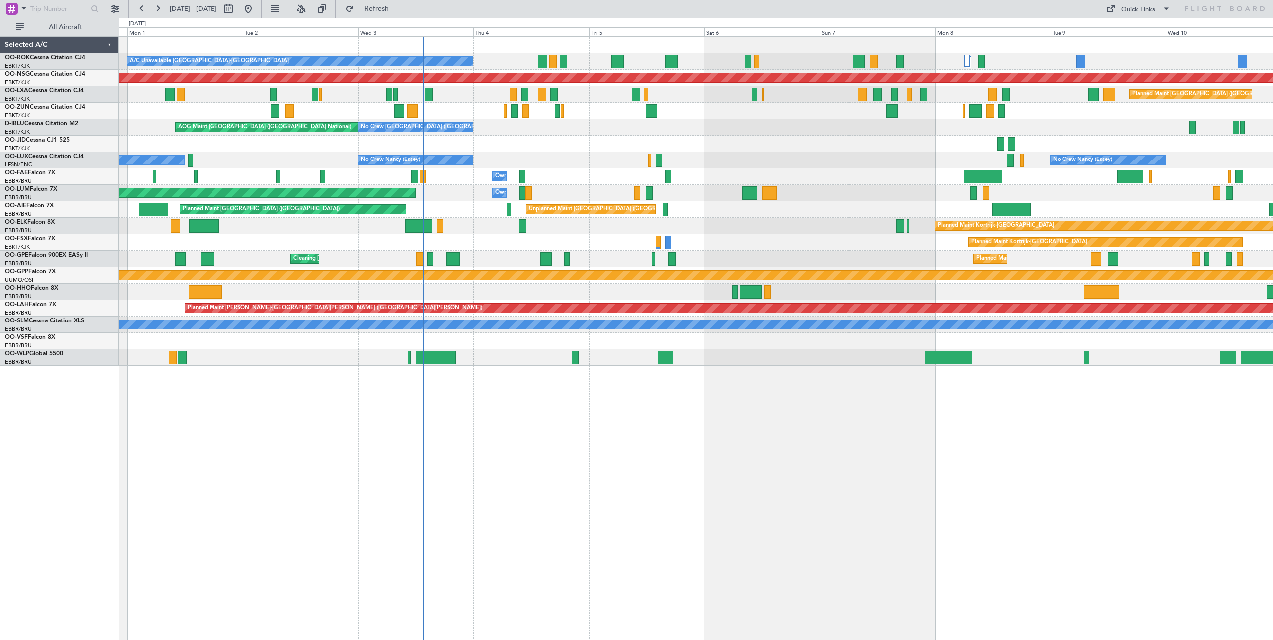
click at [418, 470] on div "A/C Unavailable Kortrijk-Wevelgem Planned Maint Kortrijk-Wevelgem Planned Maint…" at bounding box center [696, 338] width 1154 height 604
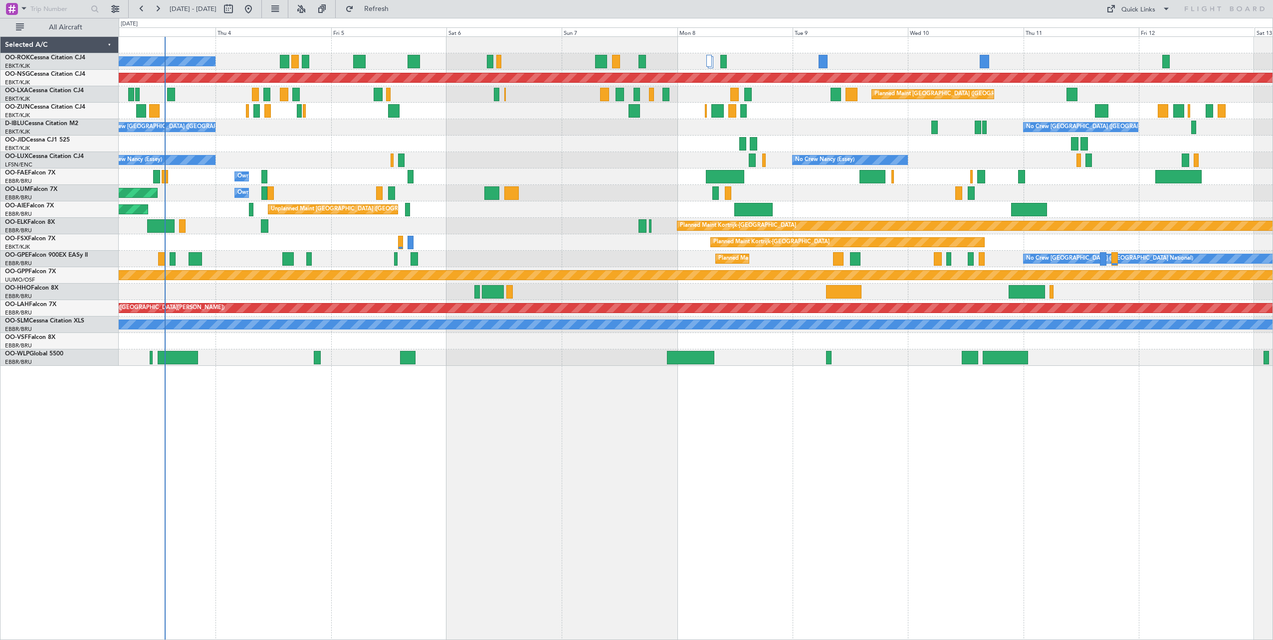
click at [526, 458] on div "A/C Unavailable Kortrijk-Wevelgem Planned Maint Paris (Le Bourget) Planned Main…" at bounding box center [696, 338] width 1154 height 604
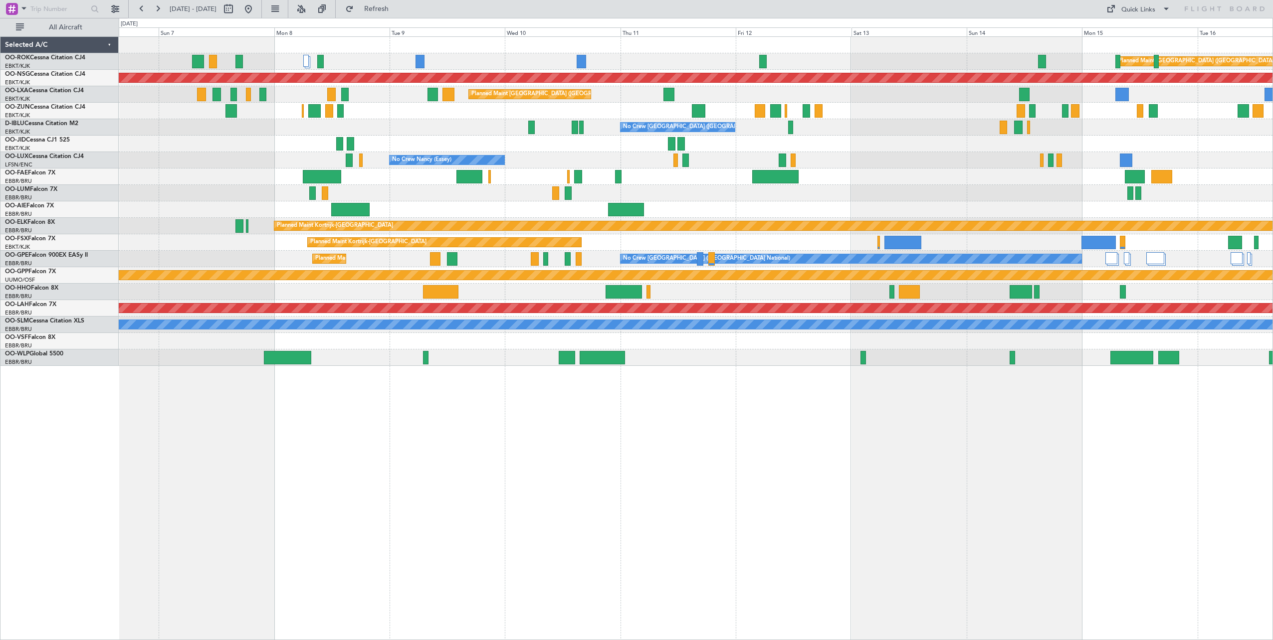
click at [369, 453] on div "Planned Maint [GEOGRAPHIC_DATA] ([GEOGRAPHIC_DATA]) Planned Maint [GEOGRAPHIC_D…" at bounding box center [696, 338] width 1154 height 604
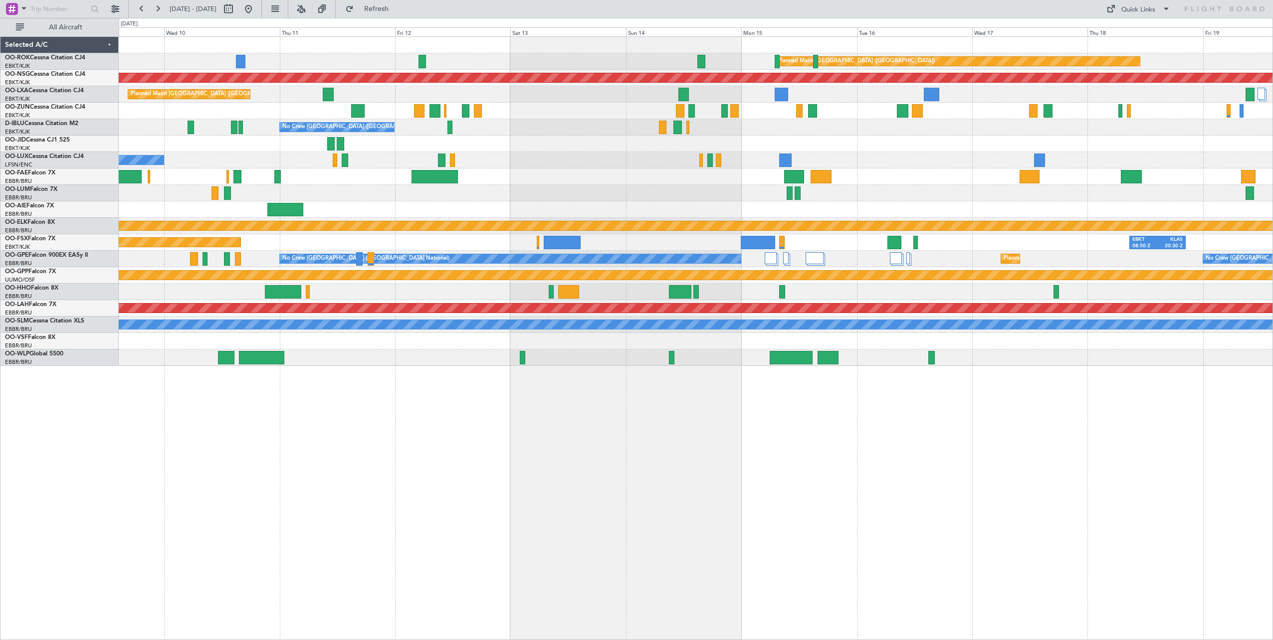
click at [379, 448] on div "Planned Maint [GEOGRAPHIC_DATA] ([GEOGRAPHIC_DATA]) Planned Maint [GEOGRAPHIC_D…" at bounding box center [696, 338] width 1154 height 604
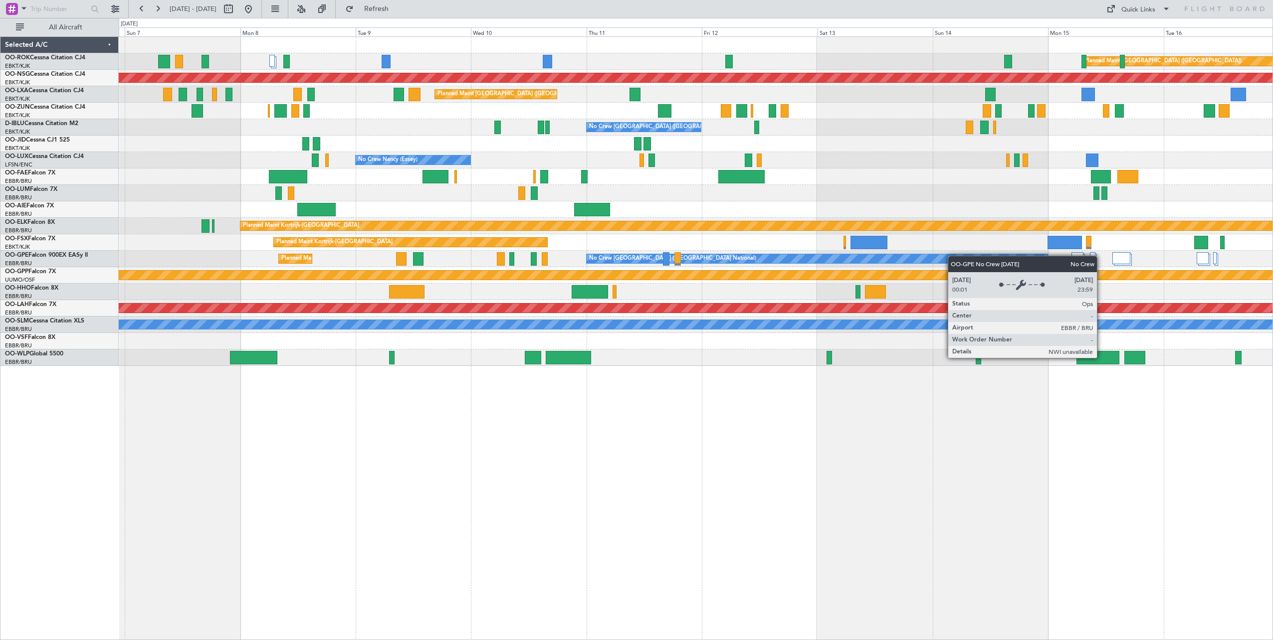
click at [1027, 262] on div "Planned Maint Paris (Le Bourget) Planned Maint Paris (Le Bourget) Planned Maint…" at bounding box center [695, 201] width 1153 height 329
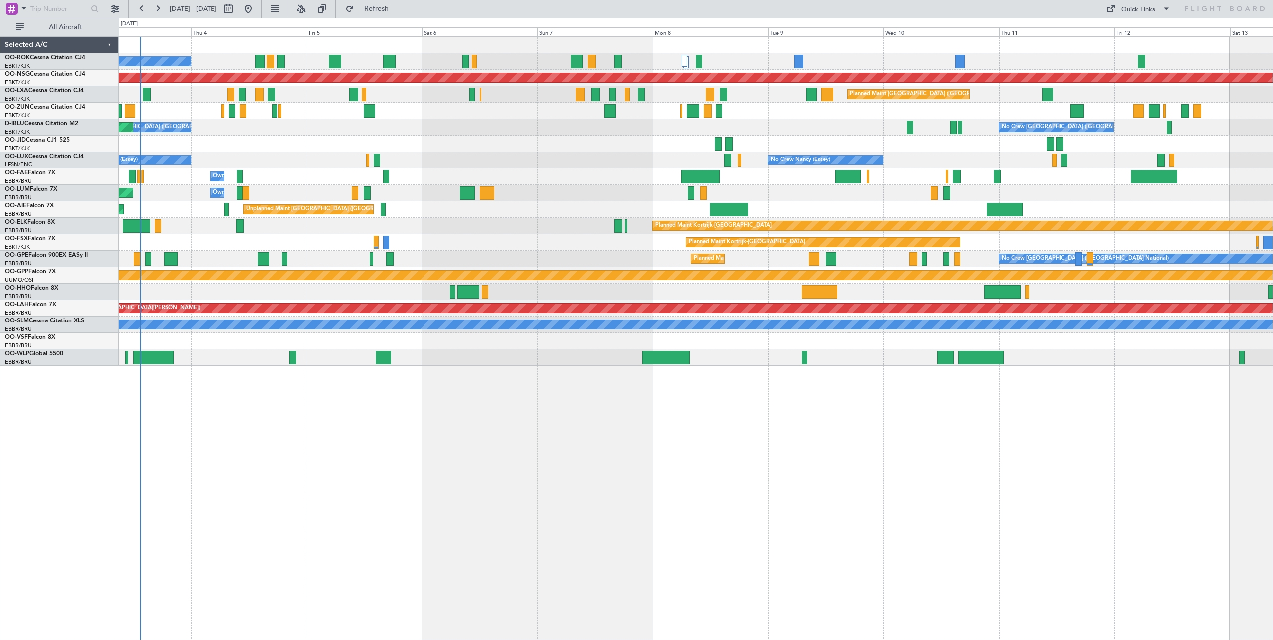
click at [1008, 284] on div "A/C Unavailable [GEOGRAPHIC_DATA]-[GEOGRAPHIC_DATA] Planned Maint [GEOGRAPHIC_D…" at bounding box center [695, 201] width 1153 height 329
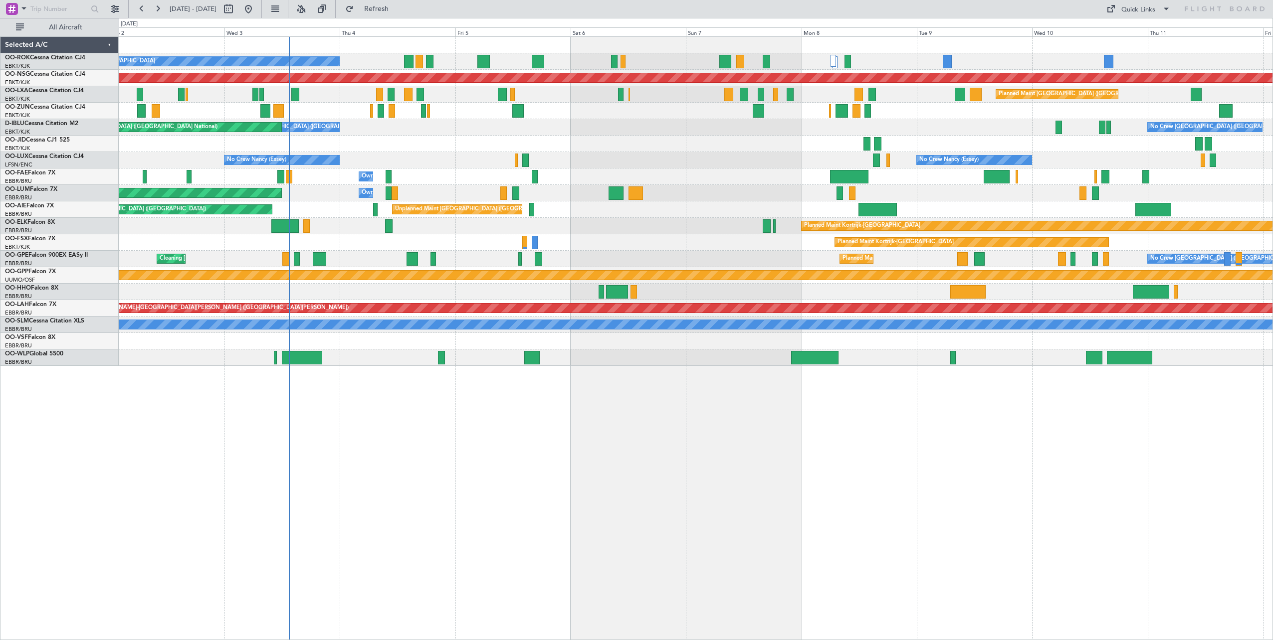
click at [653, 140] on div at bounding box center [695, 144] width 1153 height 16
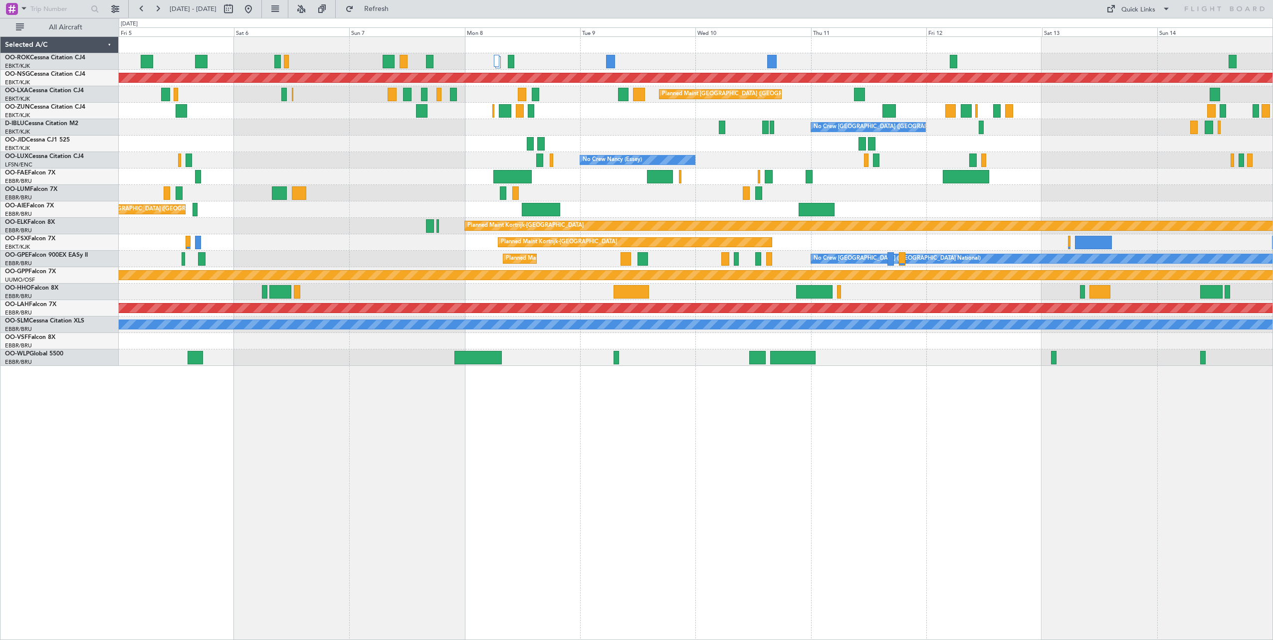
click at [839, 178] on div "Owner Melsbroek Air Base" at bounding box center [695, 177] width 1153 height 16
